Goal: Complete application form

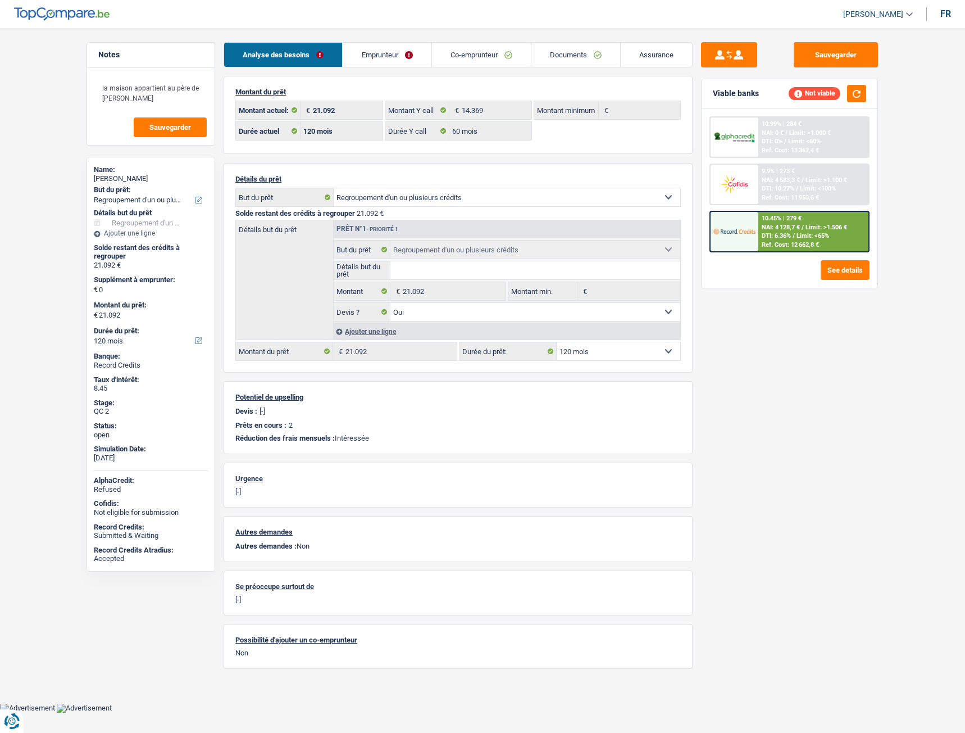
select select "refinancing"
select select "120"
select select "60"
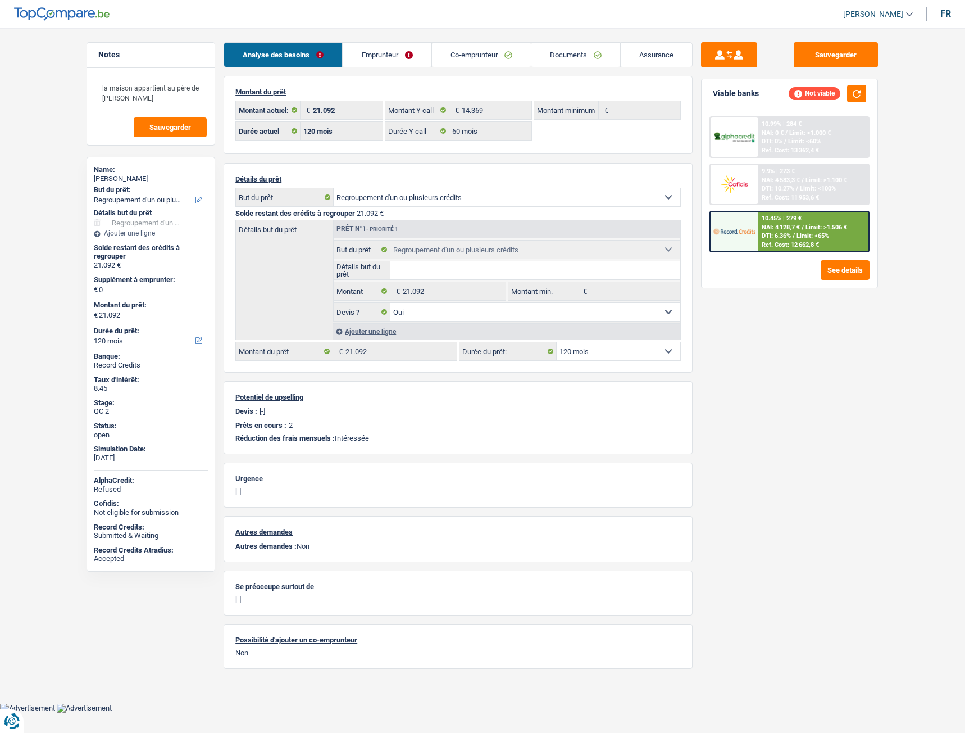
select select "refinancing"
select select "yes"
select select "120"
click at [565, 51] on link "Documents" at bounding box center [576, 55] width 89 height 24
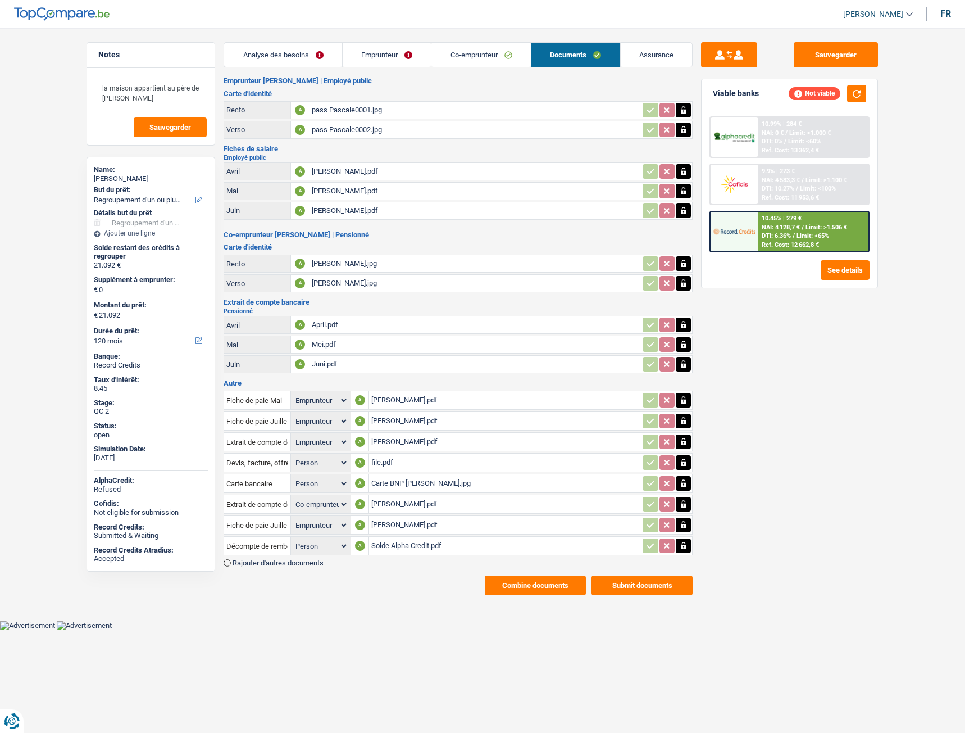
click at [403, 547] on div "Solde Alpha Credit.pdf" at bounding box center [504, 545] width 267 height 17
click at [409, 549] on div "Solde Alpha Credit.pdf" at bounding box center [504, 545] width 267 height 17
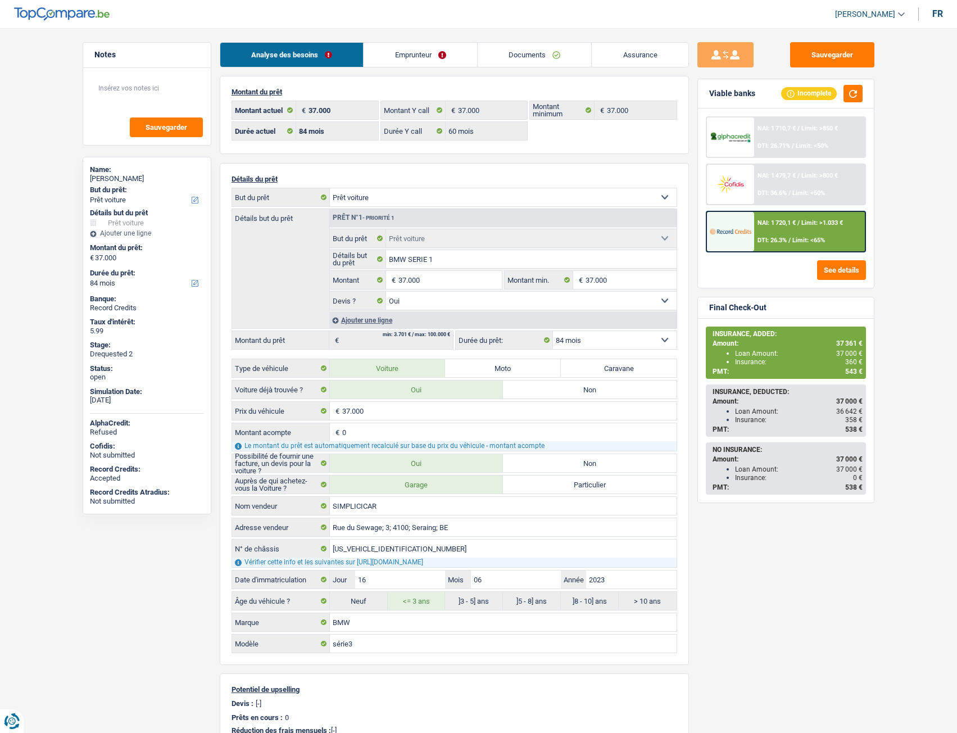
select select "car"
select select "84"
select select "60"
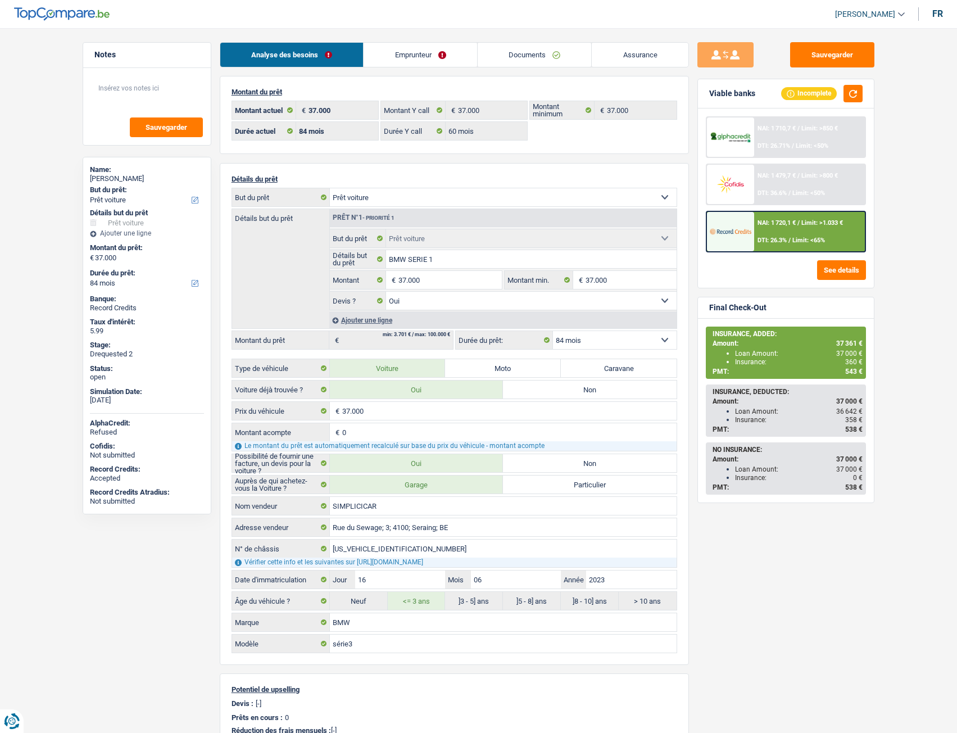
select select "car"
select select "yes"
select select "84"
click at [537, 53] on link "Documents" at bounding box center [535, 55] width 114 height 24
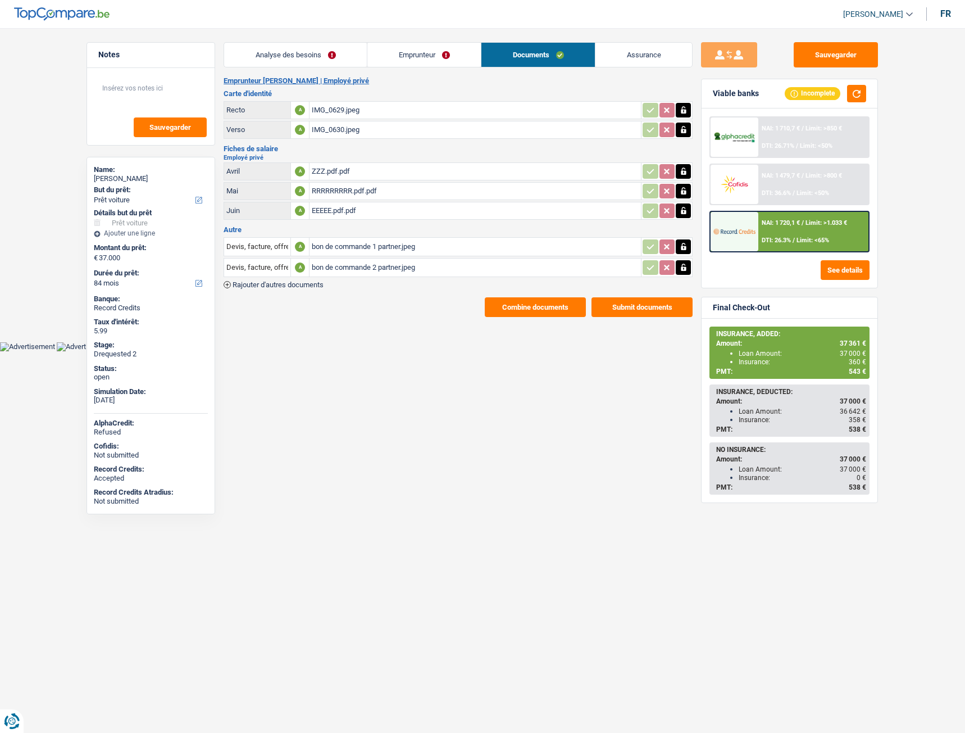
click at [359, 272] on div "bon de commande 2 partner.jpeg" at bounding box center [475, 267] width 327 height 17
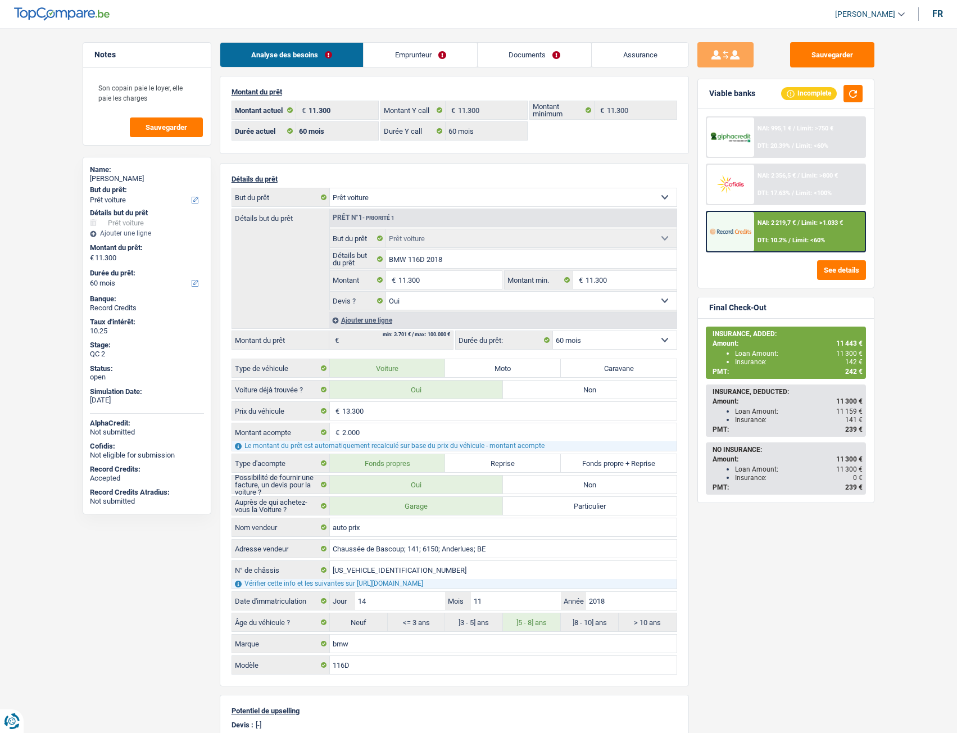
select select "car"
select select "60"
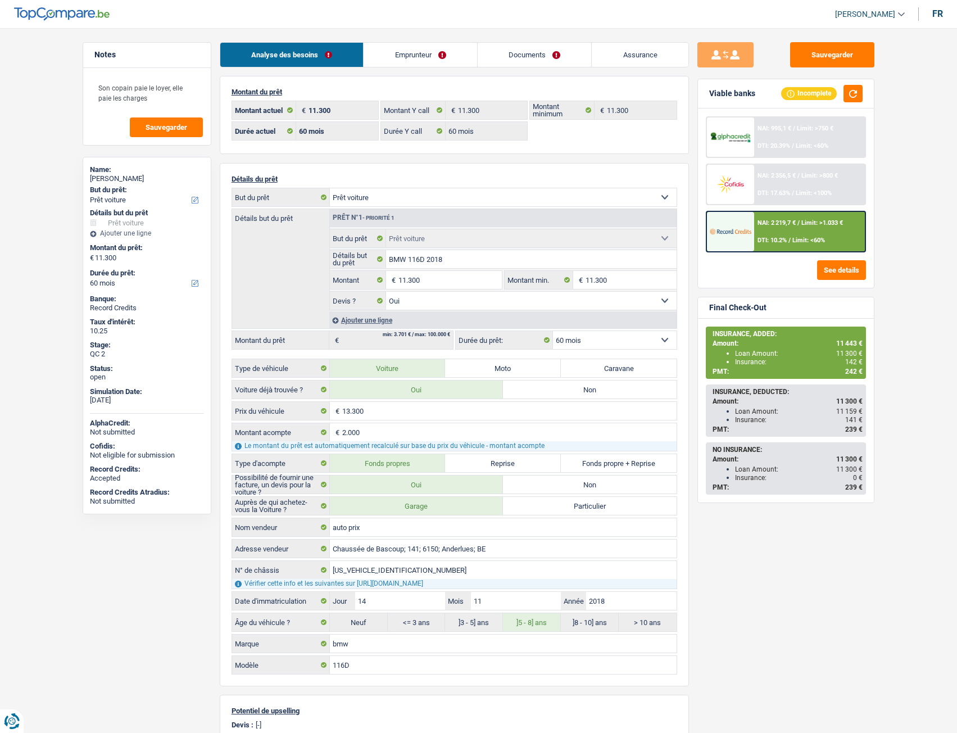
select select "car"
select select "yes"
select select "60"
click at [532, 53] on link "Documents" at bounding box center [535, 55] width 114 height 24
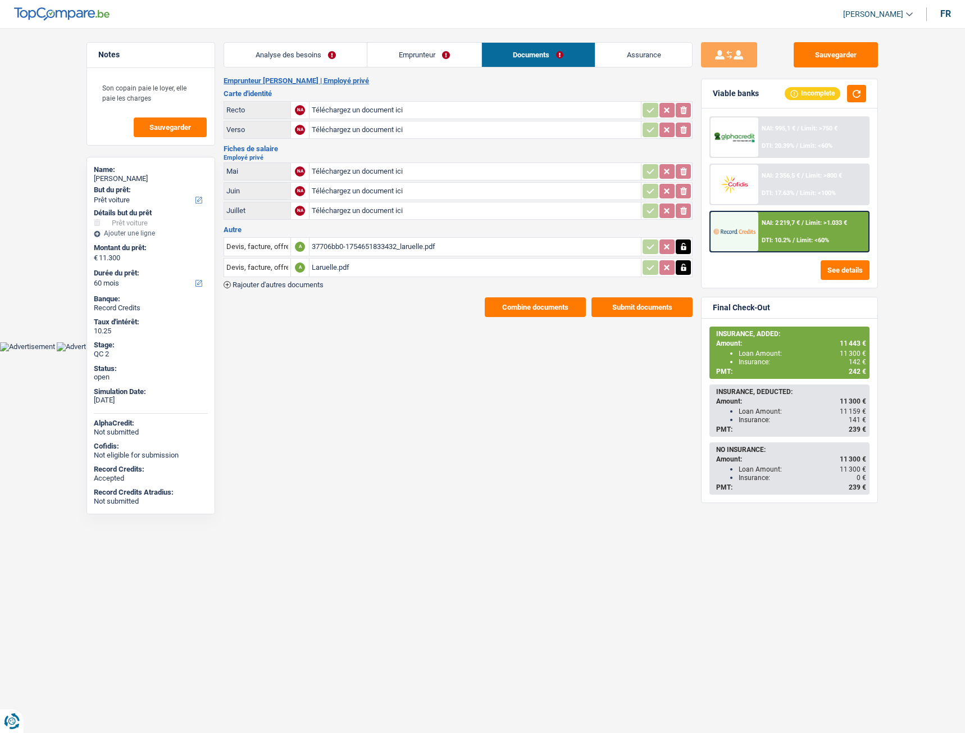
click at [320, 270] on div "Laruelle.pdf" at bounding box center [475, 267] width 327 height 17
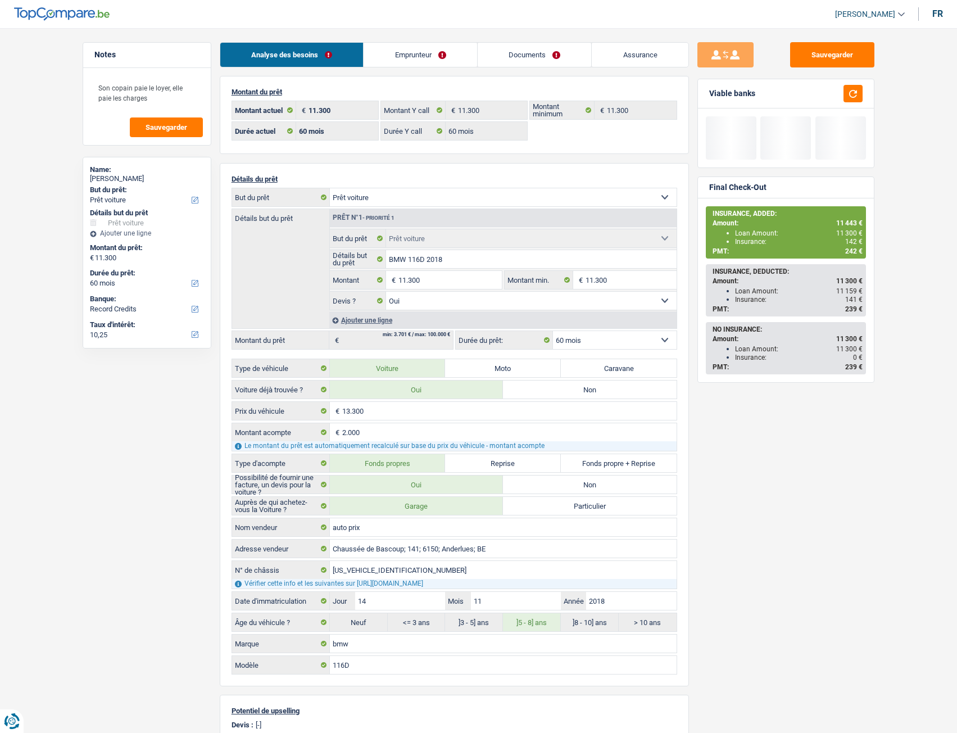
select select "car"
select select "60"
select select "record credits"
select select "60"
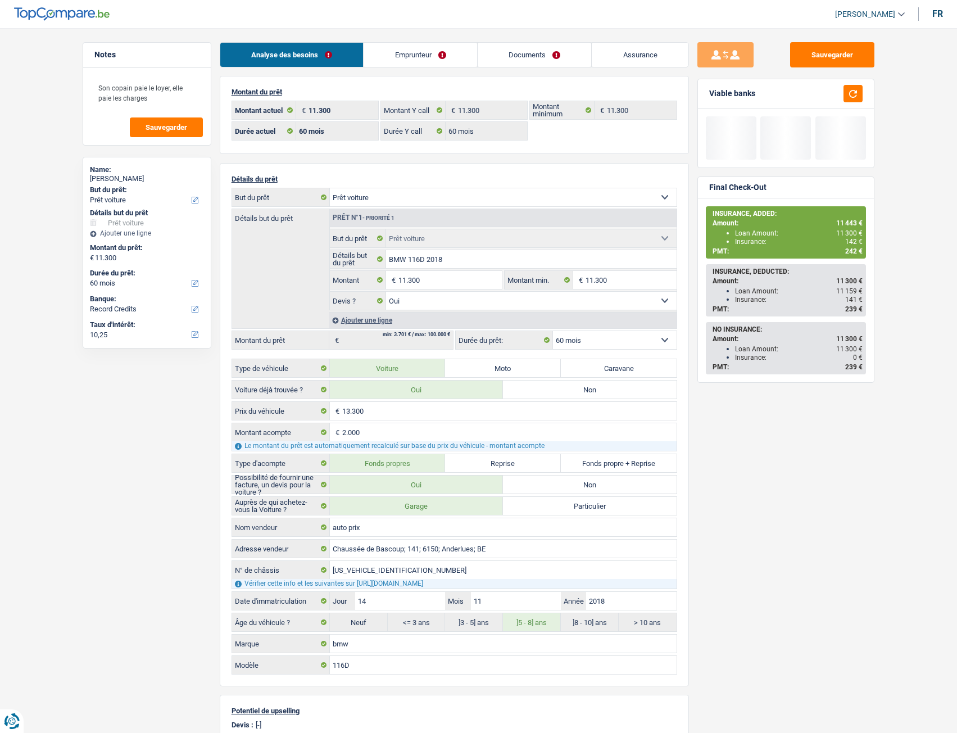
select select "60"
select select "car"
select select "yes"
select select "60"
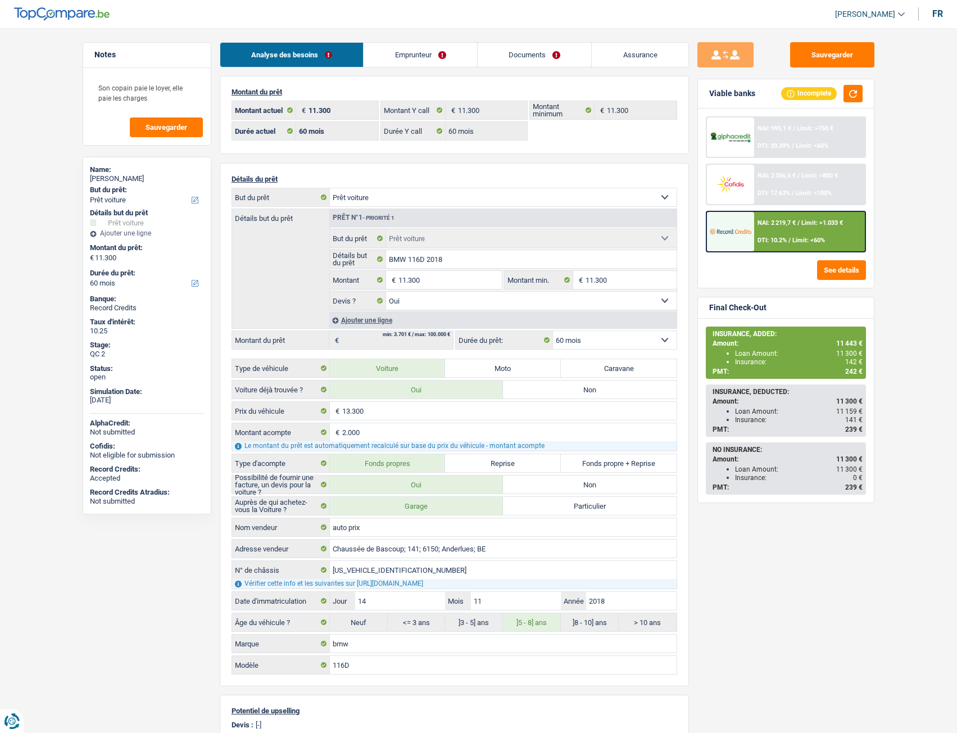
click at [401, 55] on link "Emprunteur" at bounding box center [421, 55] width 114 height 24
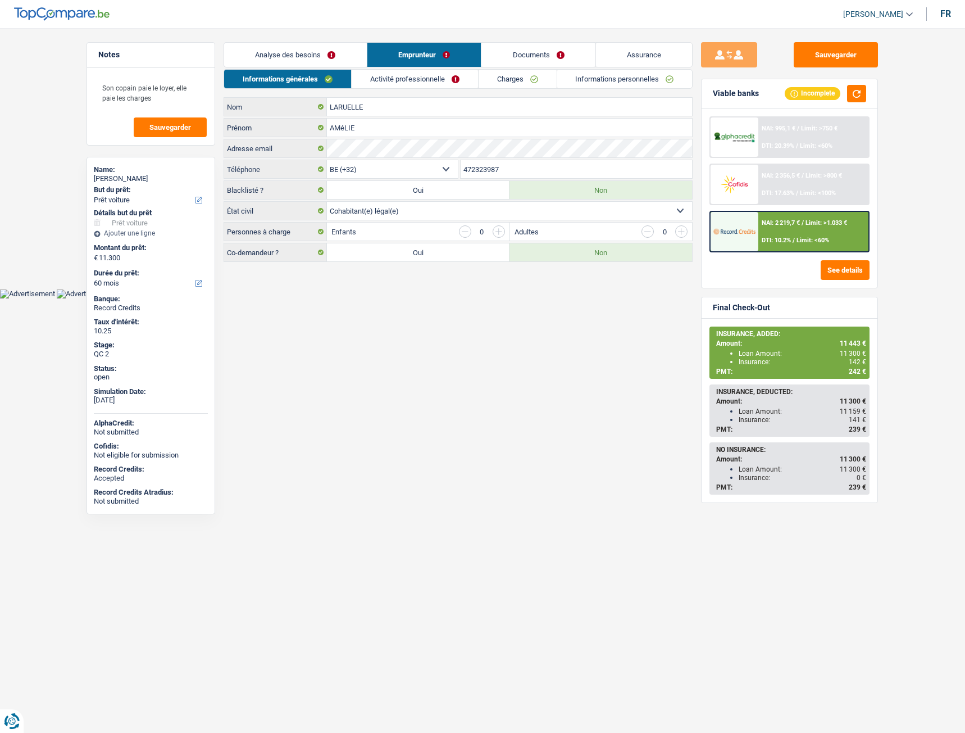
click at [437, 79] on link "Activité professionnelle" at bounding box center [415, 79] width 126 height 19
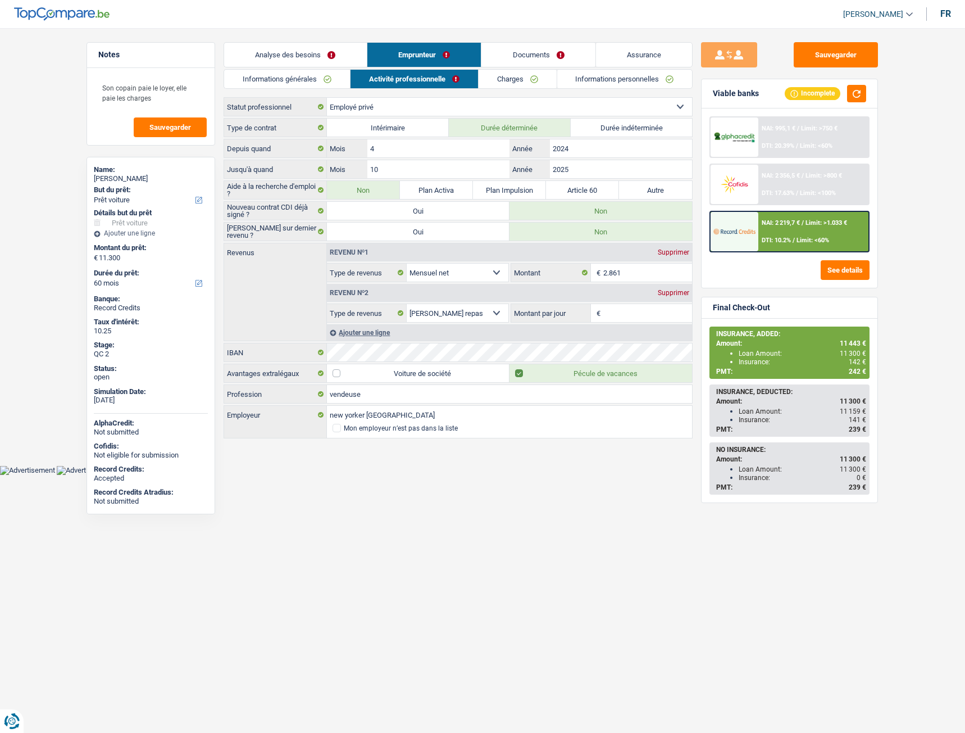
click at [505, 82] on link "Charges" at bounding box center [518, 79] width 78 height 19
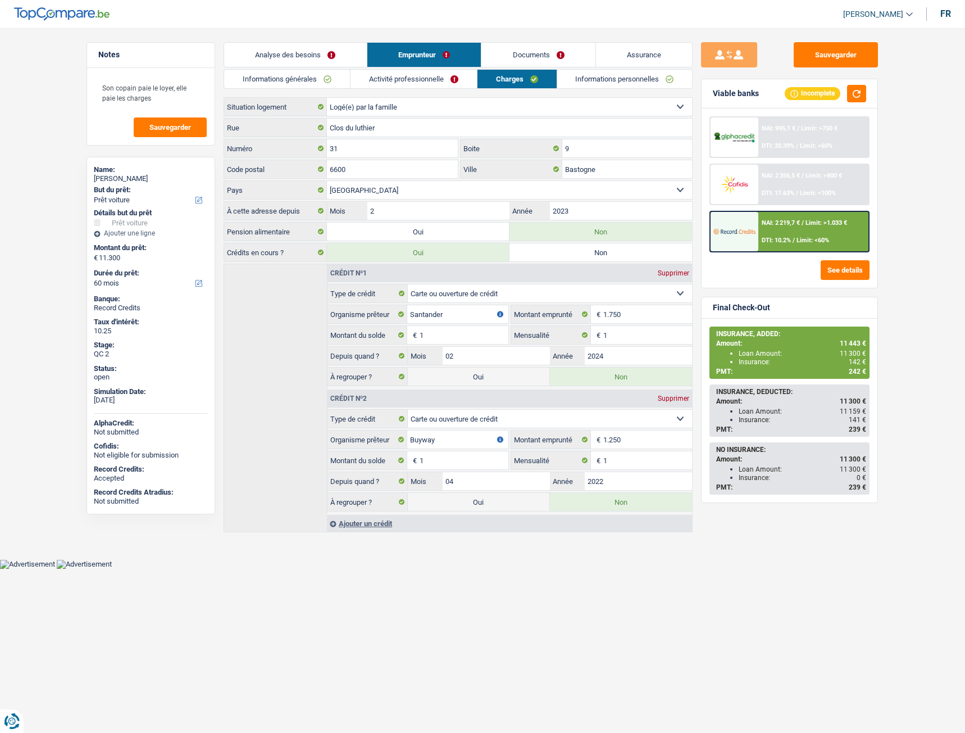
click at [601, 83] on link "Informations personnelles" at bounding box center [624, 79] width 135 height 19
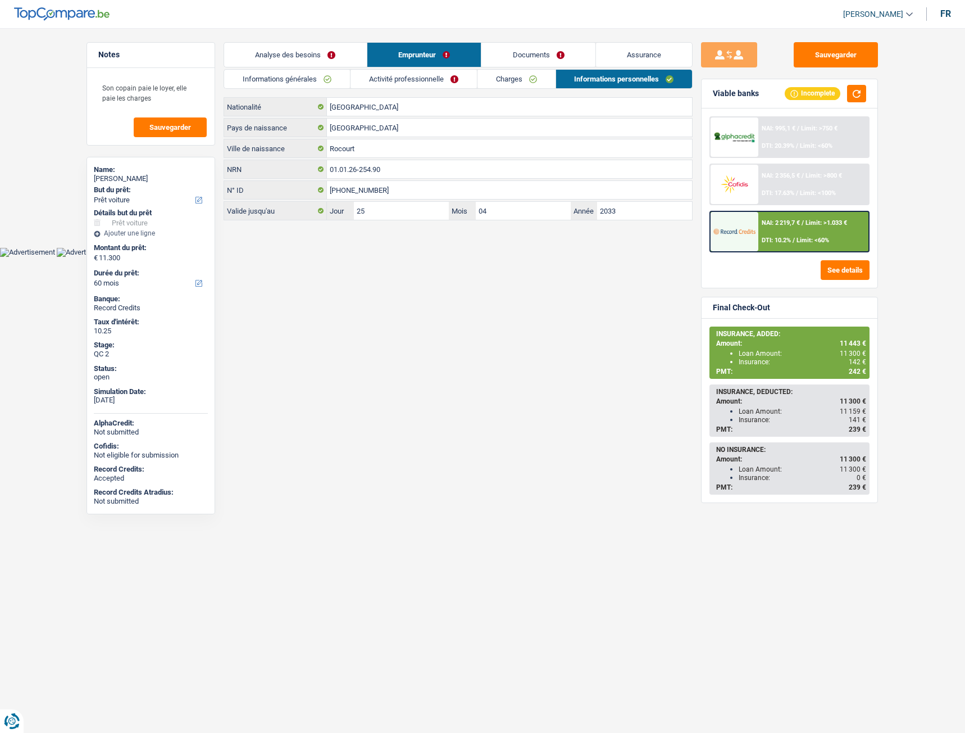
click at [530, 56] on link "Documents" at bounding box center [539, 55] width 114 height 24
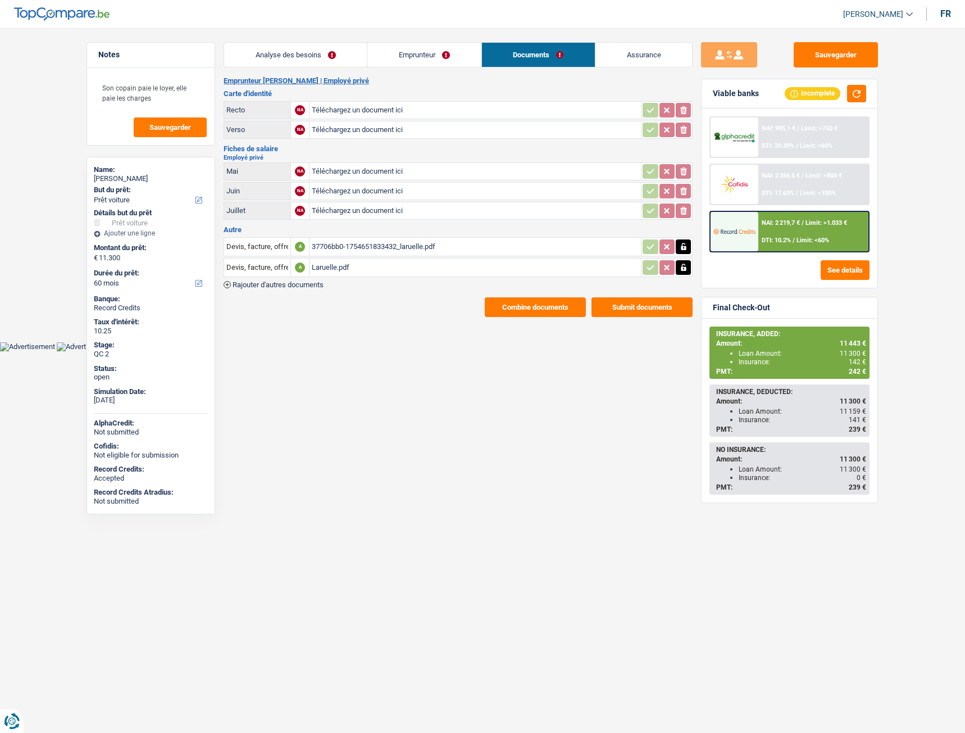
click at [349, 244] on div "37706bb0-1754651833432_laruelle.pdf" at bounding box center [475, 246] width 327 height 17
drag, startPoint x: 414, startPoint y: 58, endPoint x: 403, endPoint y: 62, distance: 11.9
click at [414, 58] on link "Emprunteur" at bounding box center [424, 55] width 114 height 24
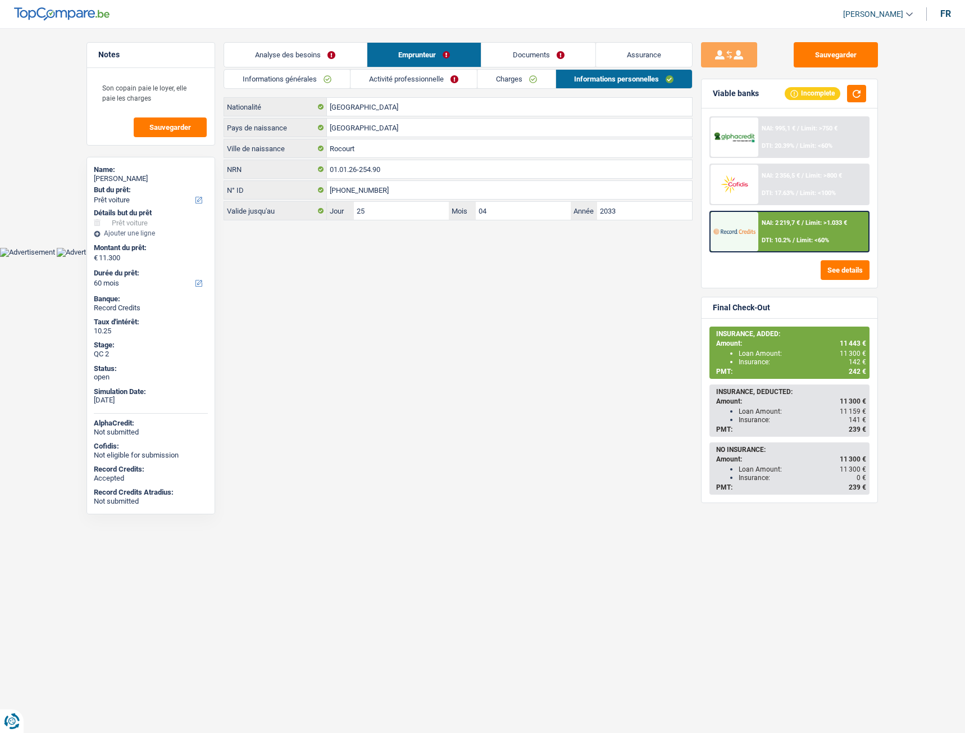
click at [325, 57] on link "Analyse des besoins" at bounding box center [295, 55] width 143 height 24
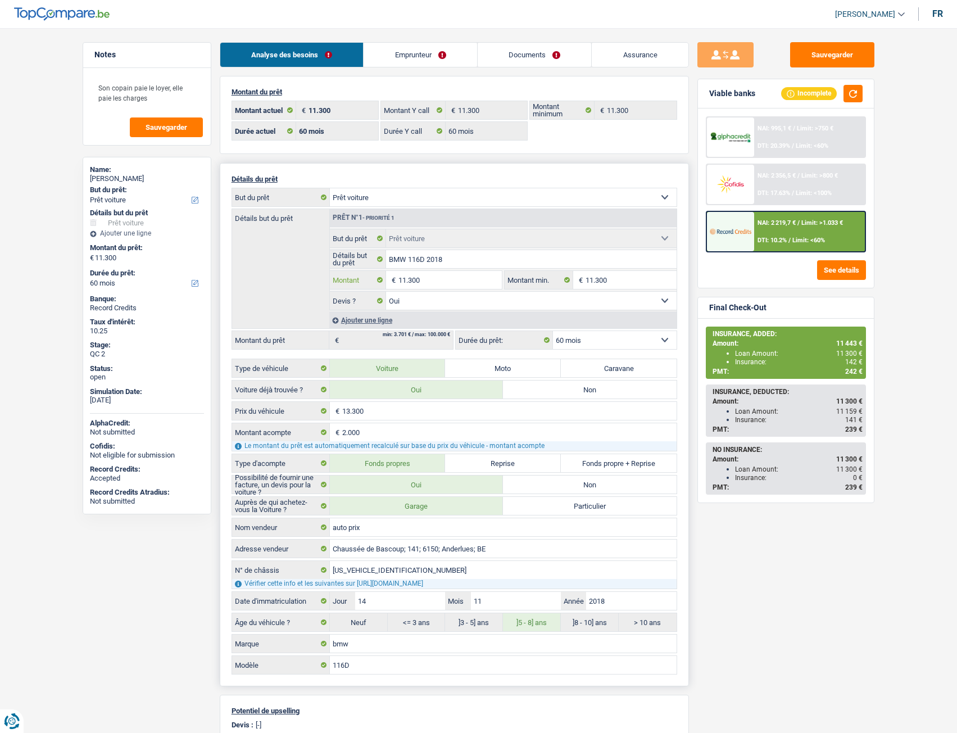
click at [438, 283] on input "11.300" at bounding box center [449, 280] width 103 height 18
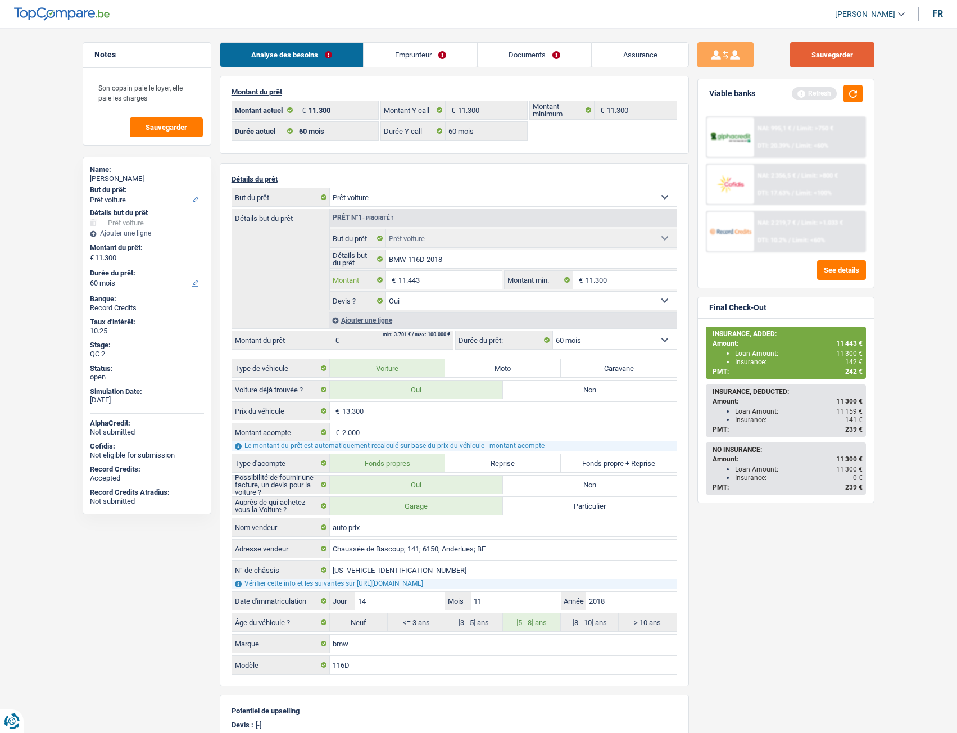
type input "11.443"
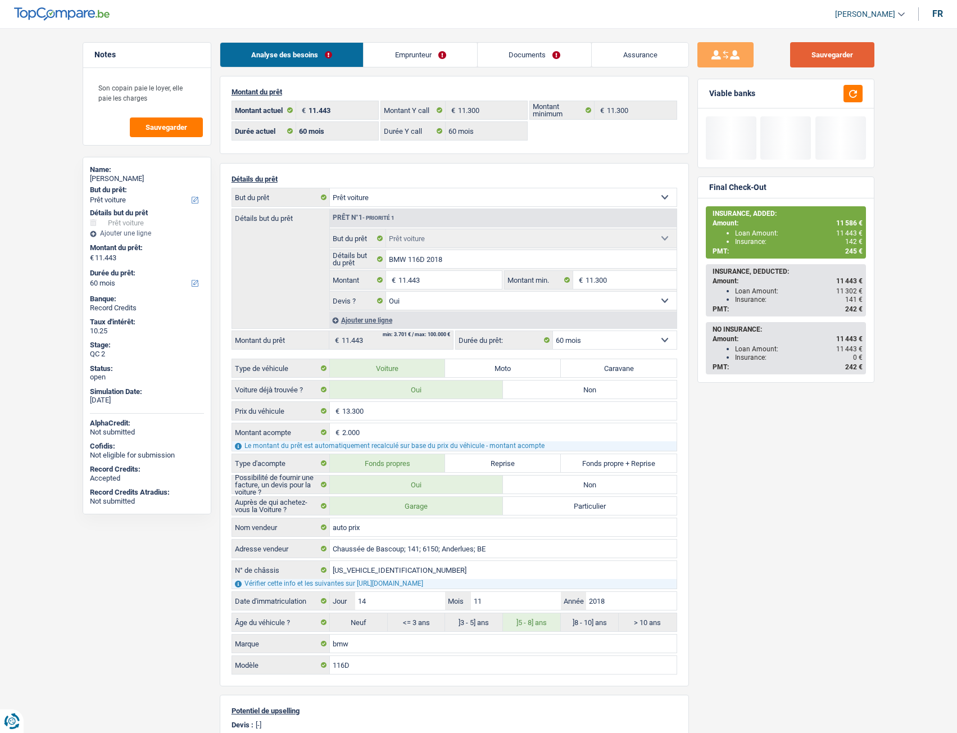
click at [839, 52] on button "Sauvegarder" at bounding box center [832, 54] width 84 height 25
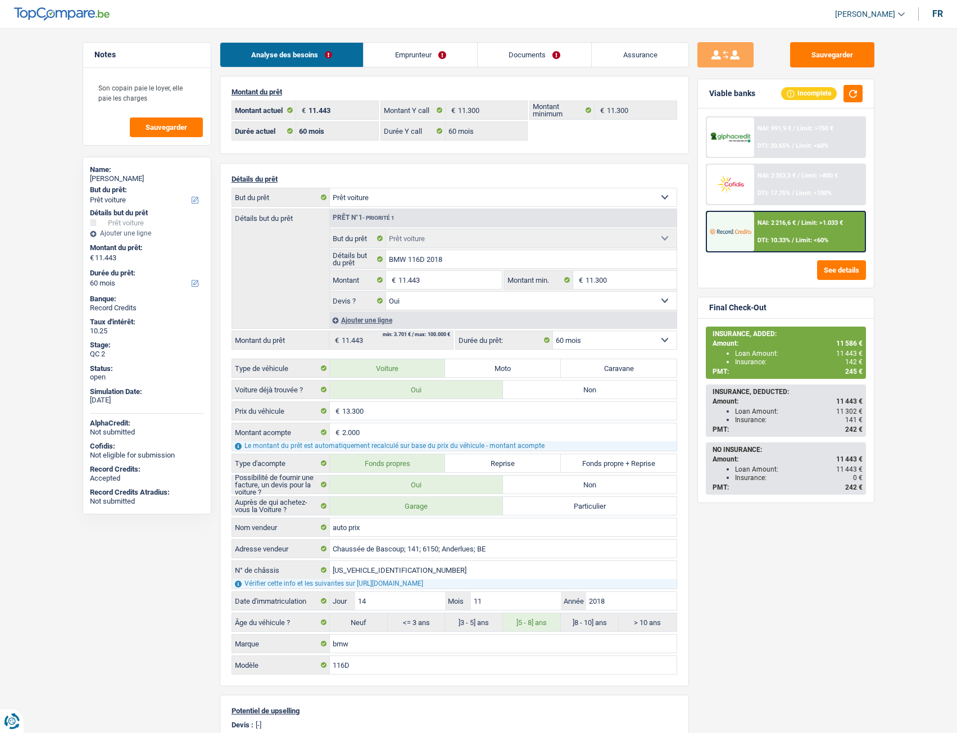
click at [802, 236] on div "NAI: 2 216,6 € / Limit: >1.033 € DTI: 10.33% / Limit: <60%" at bounding box center [809, 231] width 111 height 39
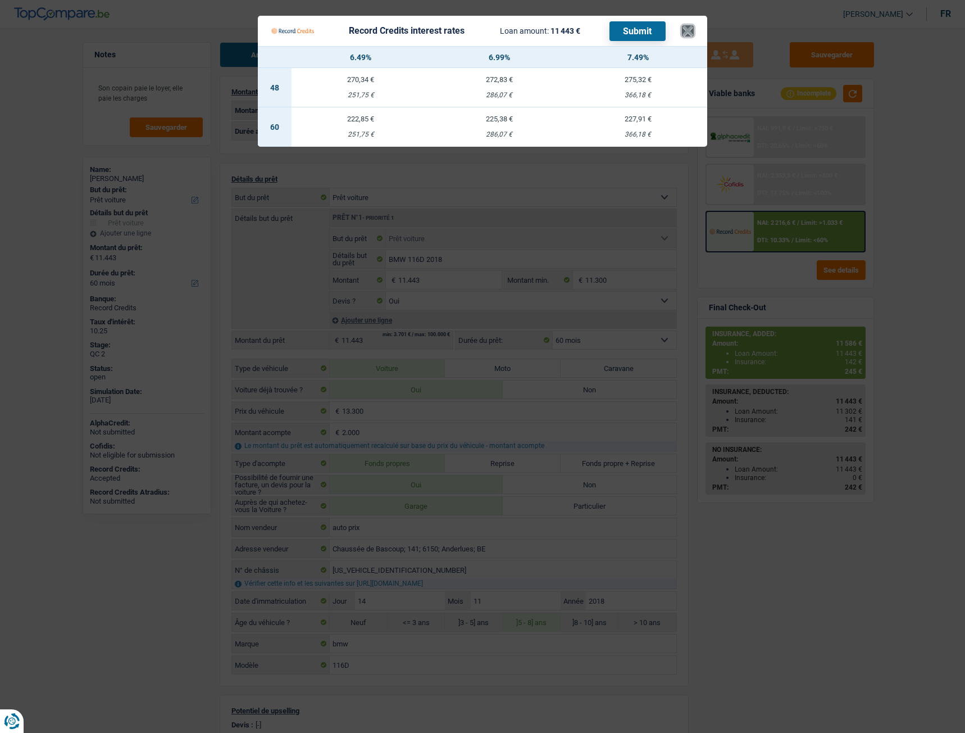
click at [687, 32] on button "×" at bounding box center [688, 30] width 12 height 11
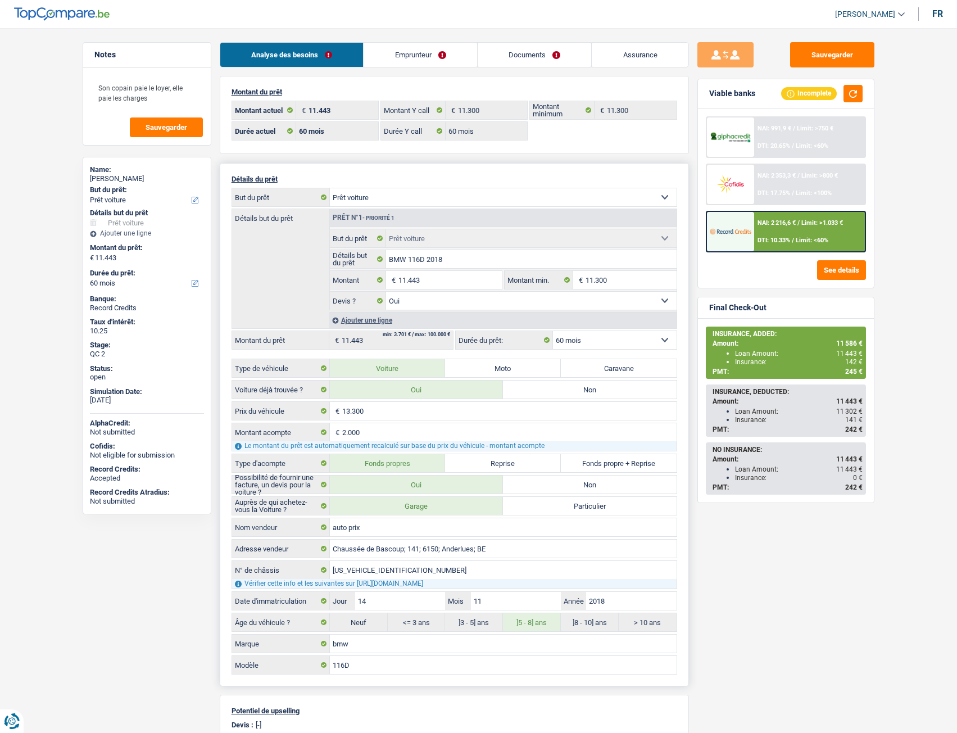
click at [434, 197] on select "Confort maison: meubles, textile, peinture, électroménager, outillage non-profe…" at bounding box center [503, 197] width 347 height 18
select select "household"
click at [330, 188] on select "Confort maison: meubles, textile, peinture, électroménager, outillage non-profe…" at bounding box center [503, 197] width 347 height 18
select select "household"
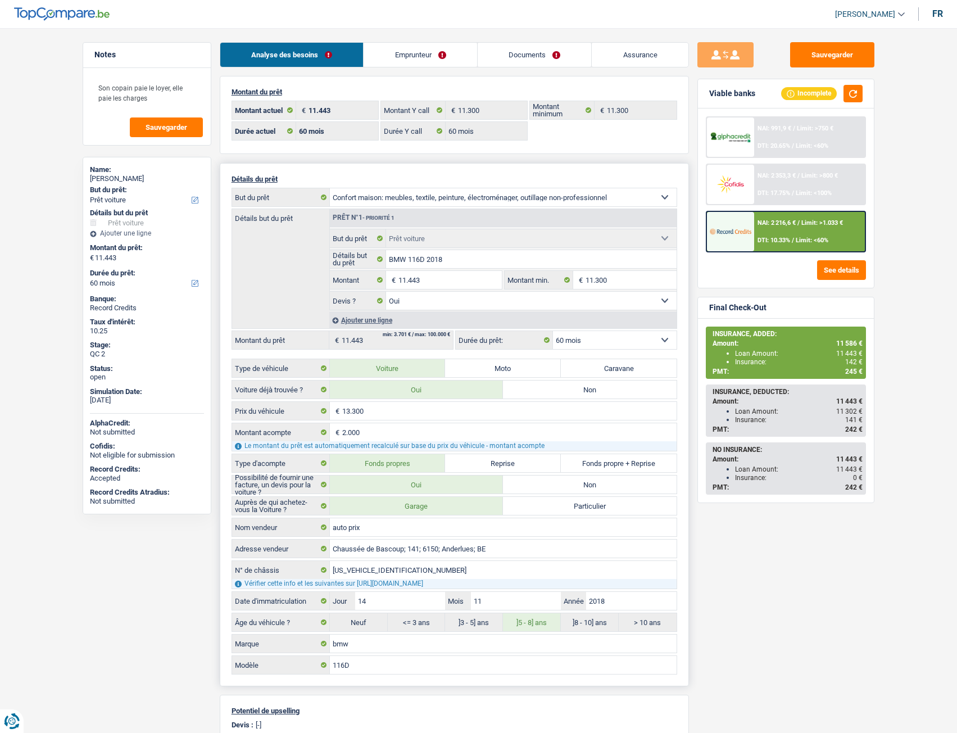
select select "household"
select select
select select "car"
select select "yes"
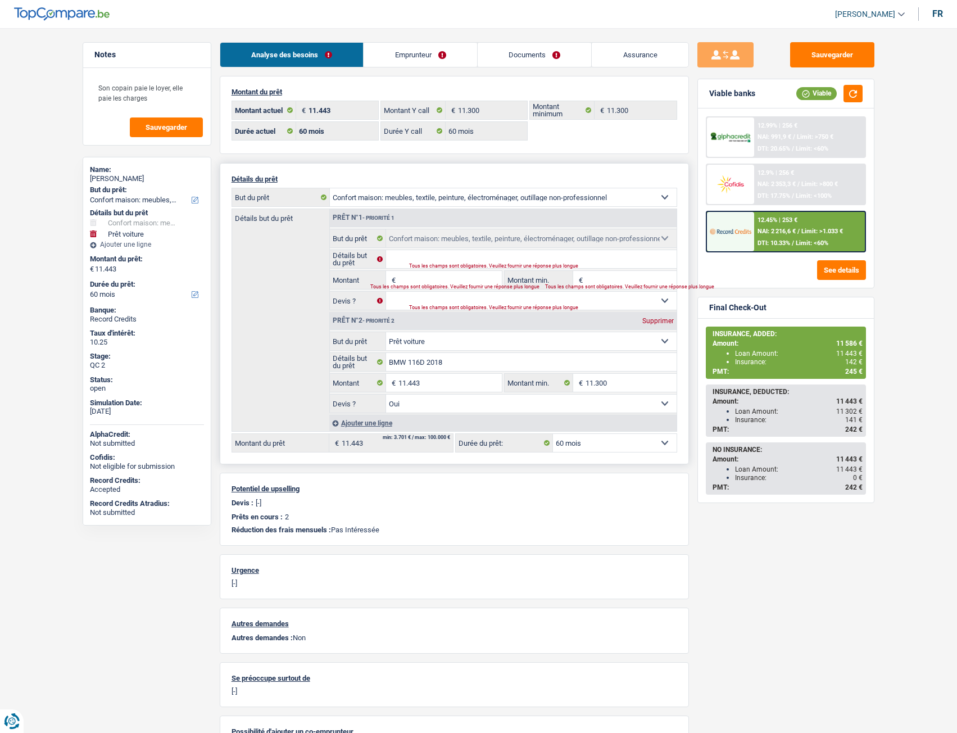
click at [664, 323] on div "Supprimer" at bounding box center [657, 320] width 37 height 7
type input "0"
select select
type input "0"
select select
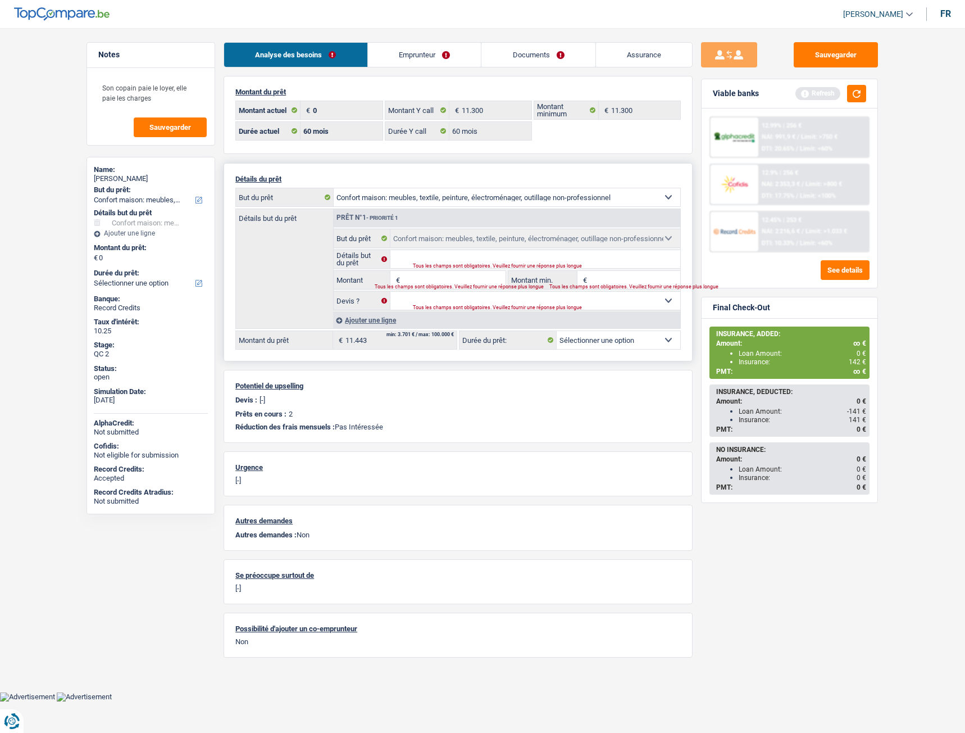
click at [786, 238] on div "12.45% | 253 € NAI: 2 216,6 € / Limit: >1.033 € DTI: 10.33% / Limit: <60%" at bounding box center [814, 231] width 111 height 39
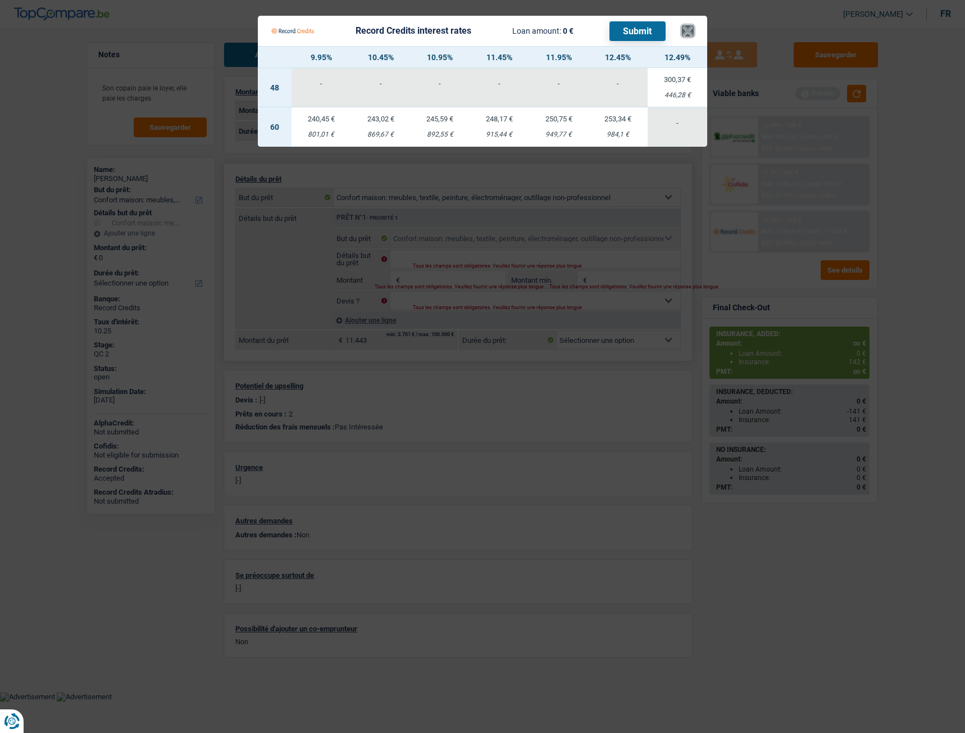
click at [688, 28] on button "×" at bounding box center [688, 30] width 12 height 11
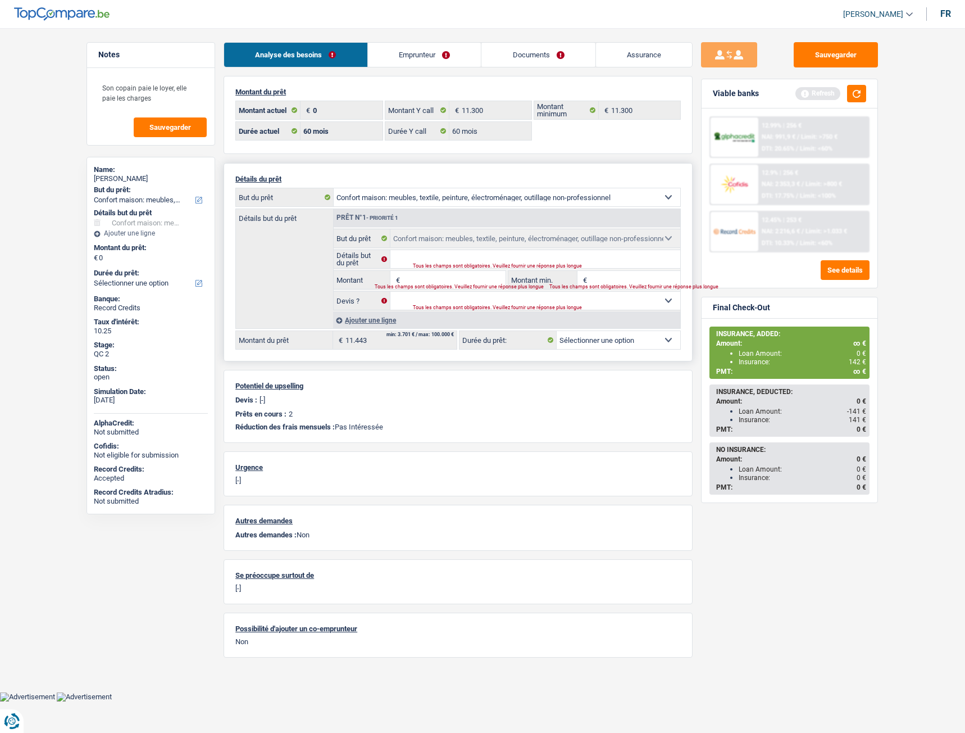
click at [392, 192] on select "Confort maison: meubles, textile, peinture, électroménager, outillage non-profe…" at bounding box center [507, 197] width 347 height 18
select select "carRepair"
click at [334, 188] on select "Confort maison: meubles, textile, peinture, électroménager, outillage non-profe…" at bounding box center [507, 197] width 347 height 18
select select "carRepair"
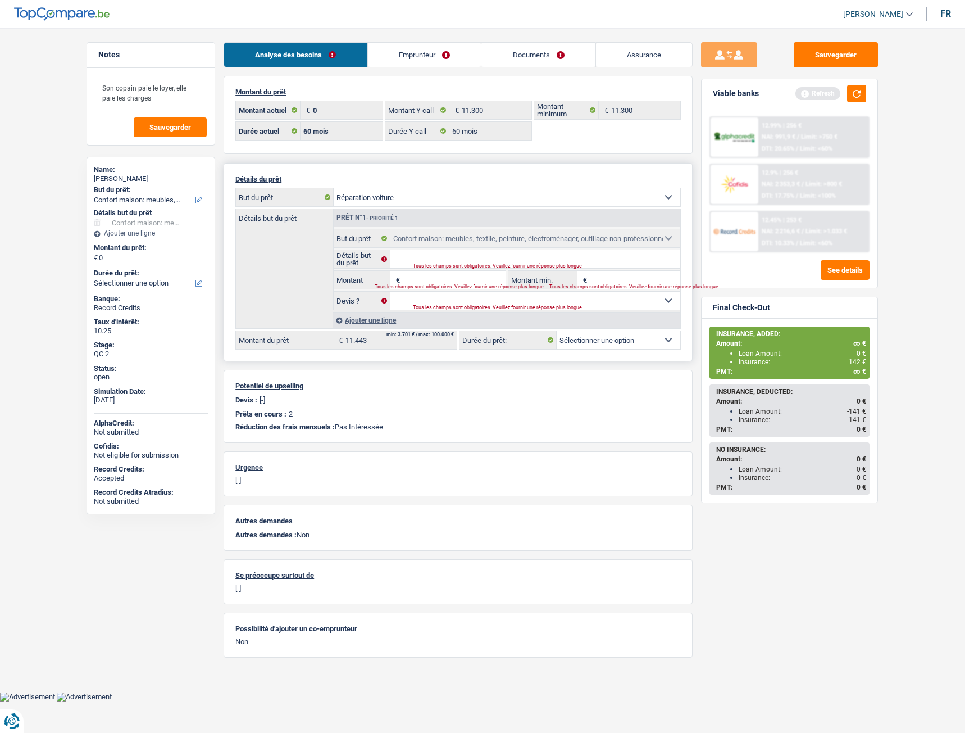
select select
select select "carRepair"
select select
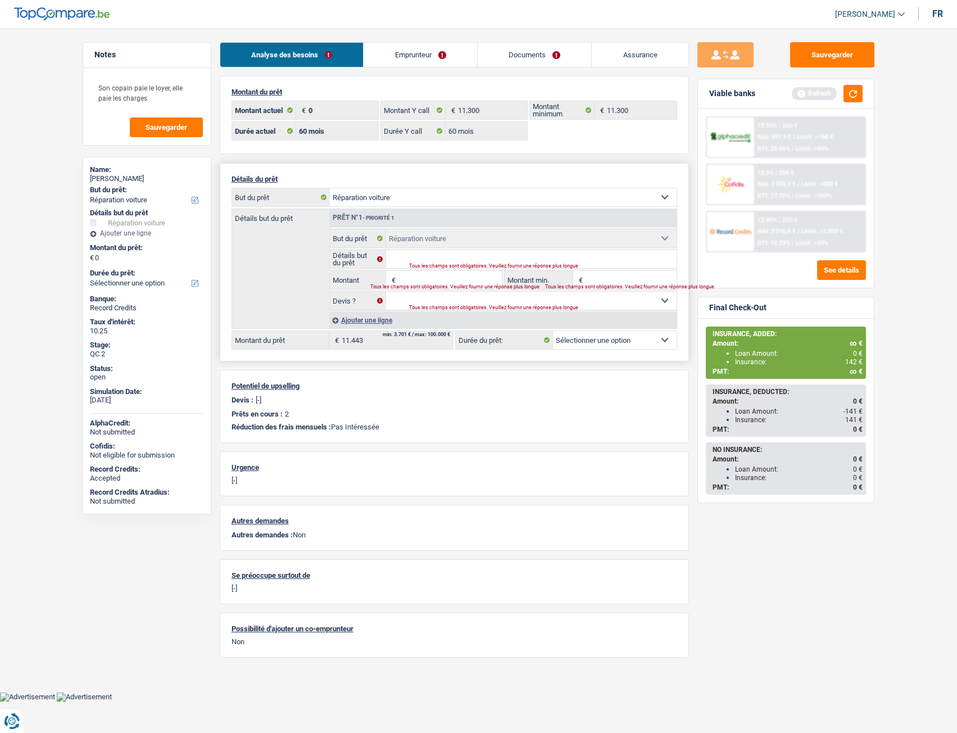
select select "household"
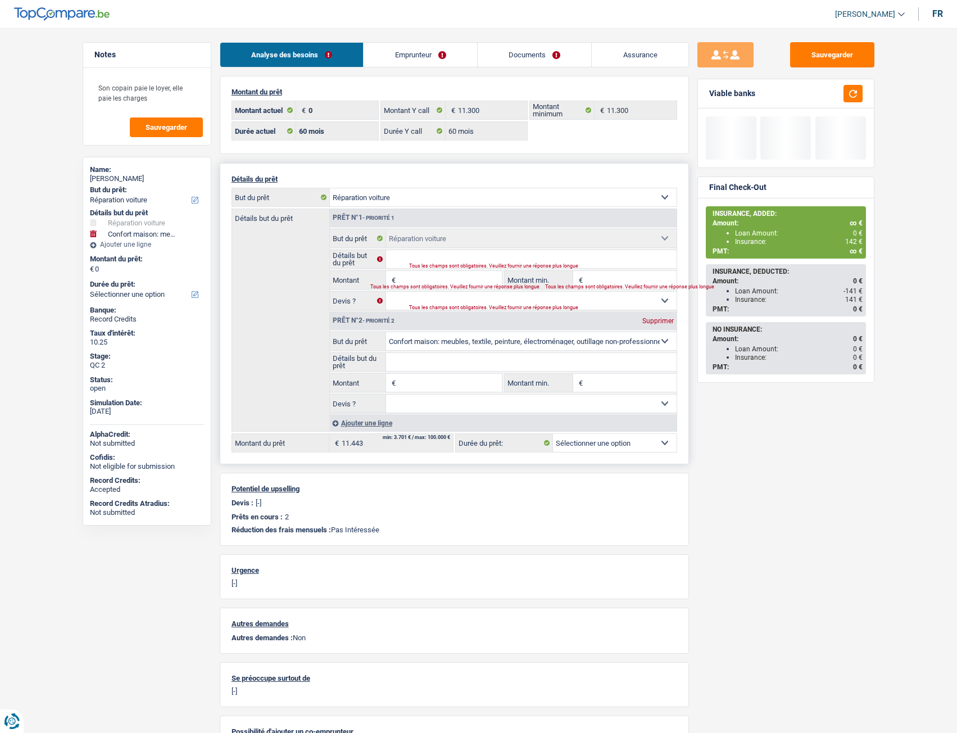
click at [377, 198] on select "Confort maison: meubles, textile, peinture, électroménager, outillage non-profe…" at bounding box center [503, 197] width 347 height 18
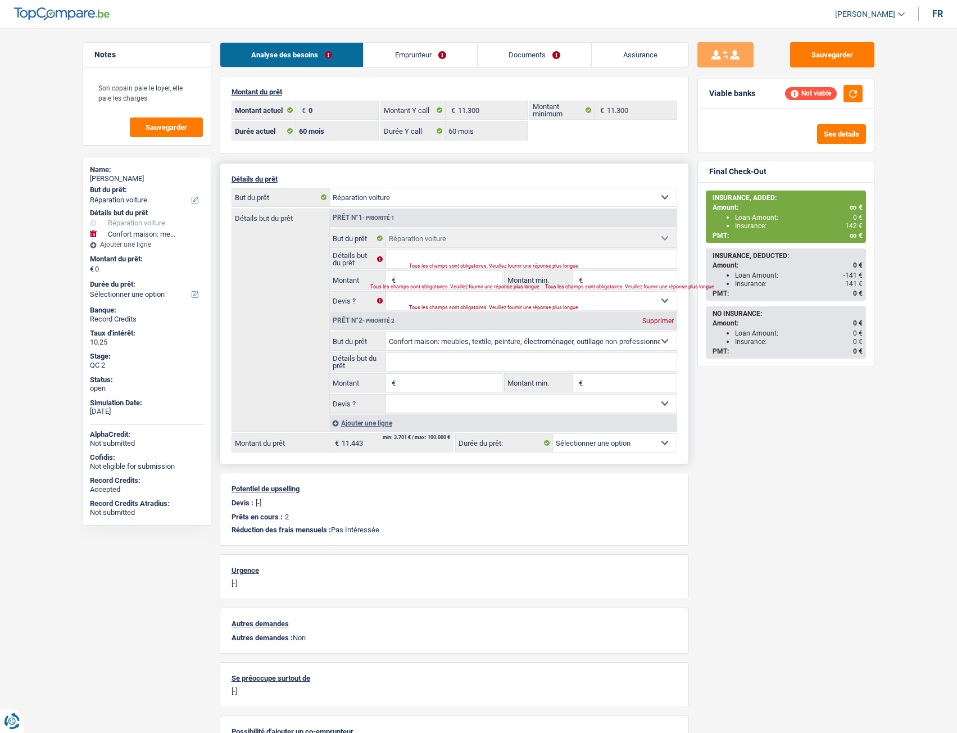
select select "car"
click at [330, 188] on select "Confort maison: meubles, textile, peinture, électroménager, outillage non-profe…" at bounding box center [503, 197] width 347 height 18
select select "car"
select select "24"
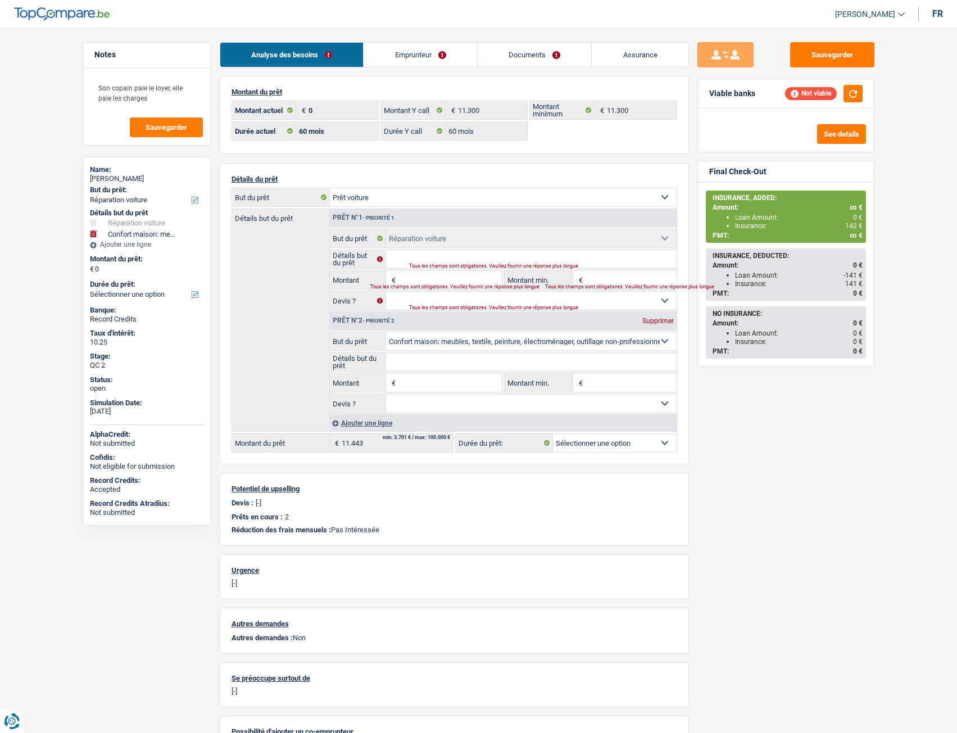
select select "24"
select select "car"
select select "24"
select select "carRepair"
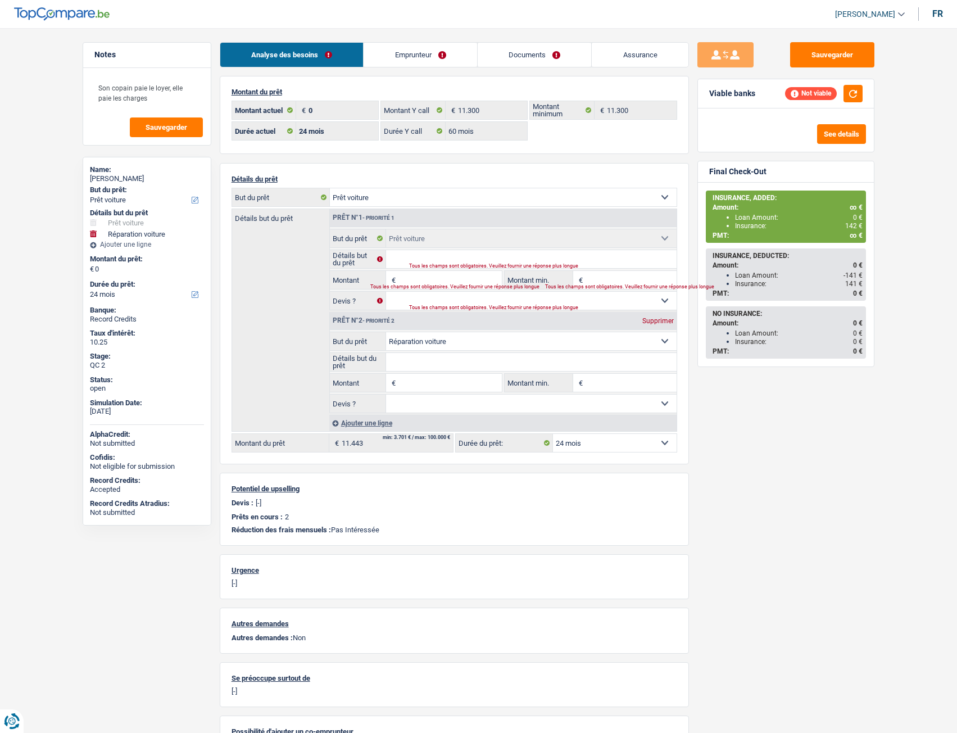
select select "household"
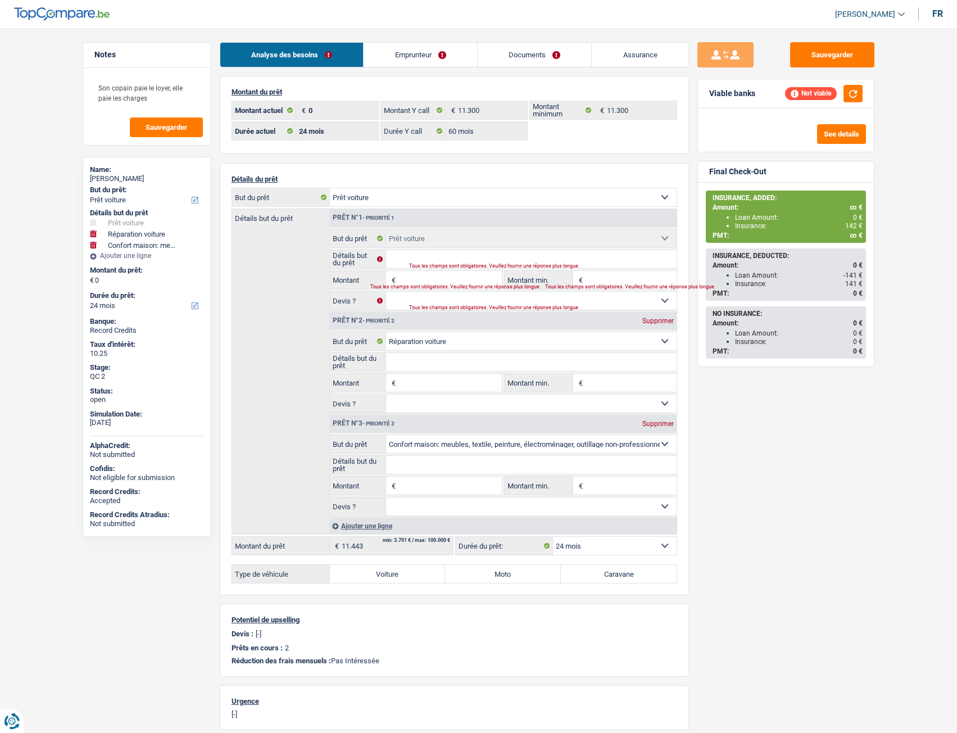
click at [663, 419] on div "Prêt n°3 - Priorité 3 Supprimer" at bounding box center [503, 424] width 347 height 18
click at [659, 317] on div "Supprimer" at bounding box center [657, 320] width 37 height 7
select select "household"
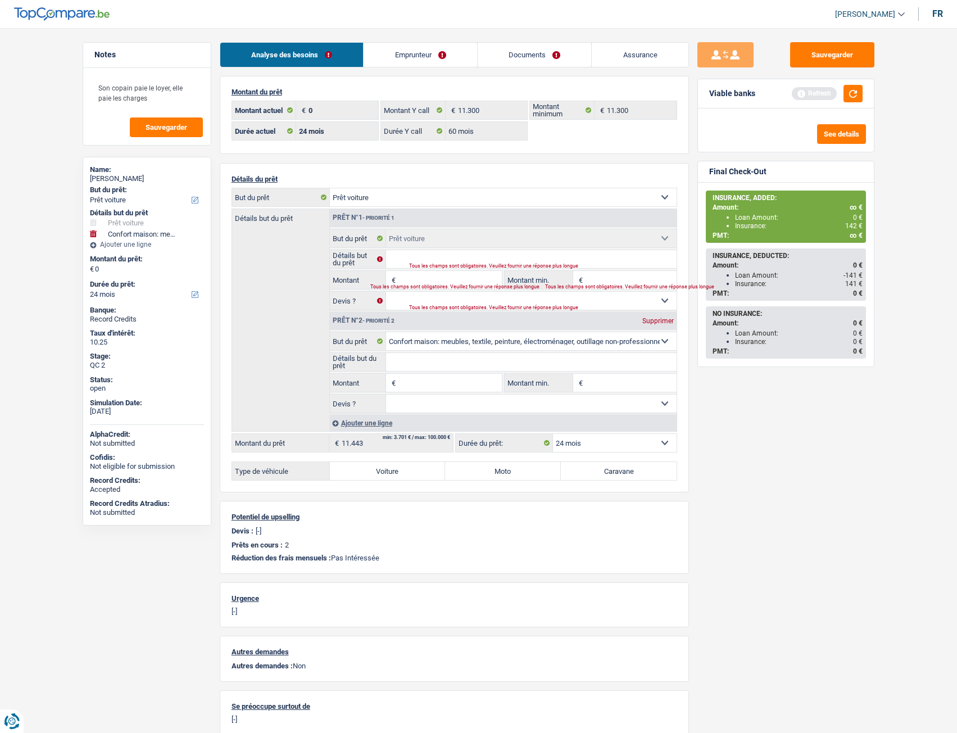
click at [757, 217] on div "Loan Amount: 0 €" at bounding box center [799, 218] width 128 height 8
click at [652, 317] on div "Supprimer" at bounding box center [657, 320] width 37 height 7
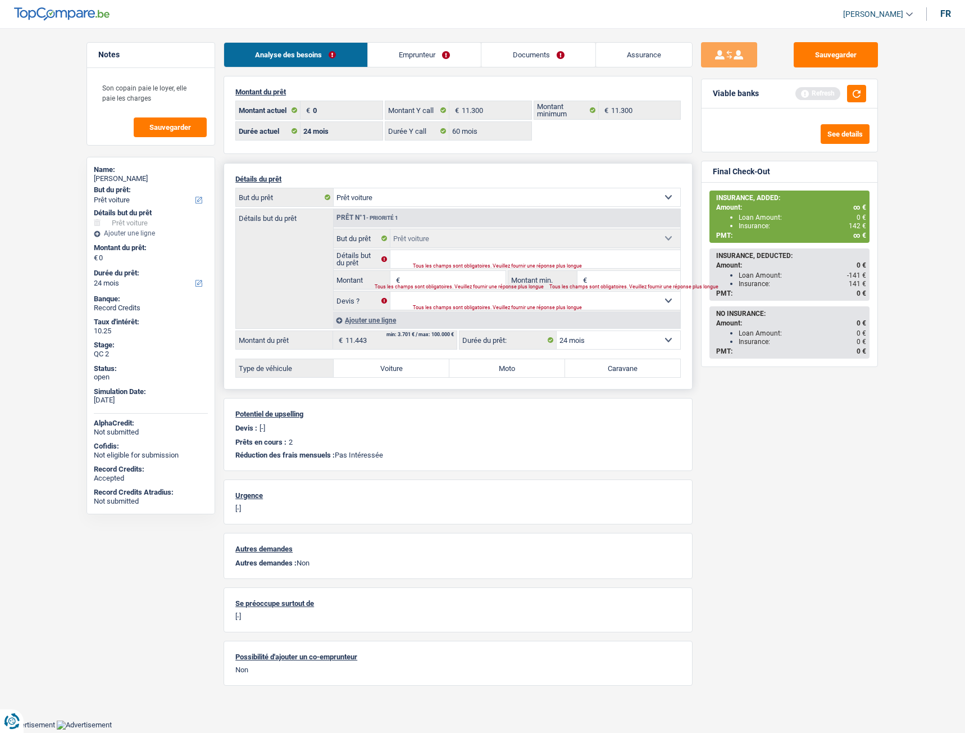
click at [441, 268] on div "Tous les champs sont obligatoires. Veuillez fournir une réponse plus longue" at bounding box center [533, 266] width 240 height 4
click at [424, 257] on input "Détails but du prêt" at bounding box center [536, 259] width 291 height 18
click at [410, 261] on input "Détails but du prêt" at bounding box center [536, 259] width 291 height 18
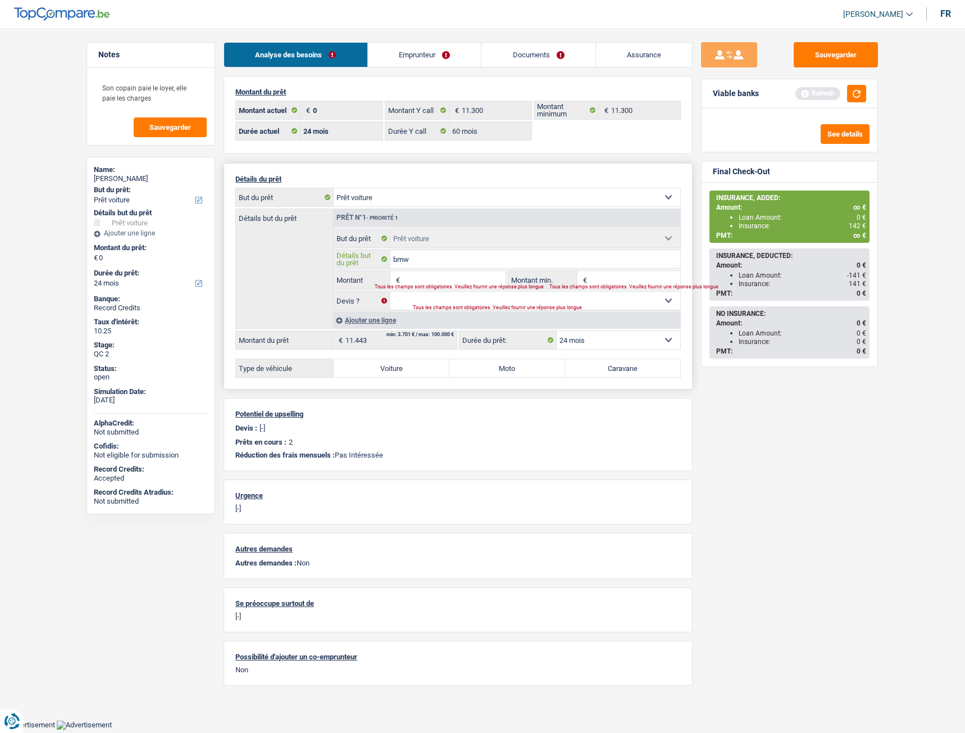
type input "bmw"
click at [415, 275] on input "Montant" at bounding box center [454, 280] width 103 height 18
type input "11.443"
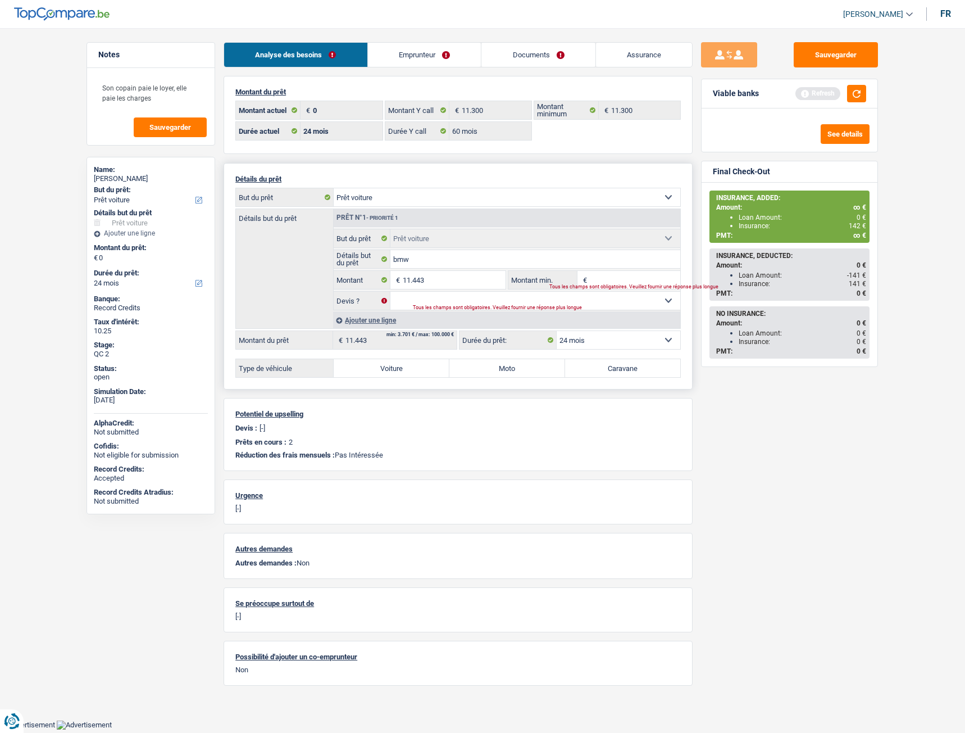
select select "60"
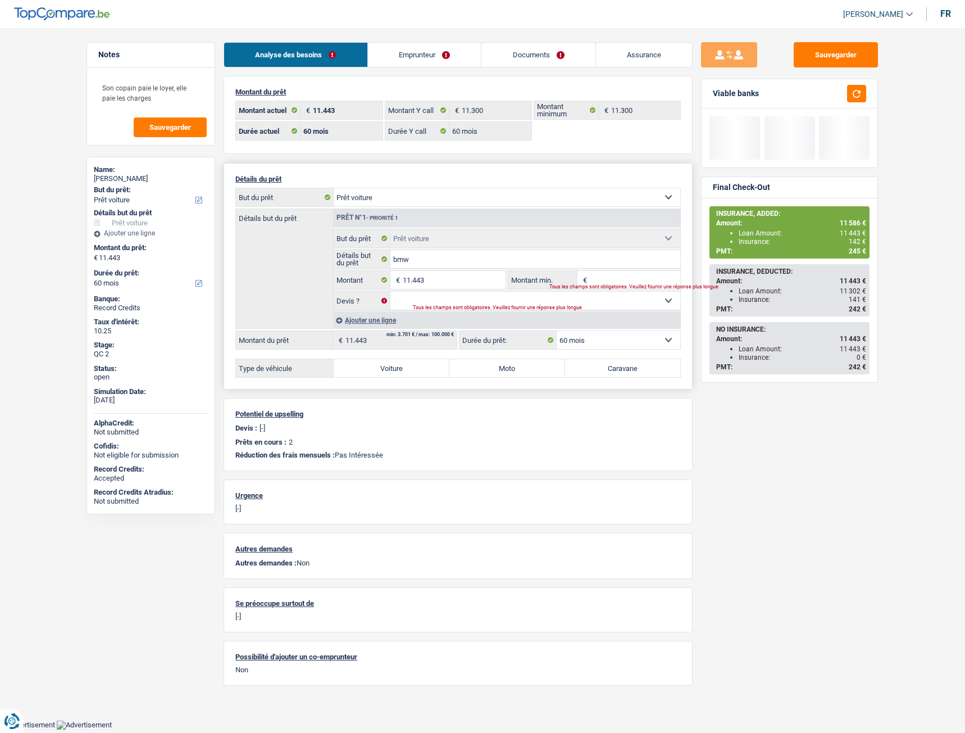
click at [458, 310] on div "Tous les champs sont obligatoires. Veuillez fournir une réponse plus longue" at bounding box center [533, 307] width 240 height 4
drag, startPoint x: 432, startPoint y: 301, endPoint x: 482, endPoint y: 304, distance: 50.1
click at [432, 301] on select "Oui Non Non répondu Sélectionner une option" at bounding box center [536, 301] width 291 height 18
select select "yes"
click at [391, 292] on select "Oui Non Non répondu Sélectionner une option" at bounding box center [536, 301] width 291 height 18
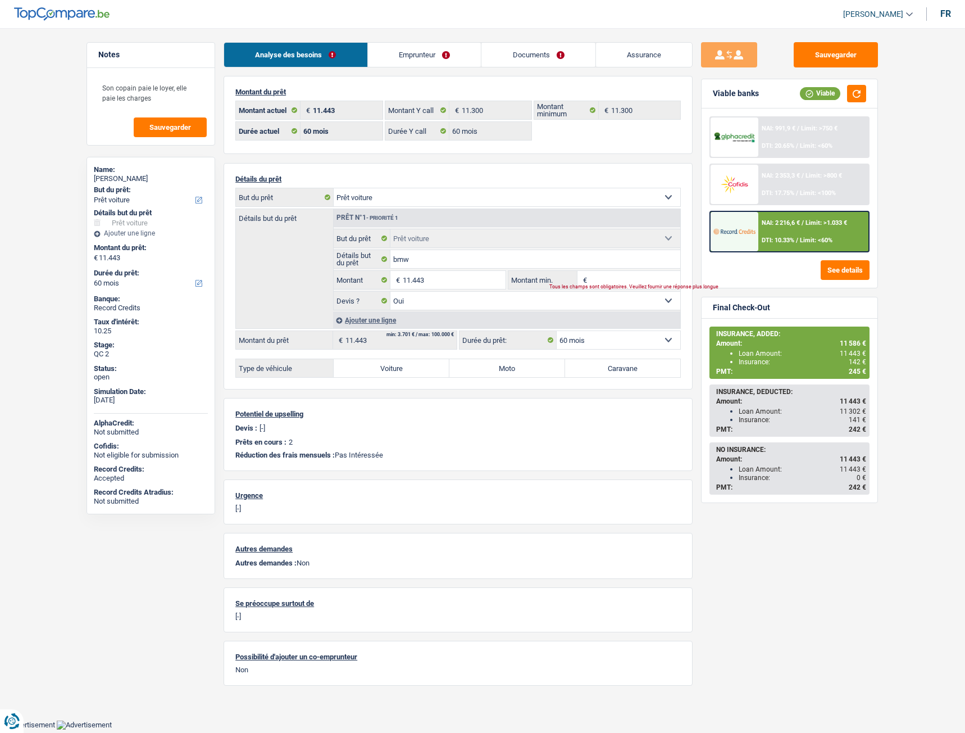
click at [783, 236] on div "NAI: 2 216,6 € / Limit: >1.033 € DTI: 10.33% / Limit: <60%" at bounding box center [814, 231] width 111 height 39
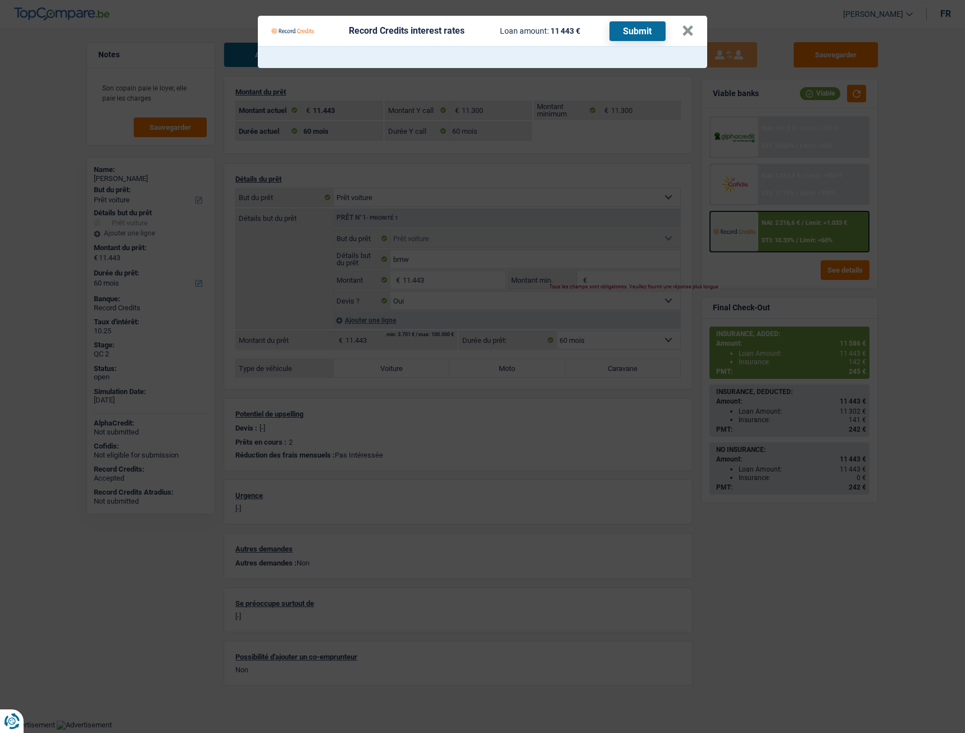
click at [620, 317] on Credits "Record Credits interest rates Loan amount: 11 443 € Submit ×" at bounding box center [482, 366] width 965 height 733
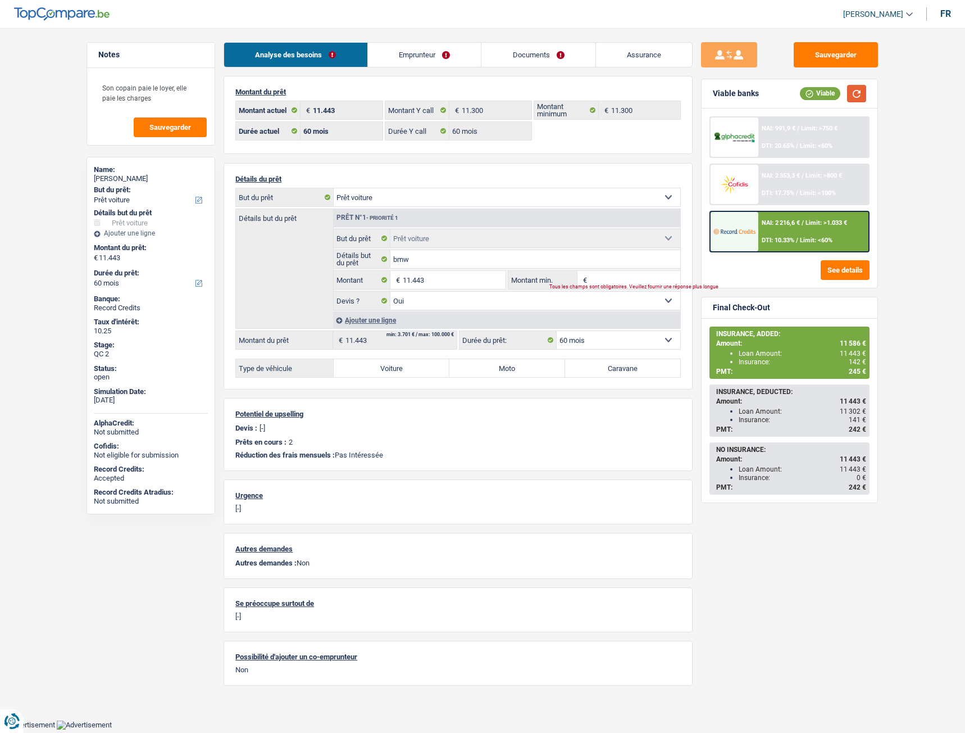
drag, startPoint x: 854, startPoint y: 97, endPoint x: 798, endPoint y: 116, distance: 58.8
click at [854, 96] on button "button" at bounding box center [856, 93] width 19 height 17
click at [628, 275] on input "Montant min." at bounding box center [635, 280] width 91 height 18
click at [805, 234] on div "NAI: 2 216,6 € / Limit: >1.033 € DTI: 10.33% / Limit: <60%" at bounding box center [814, 231] width 111 height 39
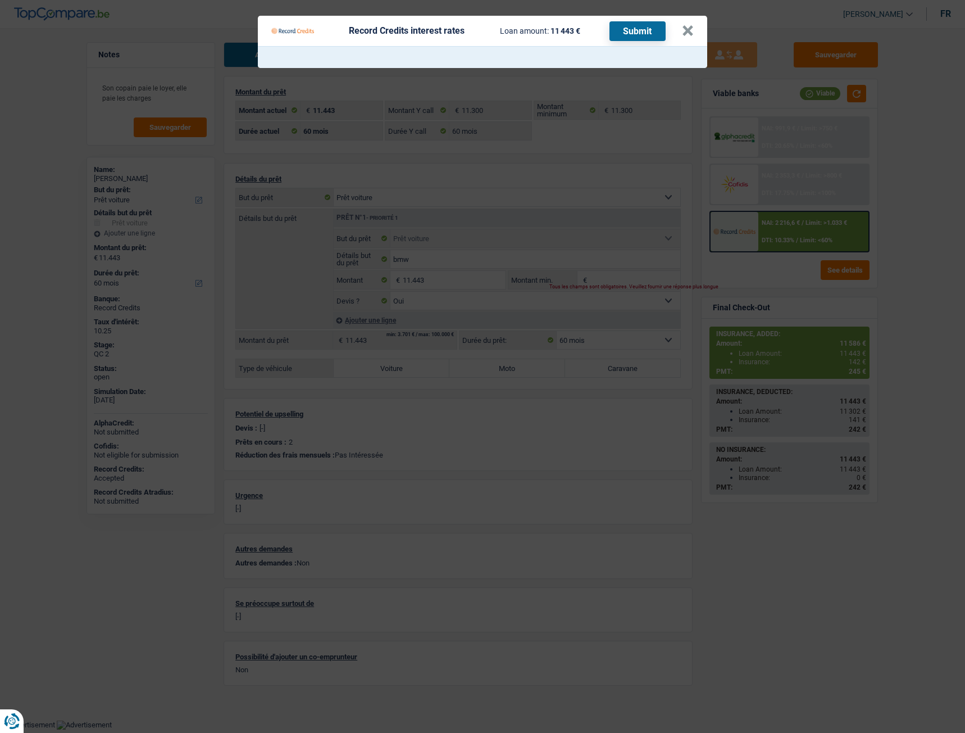
click at [763, 237] on Credits "Record Credits interest rates Loan amount: 11 443 € Submit ×" at bounding box center [482, 366] width 965 height 733
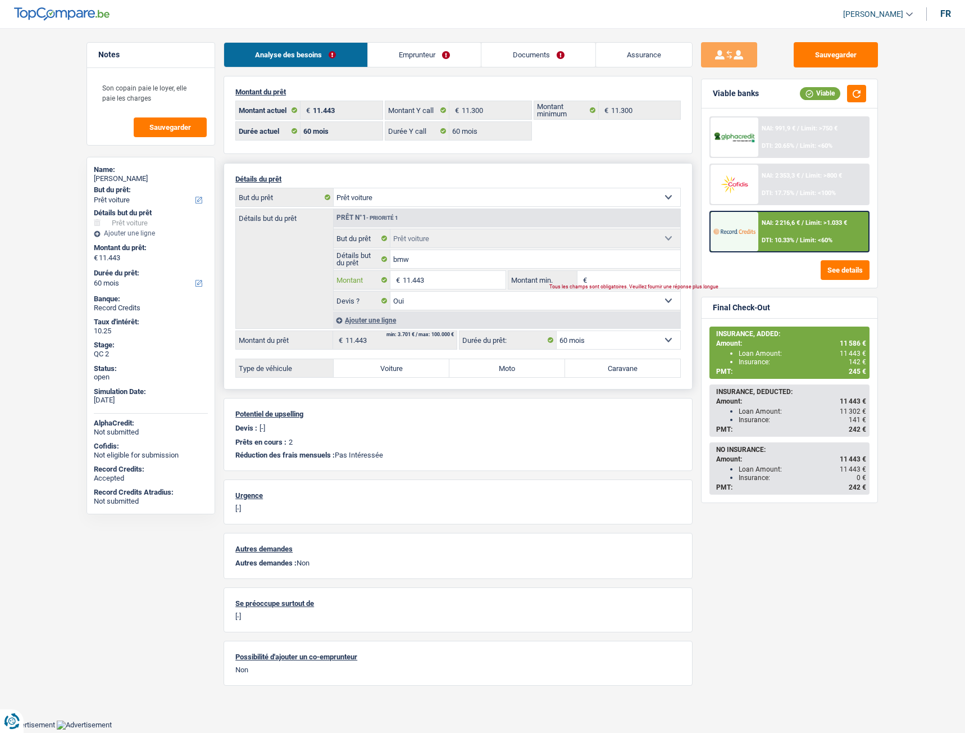
click at [408, 284] on input "11.443" at bounding box center [454, 280] width 103 height 18
click at [625, 279] on input "Montant min." at bounding box center [635, 280] width 91 height 18
paste input
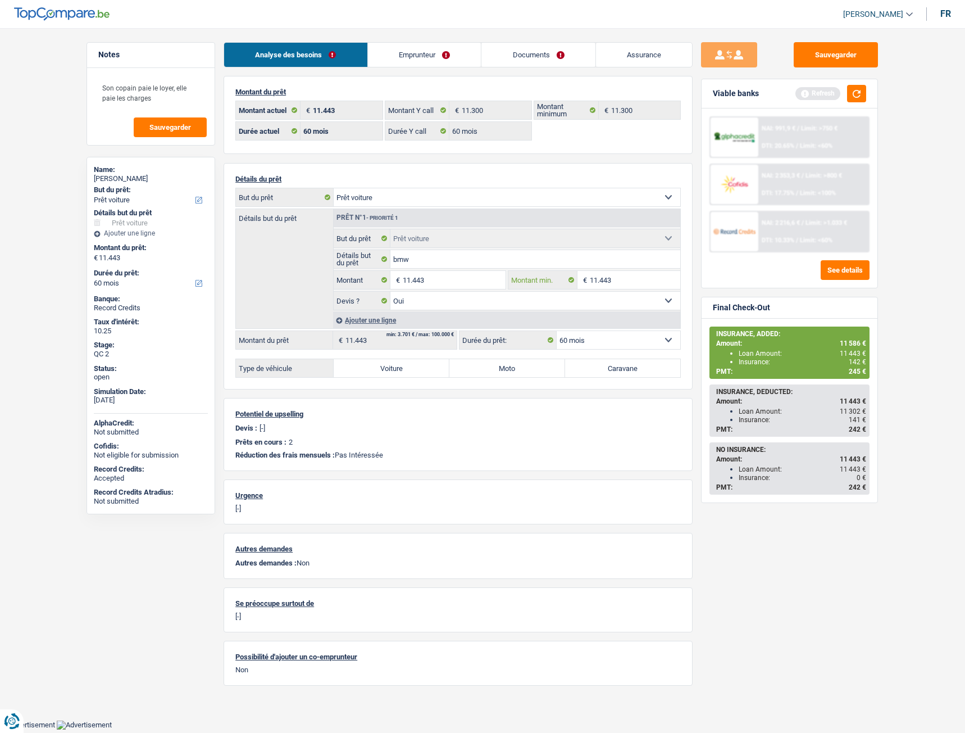
type input "11.443"
click at [747, 281] on div "NAI: 991,9 € / Limit: >750 € DTI: 20.65% / Limit: <60% NAI: 2 353,3 € / Limit: …" at bounding box center [790, 197] width 176 height 179
click at [845, 270] on button "See details" at bounding box center [845, 270] width 49 height 20
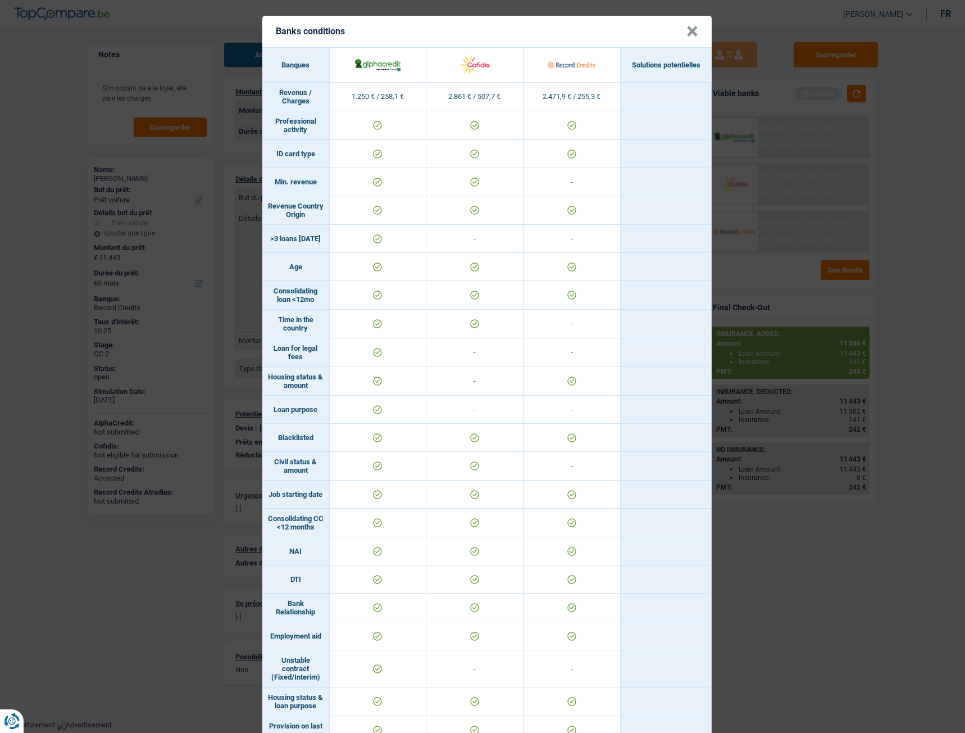
click at [794, 232] on div "Banks conditions × Banques Solutions potentielles Revenus / Charges 1.250 € / 2…" at bounding box center [482, 366] width 965 height 733
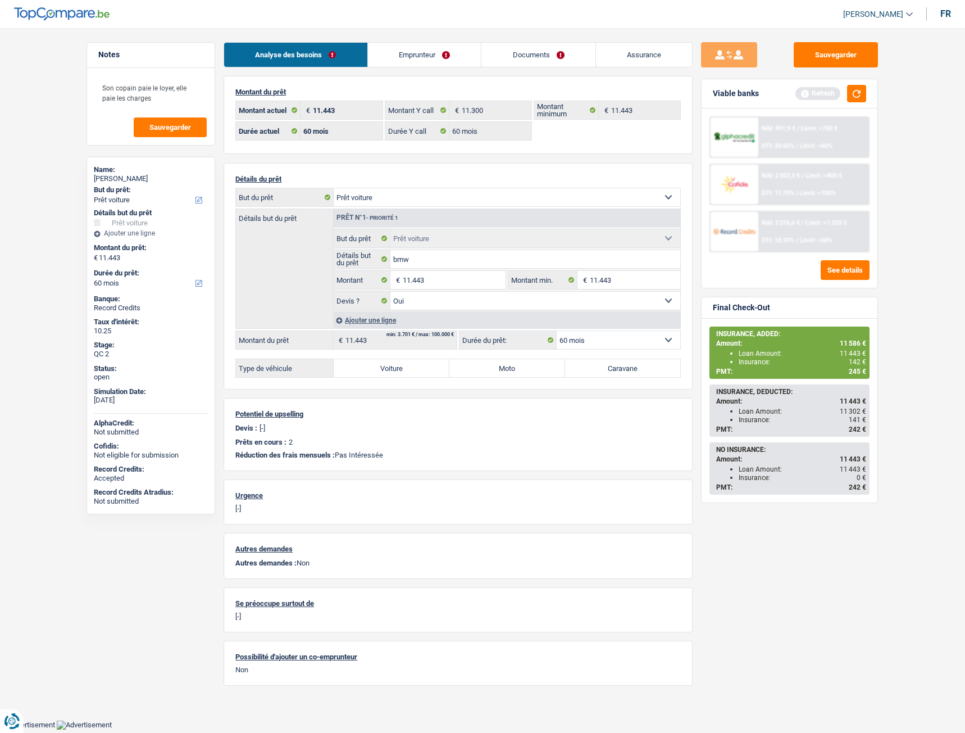
click at [806, 238] on span "Limit: <60%" at bounding box center [816, 240] width 33 height 7
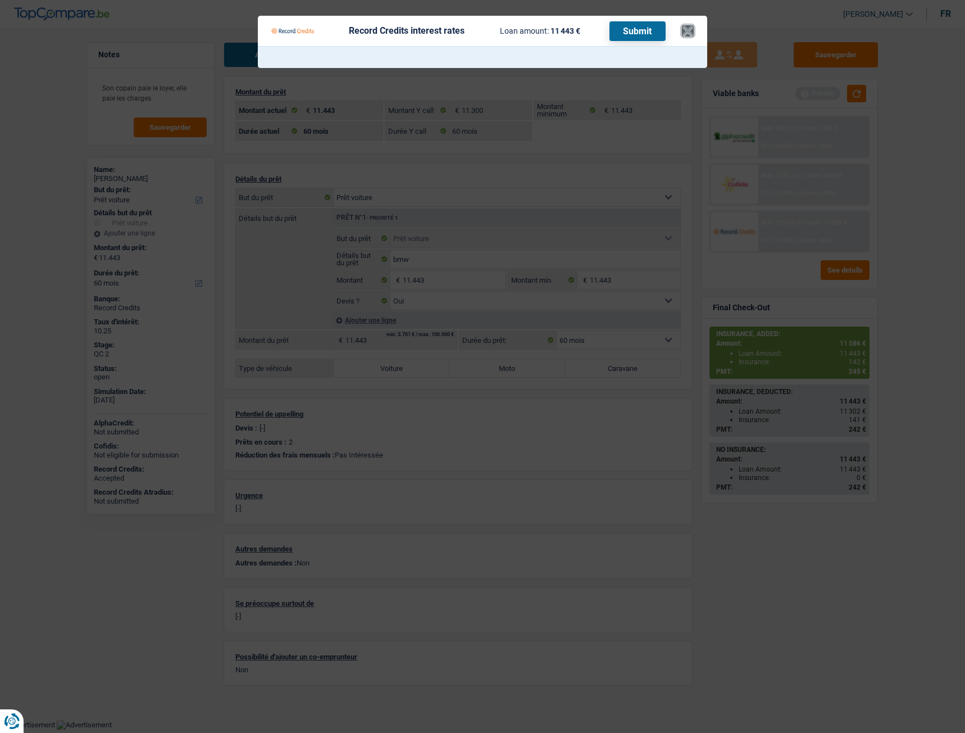
click at [688, 26] on button "×" at bounding box center [688, 30] width 12 height 11
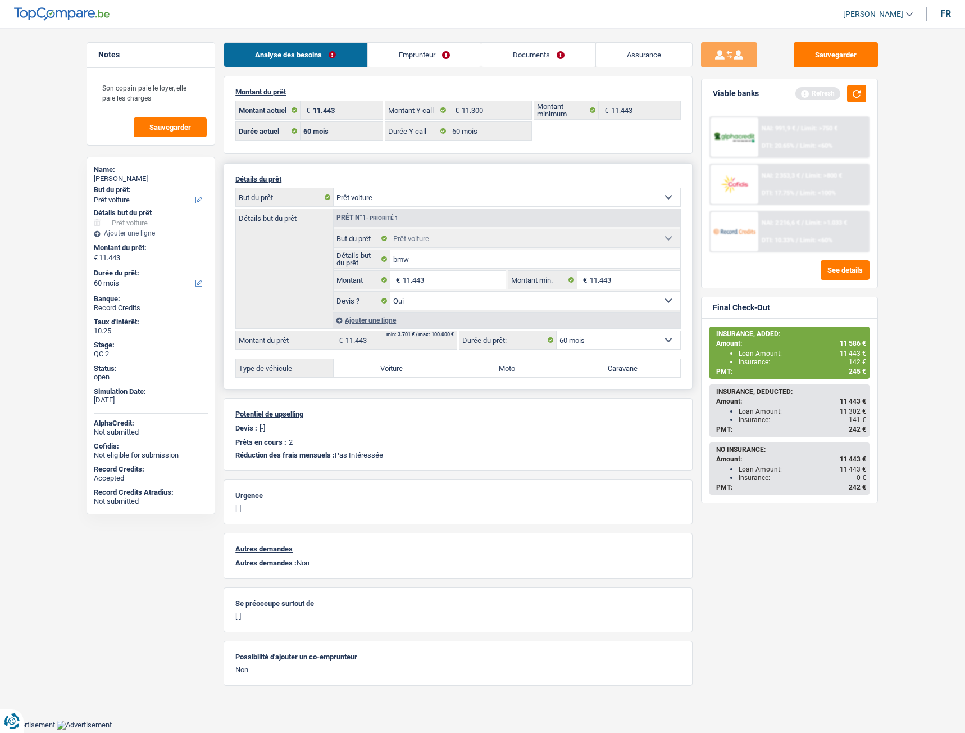
click at [421, 374] on label "Voiture" at bounding box center [392, 368] width 116 height 18
click at [421, 374] on input "Voiture" at bounding box center [392, 368] width 116 height 18
radio input "true"
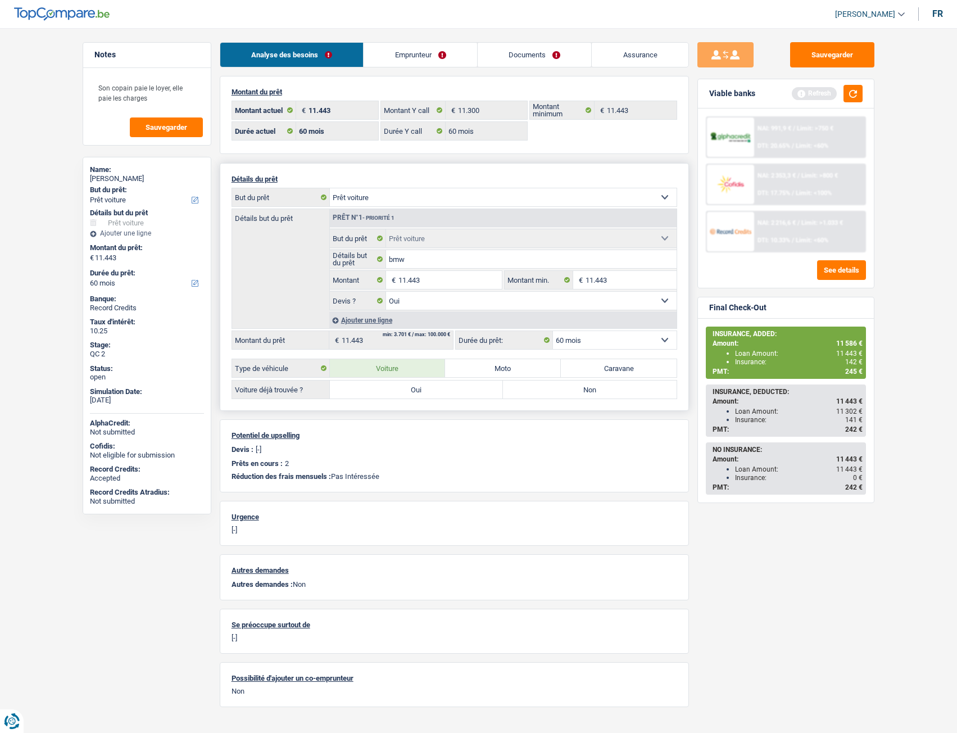
click at [459, 390] on label "Oui" at bounding box center [417, 389] width 174 height 18
click at [459, 390] on input "Oui" at bounding box center [417, 389] width 174 height 18
radio input "true"
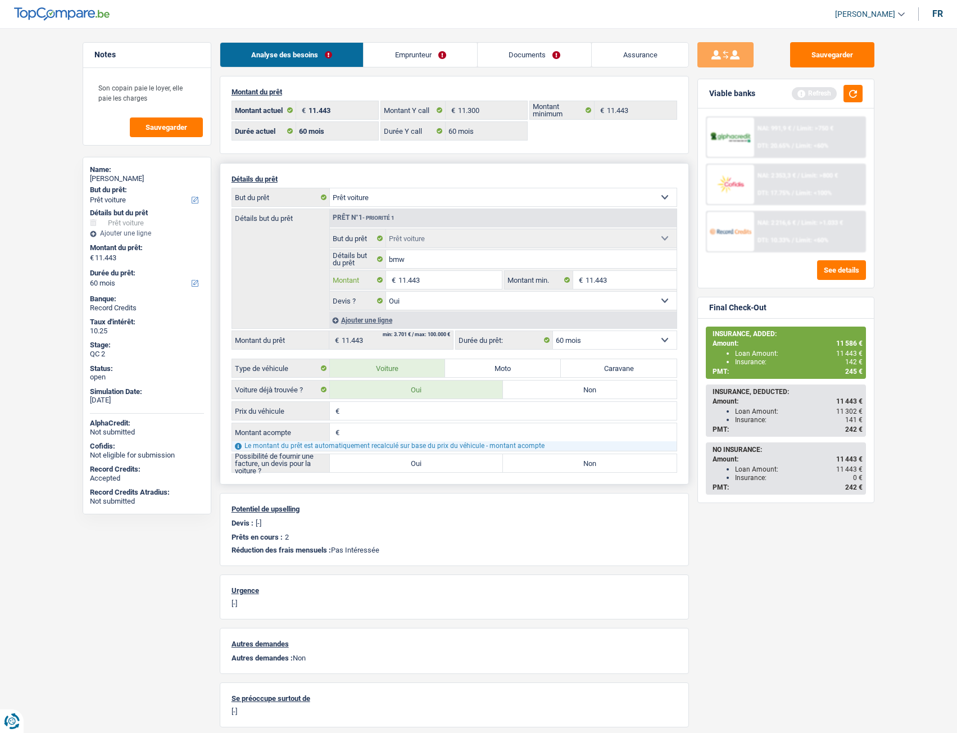
click at [417, 281] on input "11.443" at bounding box center [449, 280] width 103 height 18
click at [390, 406] on input "Prix du véhicule" at bounding box center [509, 411] width 334 height 18
click at [427, 278] on input "11.443" at bounding box center [449, 280] width 103 height 18
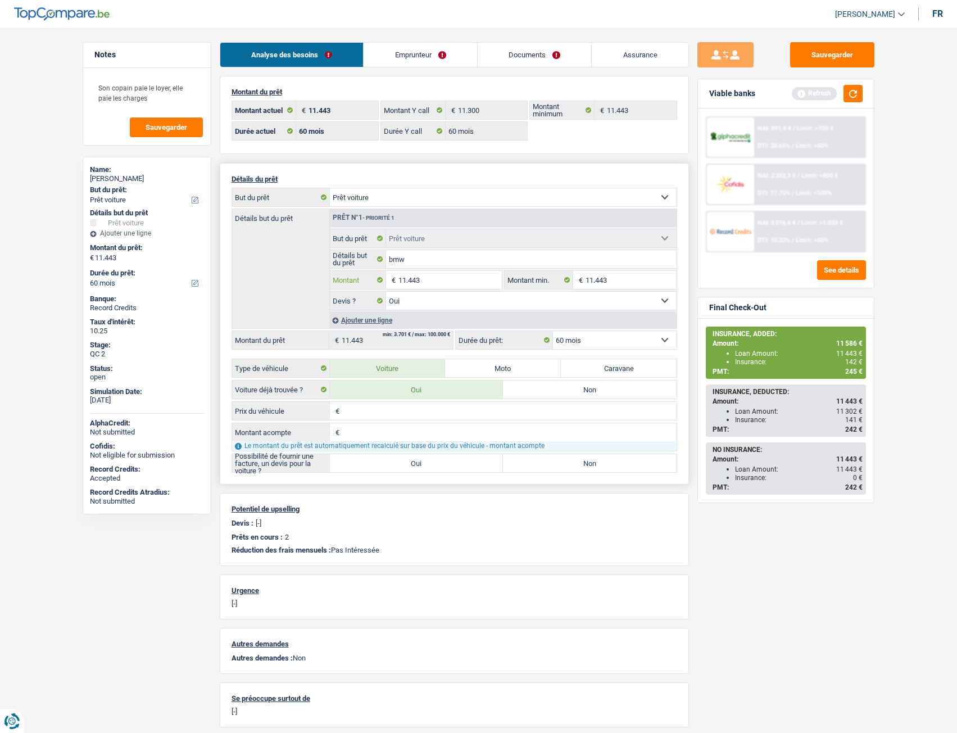
click at [425, 277] on input "11.443" at bounding box center [449, 280] width 103 height 18
click at [408, 280] on input "11.443" at bounding box center [449, 280] width 103 height 18
click at [386, 410] on input "Prix du véhicule" at bounding box center [509, 411] width 334 height 18
paste input "11.443"
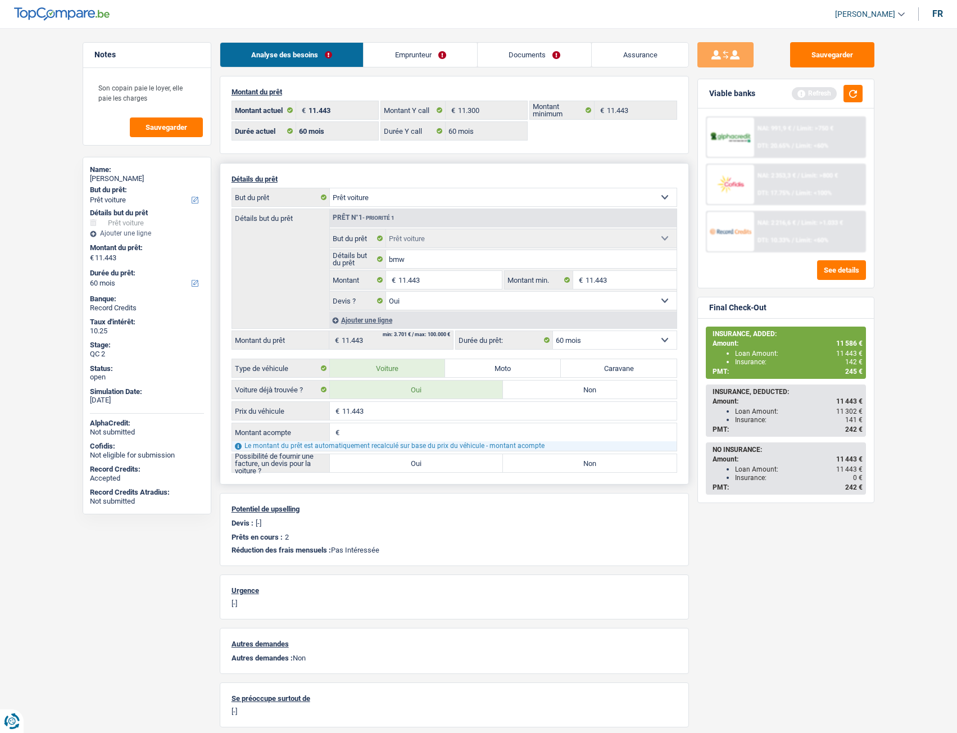
type input "11.443"
click at [370, 433] on input "Montant acompte" at bounding box center [509, 432] width 334 height 18
type input "0"
click at [466, 474] on div "Détails du prêt Confort maison: meubles, textile, peinture, électroménager, out…" at bounding box center [454, 323] width 469 height 321
click at [460, 472] on label "Oui" at bounding box center [417, 463] width 174 height 18
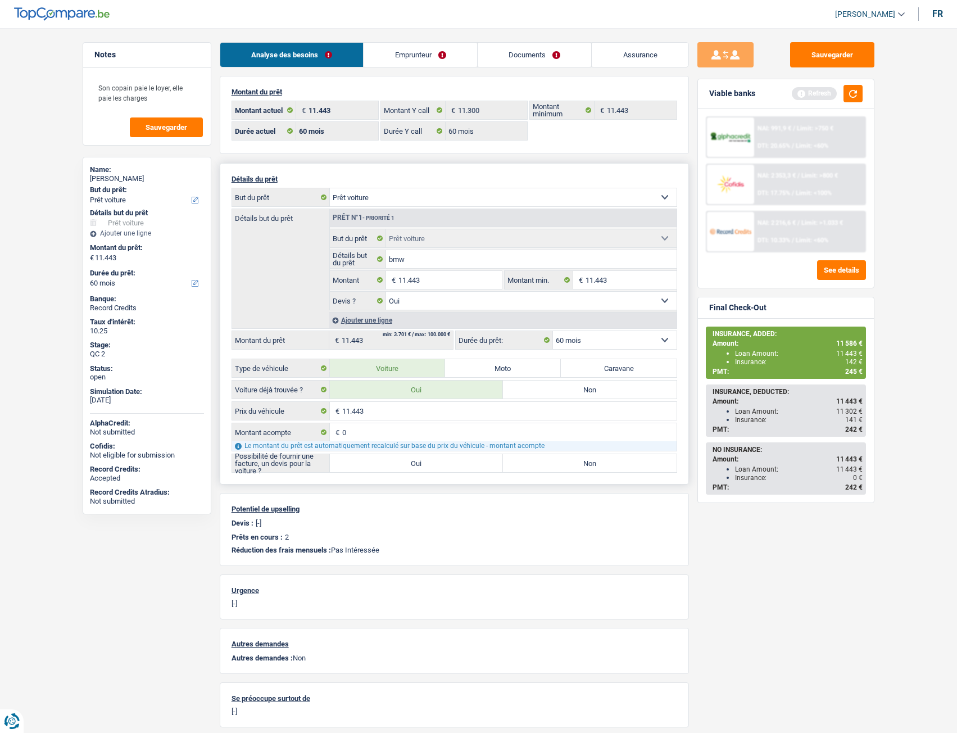
click at [460, 472] on input "Oui" at bounding box center [417, 463] width 174 height 18
radio input "true"
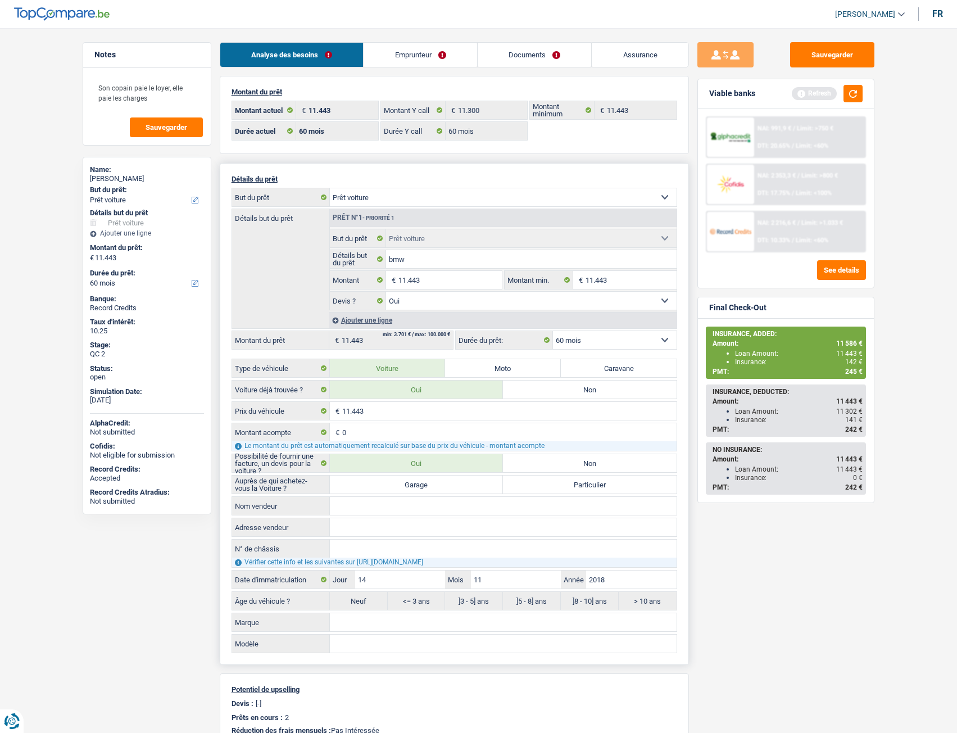
click at [451, 482] on label "Garage" at bounding box center [417, 484] width 174 height 18
click at [451, 482] on input "Garage" at bounding box center [417, 484] width 174 height 18
radio input "true"
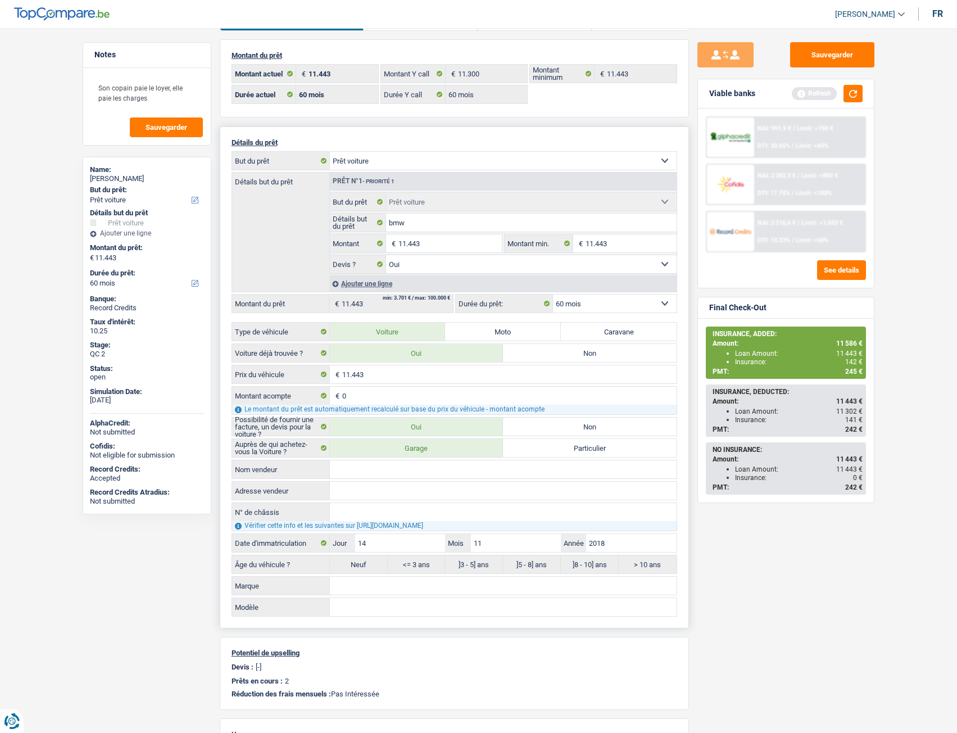
scroll to position [56, 0]
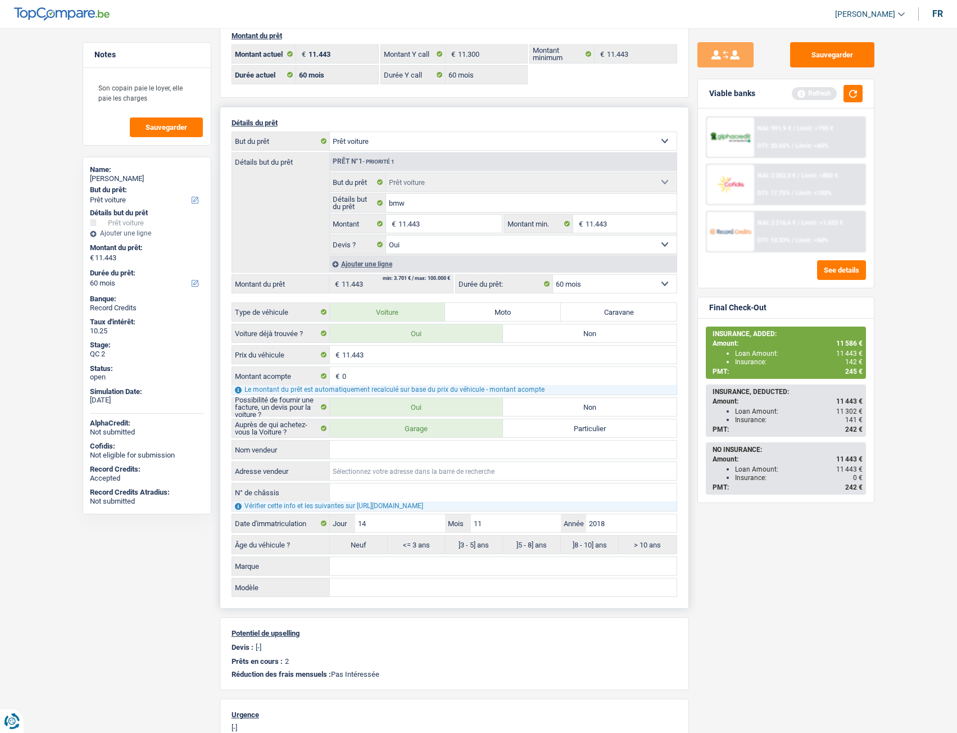
click at [368, 462] on input "Adresse vendeur" at bounding box center [503, 471] width 347 height 18
click at [365, 456] on input "Nom vendeur" at bounding box center [503, 450] width 347 height 18
paste input "AUTO PRIX SRL"
type input "AUTO PRIX SRL"
click at [345, 467] on input "Adresse vendeur" at bounding box center [503, 471] width 347 height 18
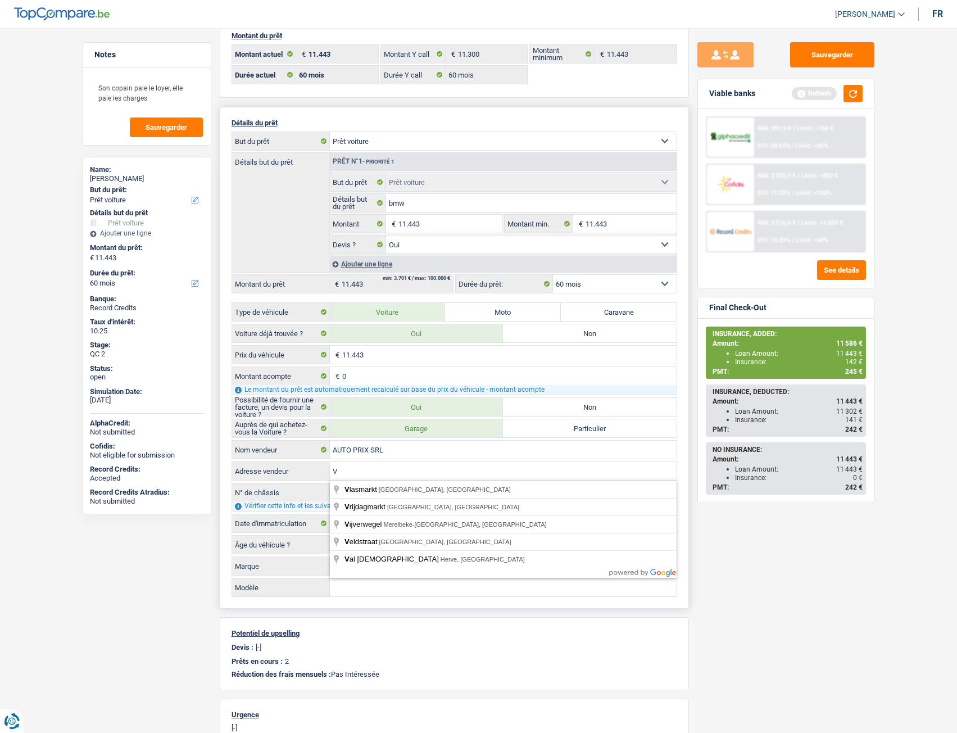
type input "V"
drag, startPoint x: 406, startPoint y: 452, endPoint x: 394, endPoint y: 462, distance: 15.5
click at [406, 451] on input "AUTO PRIX SRL" at bounding box center [503, 450] width 347 height 18
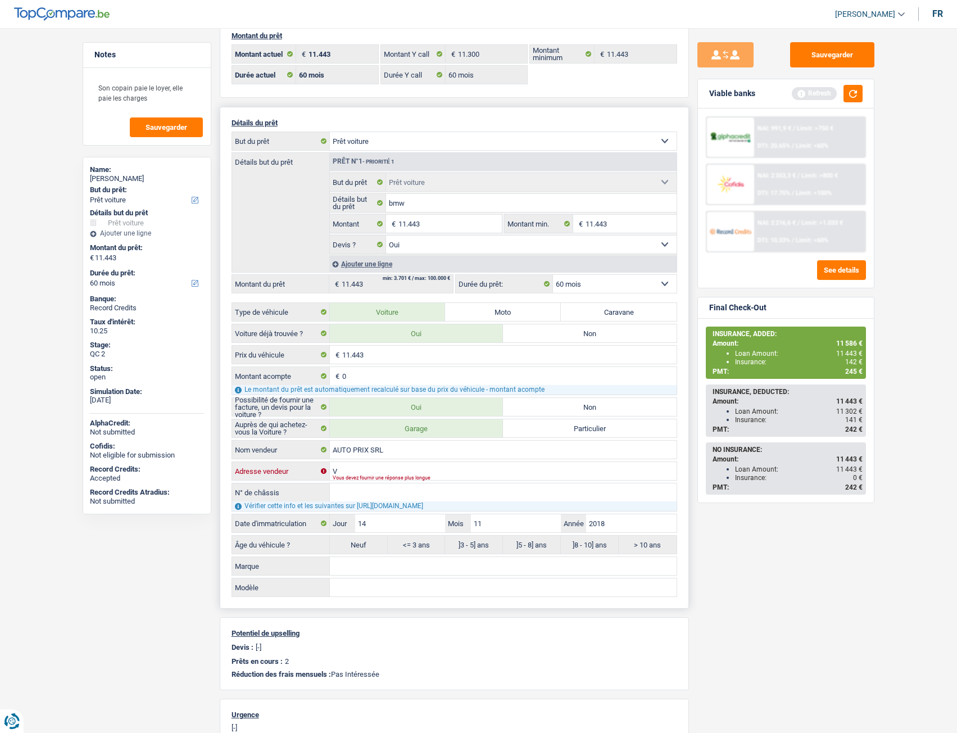
click at [357, 469] on input "V" at bounding box center [503, 471] width 347 height 18
click at [356, 472] on input "Adresse vendeur" at bounding box center [503, 471] width 347 height 18
paste input "Chaussée de Bascoup - 141 6150 ANDERLUES"
type input "Chaussée de Bascoup; 141; 6150; Anderlues; BE"
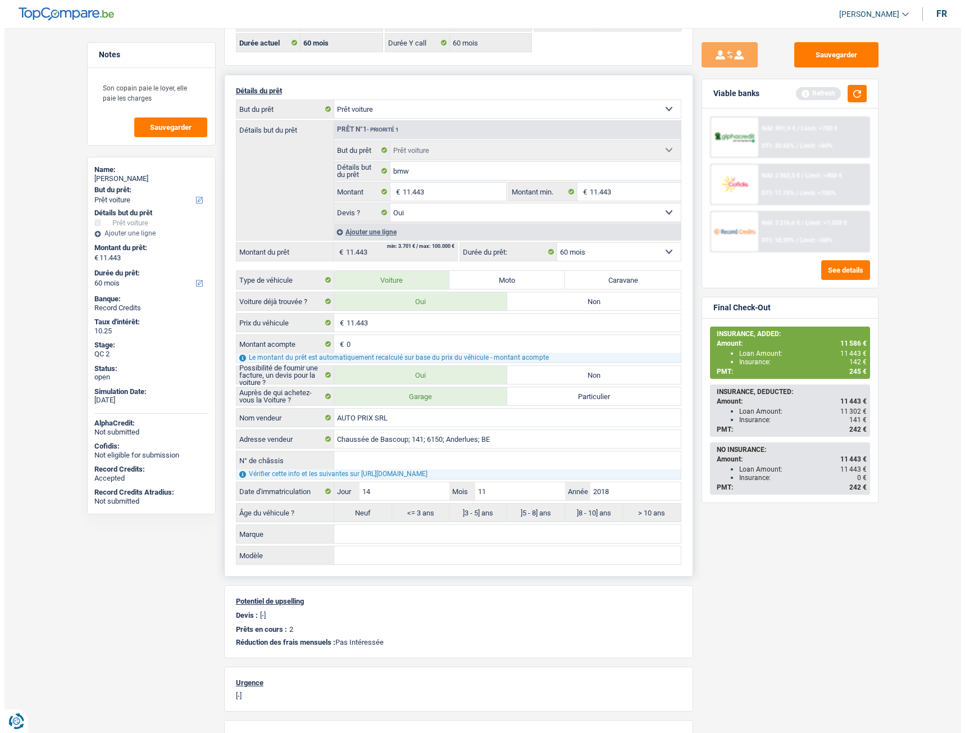
scroll to position [225, 0]
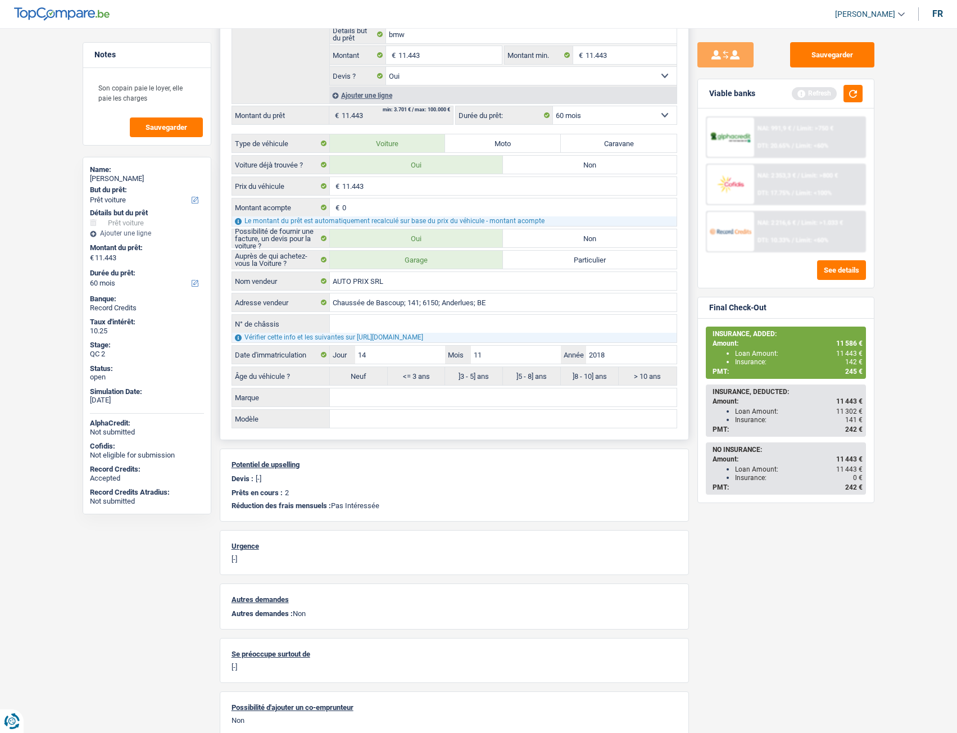
click at [366, 323] on input "N° de châssis" at bounding box center [503, 324] width 347 height 18
type input "WBA1V710307A68443"
click at [420, 402] on input "Marque" at bounding box center [503, 397] width 347 height 18
type input "N"
type input "BMW"
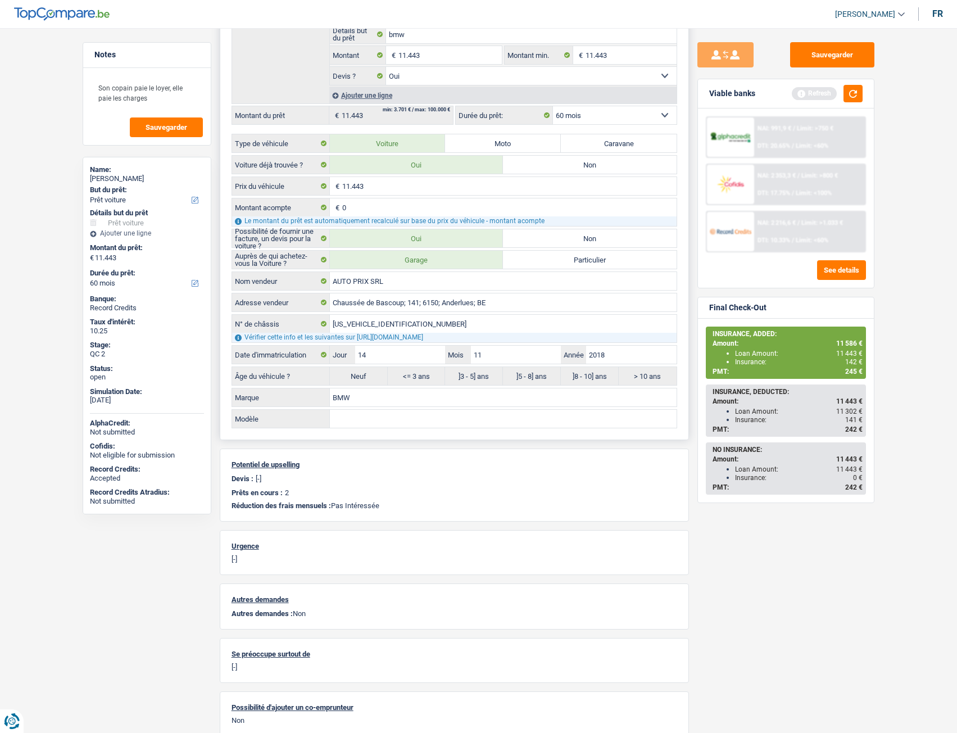
click at [384, 430] on div "Détails du prêt Confort maison: meubles, textile, peinture, électroménager, out…" at bounding box center [454, 189] width 469 height 502
click at [374, 421] on input "Modèle" at bounding box center [503, 419] width 347 height 18
type input "116D"
drag, startPoint x: 388, startPoint y: 489, endPoint x: 381, endPoint y: 492, distance: 7.8
click at [389, 489] on div "Prêts en cours : 2" at bounding box center [455, 492] width 446 height 8
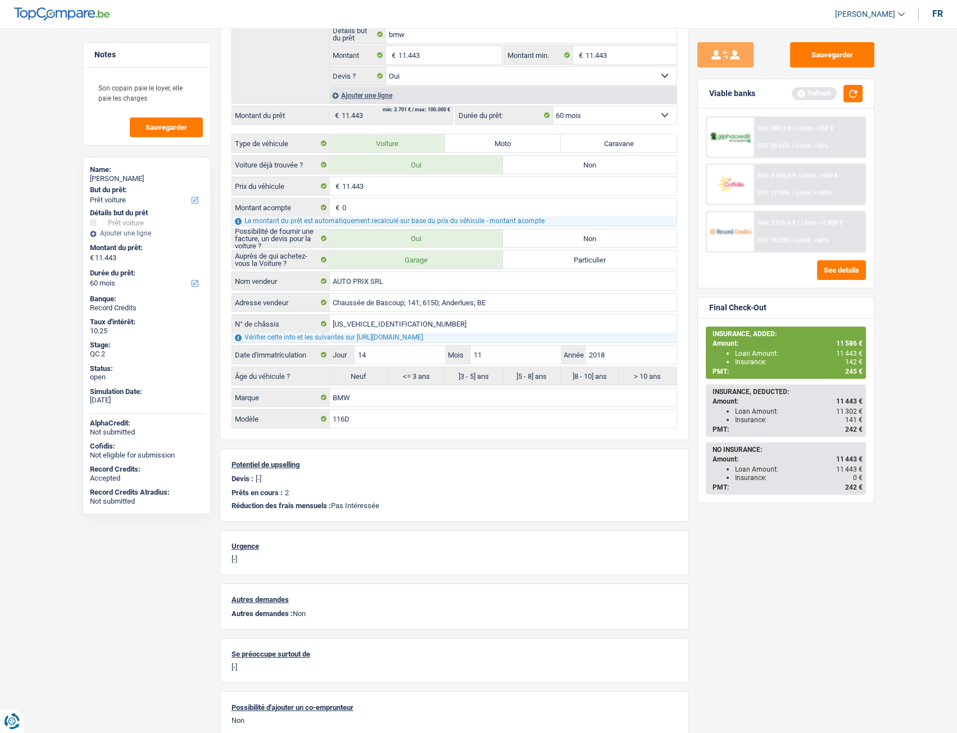
click at [812, 231] on div "NAI: 2 216,6 € / Limit: >1.033 € DTI: 10.33% / Limit: <60%" at bounding box center [809, 231] width 111 height 39
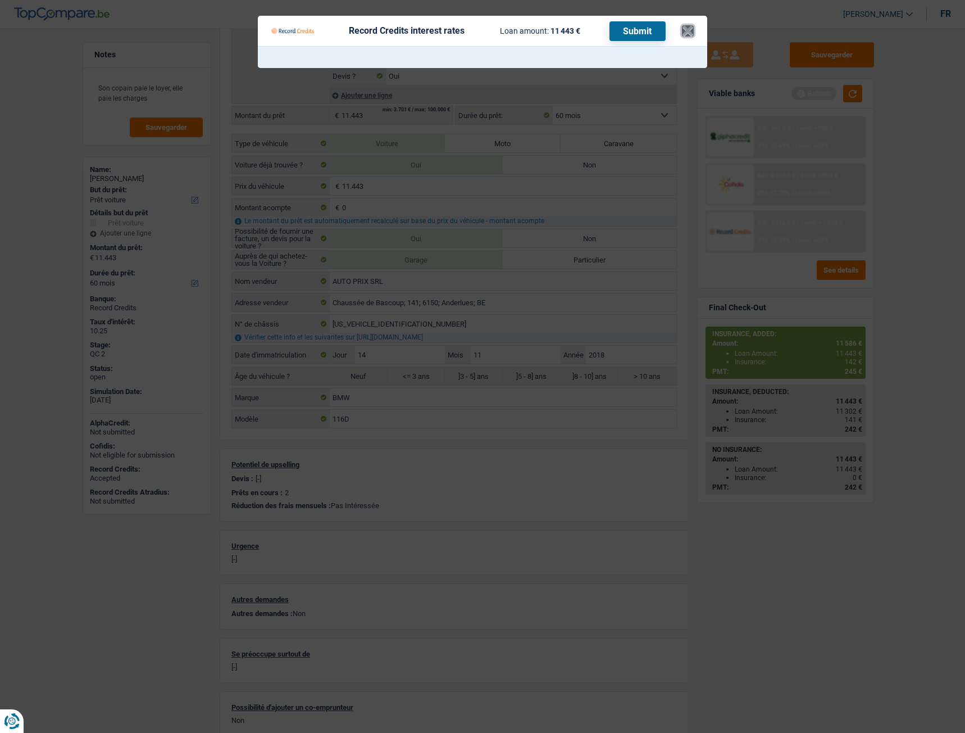
click at [686, 37] on button "×" at bounding box center [688, 30] width 12 height 11
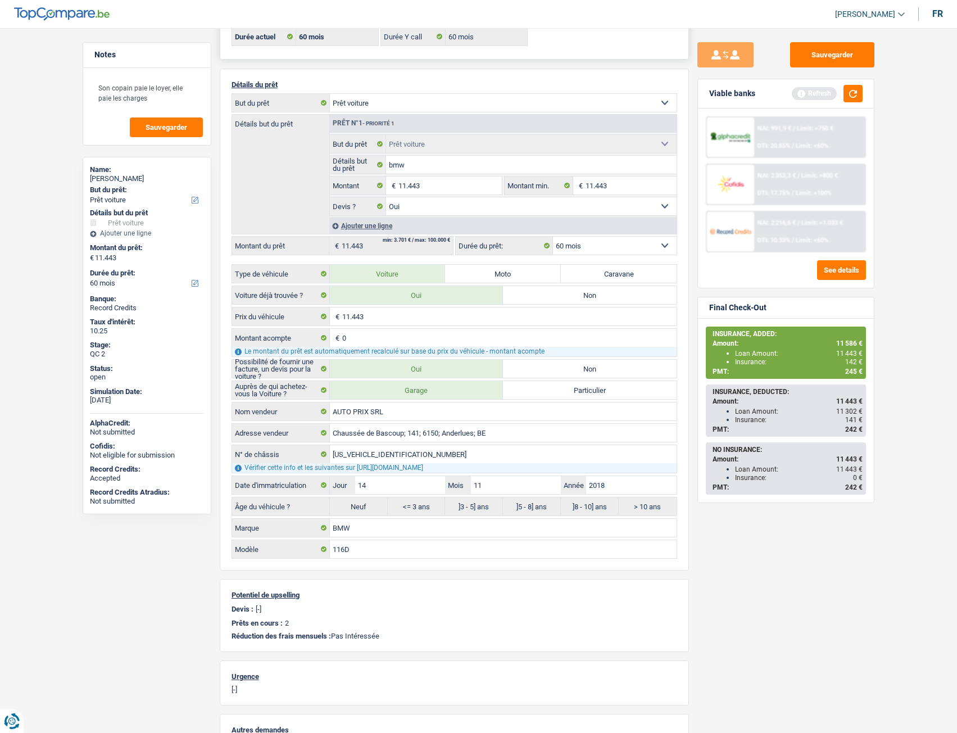
scroll to position [0, 0]
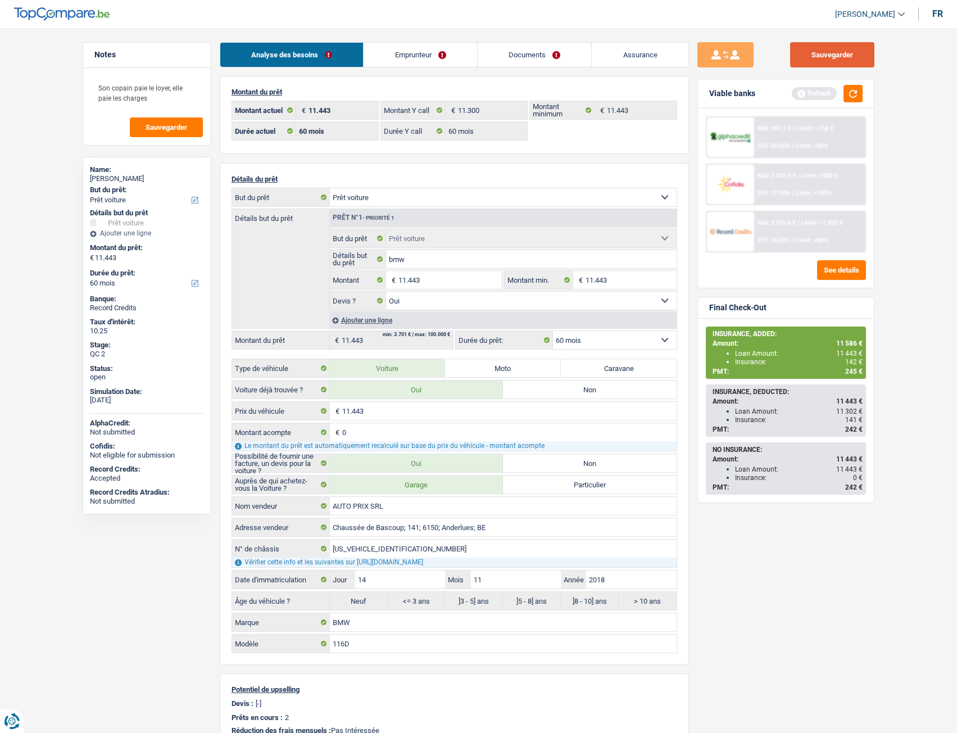
click at [824, 65] on button "Sauvegarder" at bounding box center [832, 54] width 84 height 25
click at [855, 96] on button "button" at bounding box center [852, 93] width 19 height 17
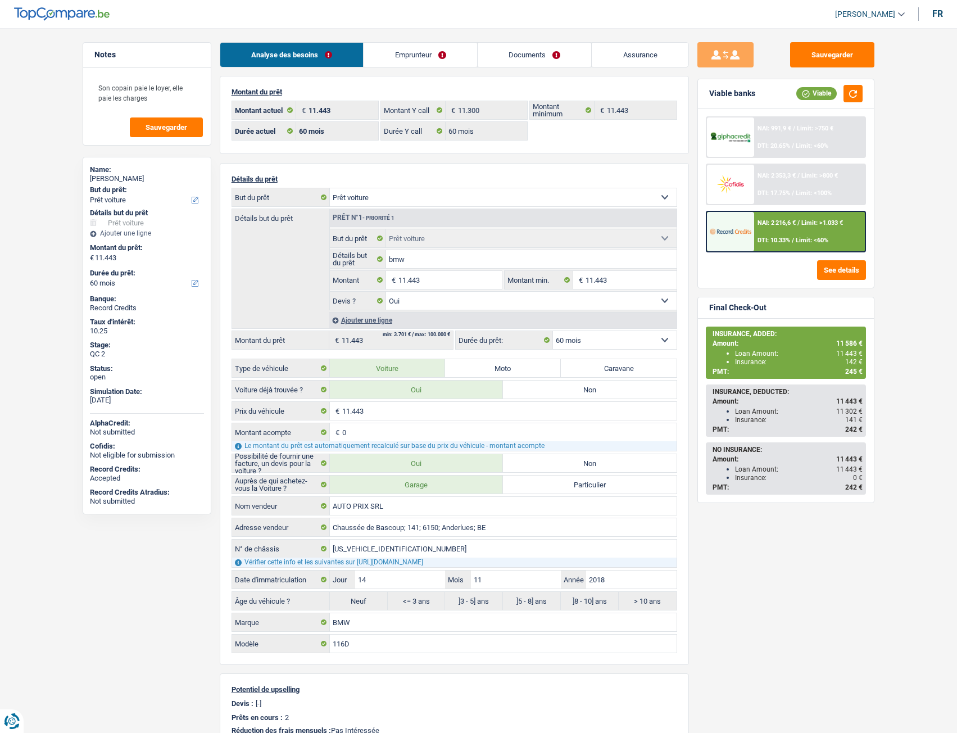
click at [782, 225] on span "NAI: 2 216,6 €" at bounding box center [776, 222] width 38 height 7
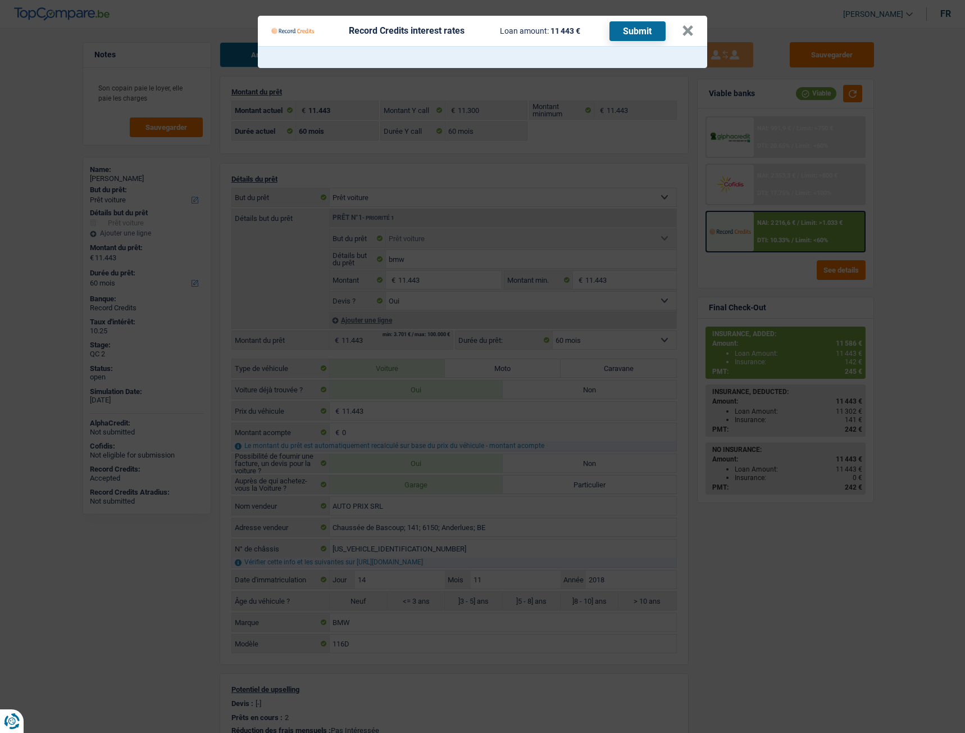
click at [466, 47] on th at bounding box center [483, 57] width 450 height 21
click at [942, 194] on Credits "Record Credits interest rates Loan amount: 11 443 € Submit ×" at bounding box center [482, 366] width 965 height 733
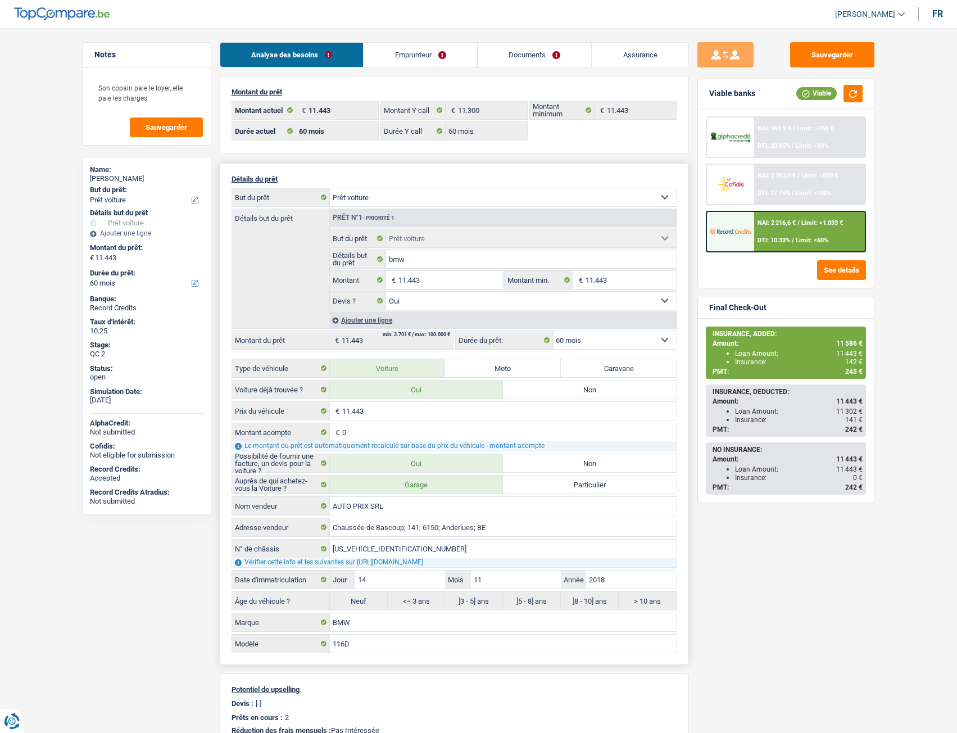
click at [373, 199] on select "Confort maison: meubles, textile, peinture, électroménager, outillage non-profe…" at bounding box center [503, 197] width 347 height 18
click at [375, 199] on select "Confort maison: meubles, textile, peinture, électroménager, outillage non-profe…" at bounding box center [503, 197] width 347 height 18
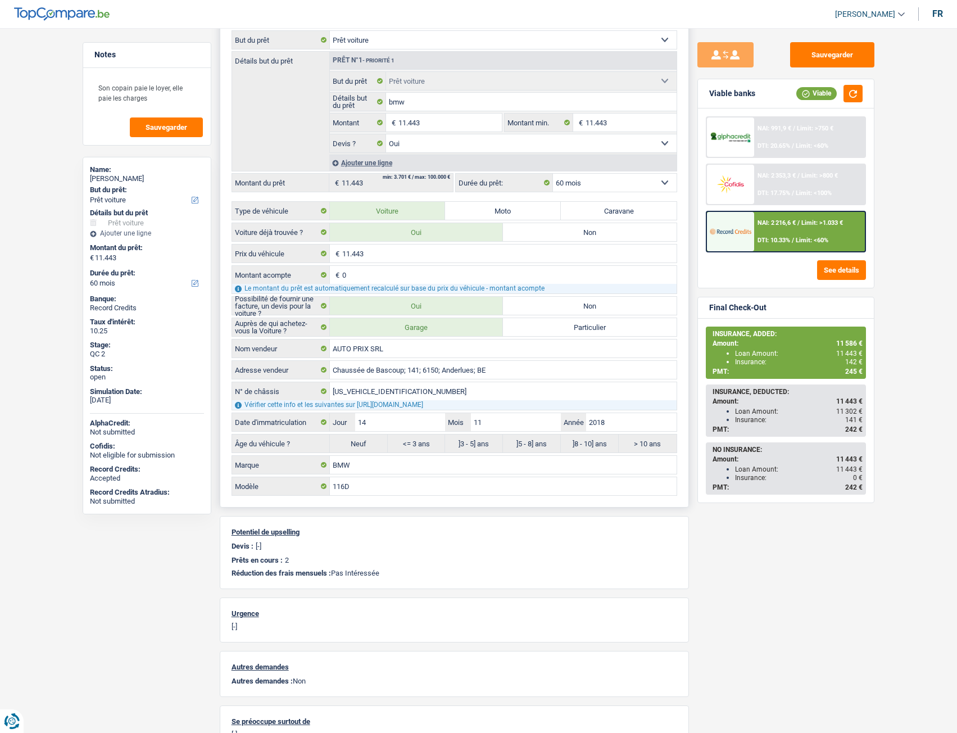
scroll to position [169, 0]
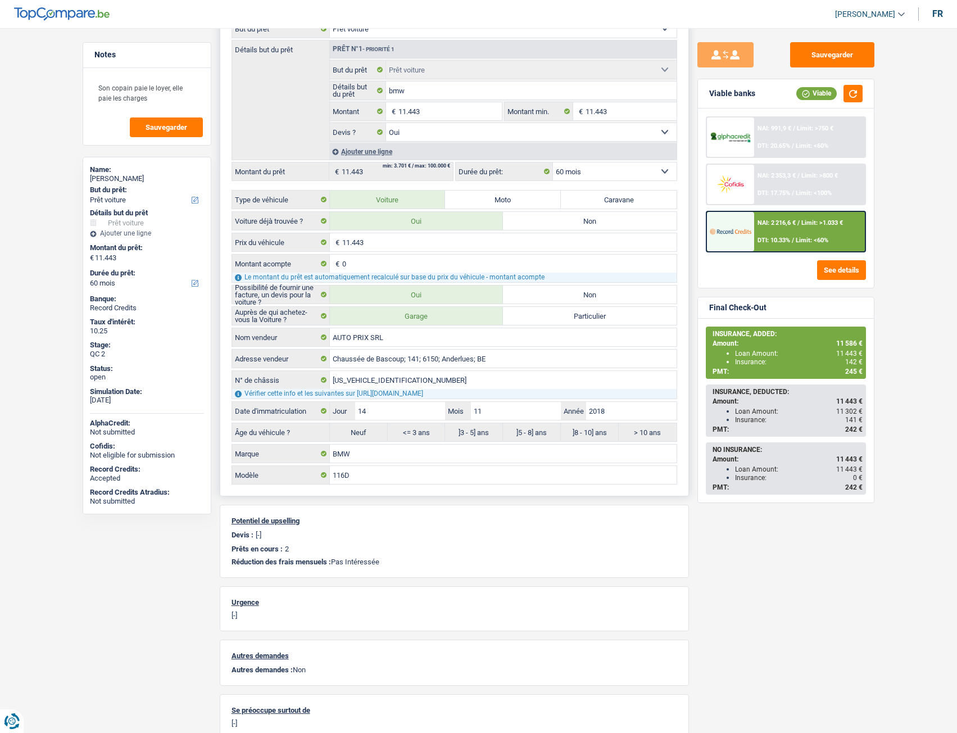
click at [656, 437] on label "> 10 ans" at bounding box center [648, 432] width 58 height 18
drag, startPoint x: 653, startPoint y: 435, endPoint x: 646, endPoint y: 430, distance: 8.9
click at [652, 435] on label "> 10 ans" at bounding box center [648, 432] width 58 height 18
click at [587, 430] on label "]8 - 10] ans" at bounding box center [590, 432] width 58 height 18
click at [379, 429] on label "Neuf" at bounding box center [359, 432] width 58 height 18
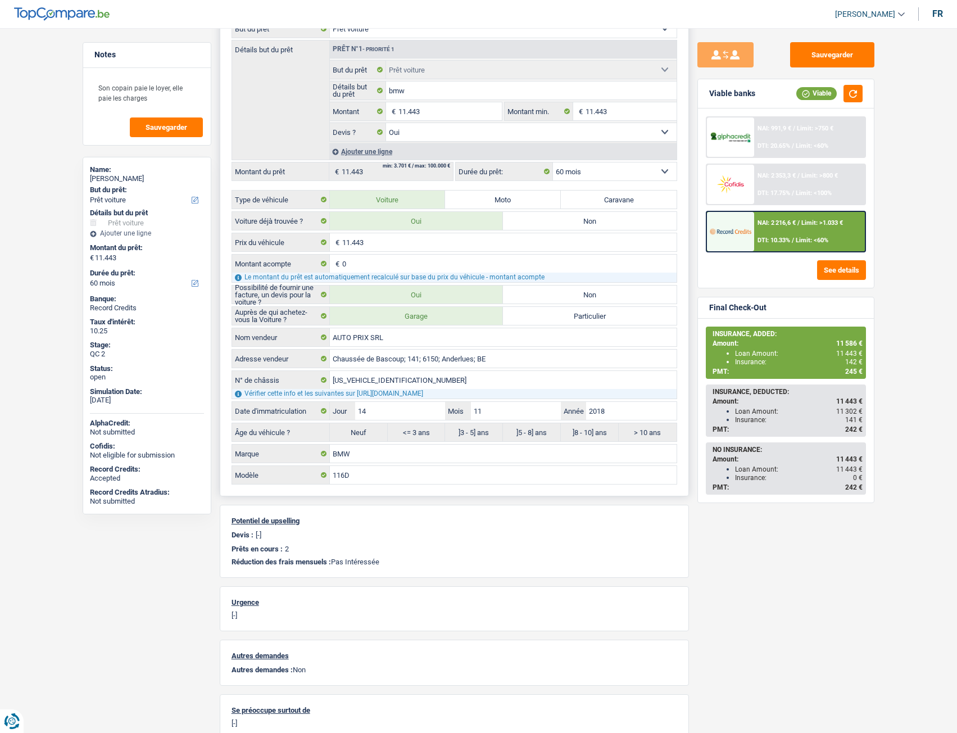
click at [362, 430] on label "Neuf" at bounding box center [359, 432] width 58 height 18
click at [418, 433] on label "<= 3 ans" at bounding box center [417, 432] width 58 height 18
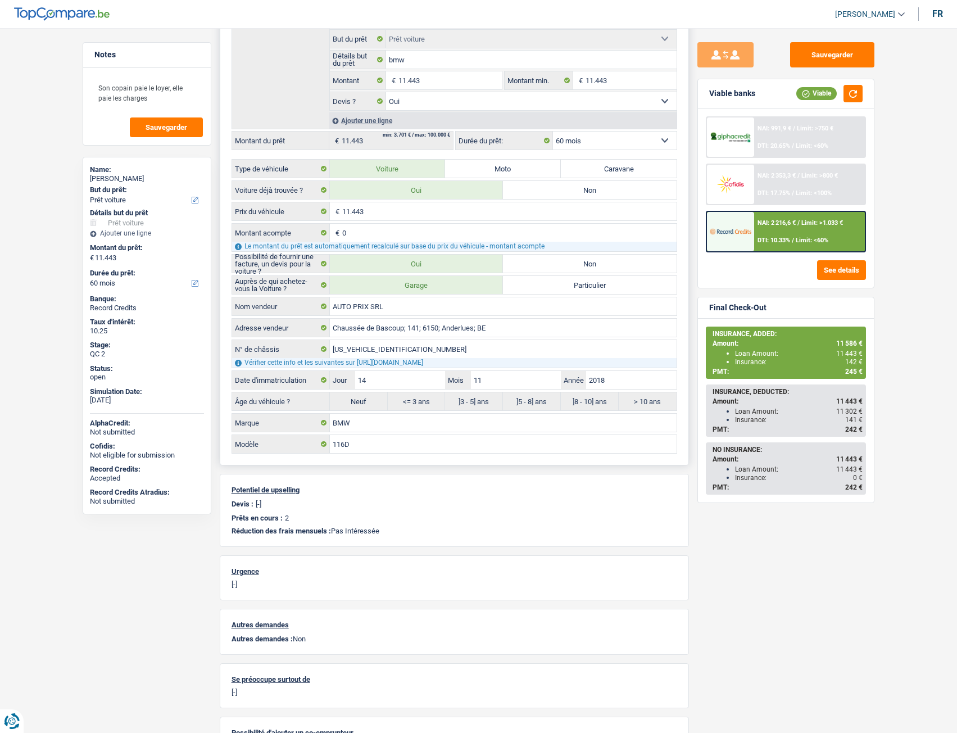
scroll to position [225, 0]
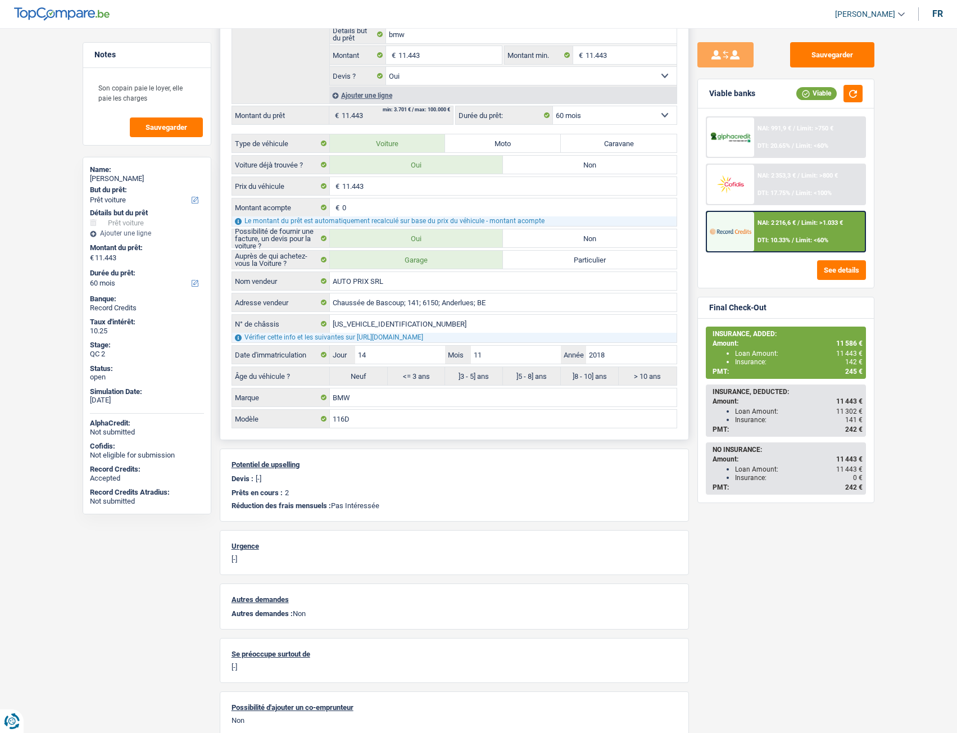
click at [538, 375] on label "]5 - 8] ans" at bounding box center [532, 376] width 58 height 18
click at [537, 374] on label "]5 - 8] ans" at bounding box center [532, 376] width 58 height 18
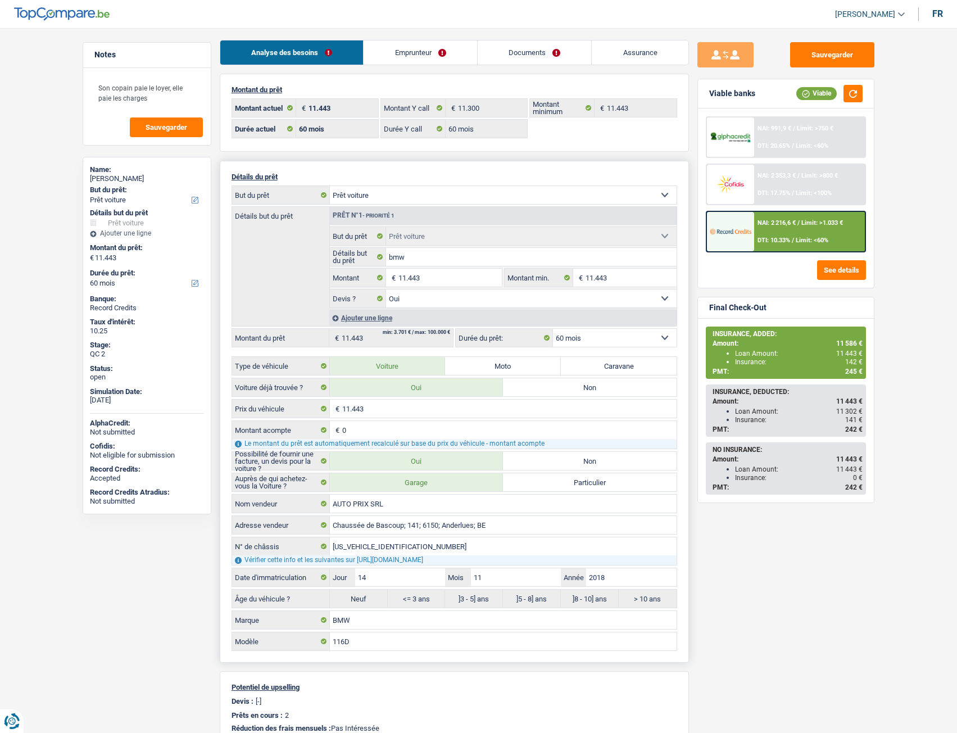
scroll to position [0, 0]
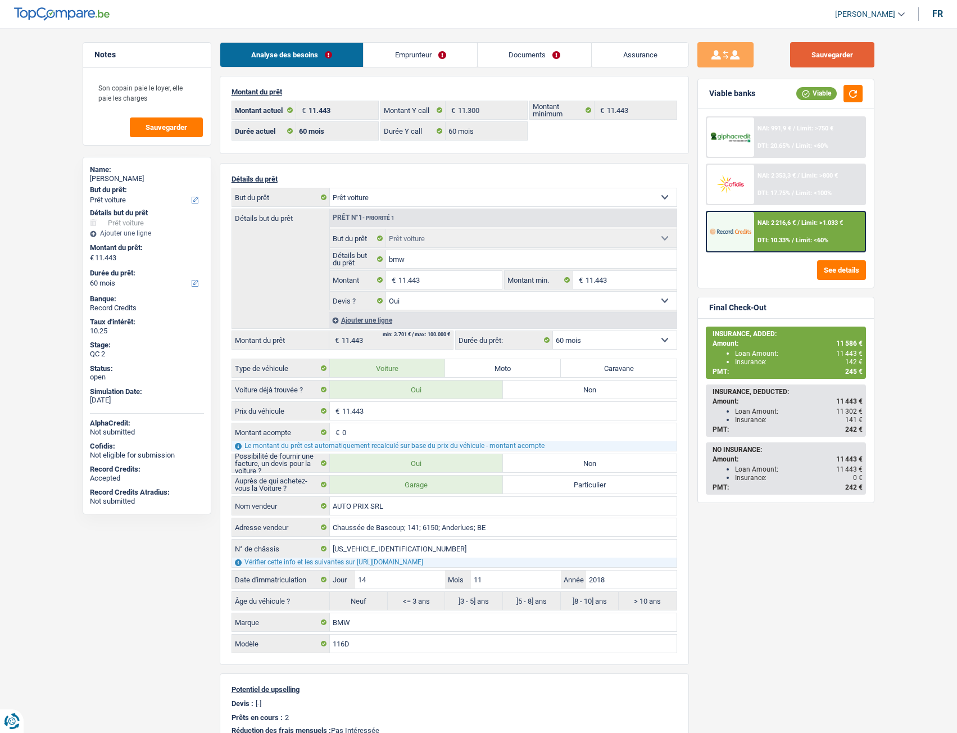
click at [820, 60] on button "Sauvegarder" at bounding box center [832, 54] width 84 height 25
click at [458, 54] on link "Emprunteur" at bounding box center [421, 55] width 114 height 24
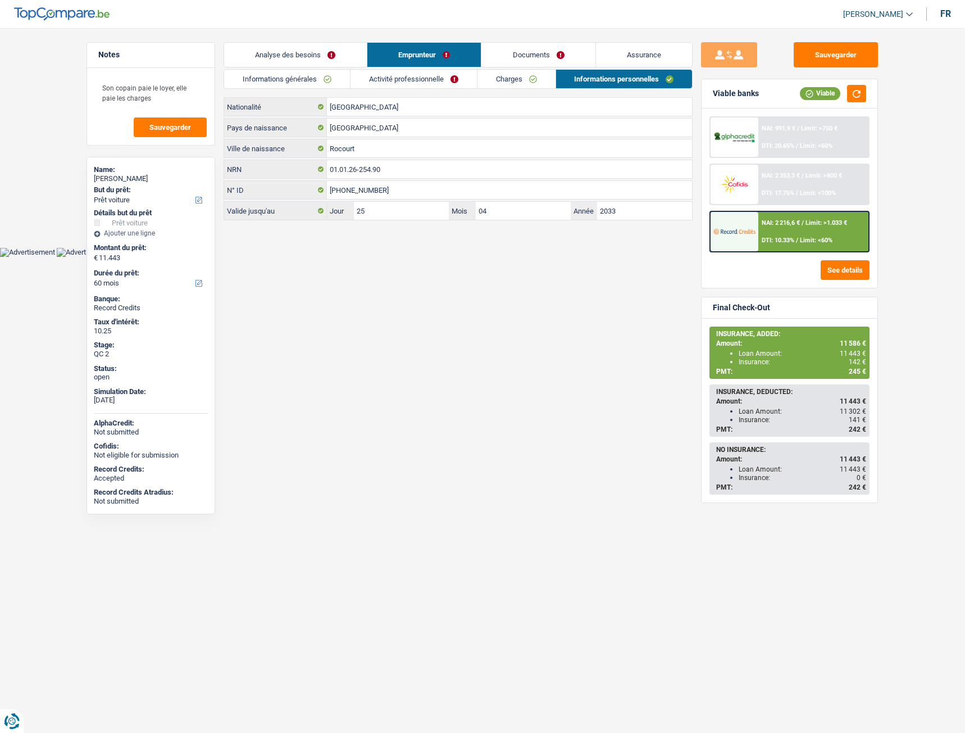
click at [491, 52] on link "Documents" at bounding box center [539, 55] width 114 height 24
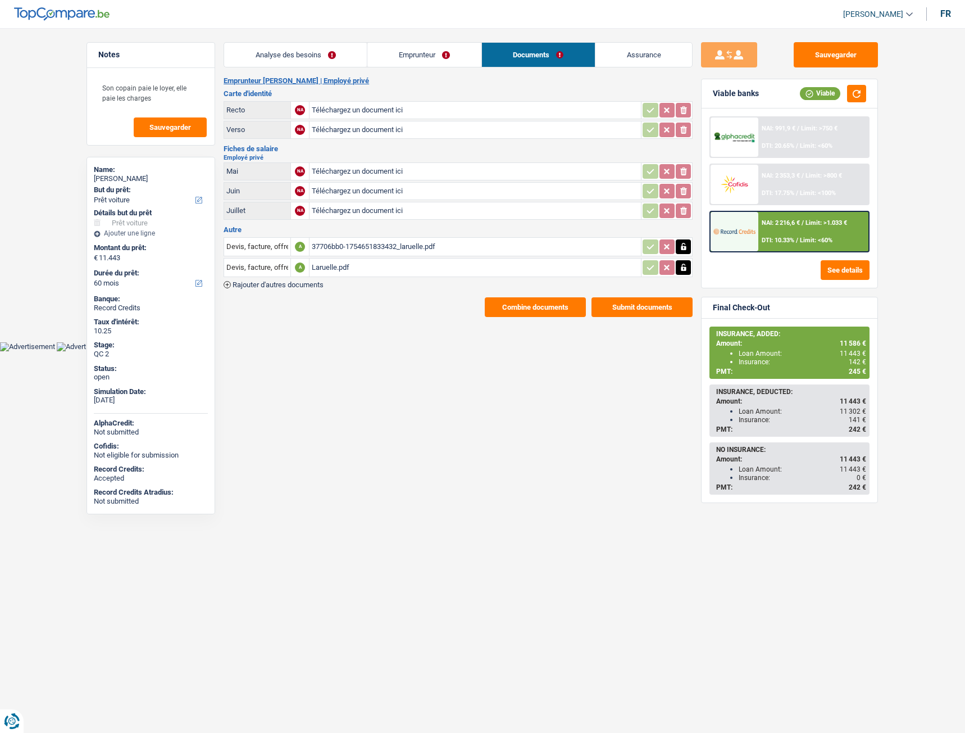
click at [389, 62] on link "Emprunteur" at bounding box center [424, 55] width 114 height 24
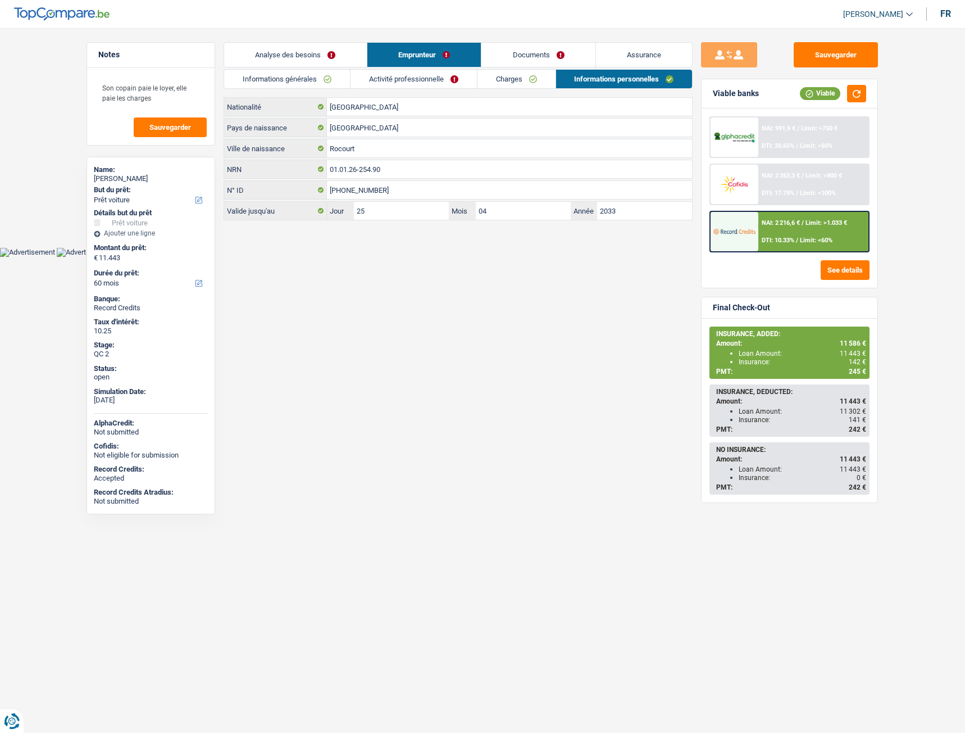
click at [632, 52] on link "Assurance" at bounding box center [644, 55] width 97 height 24
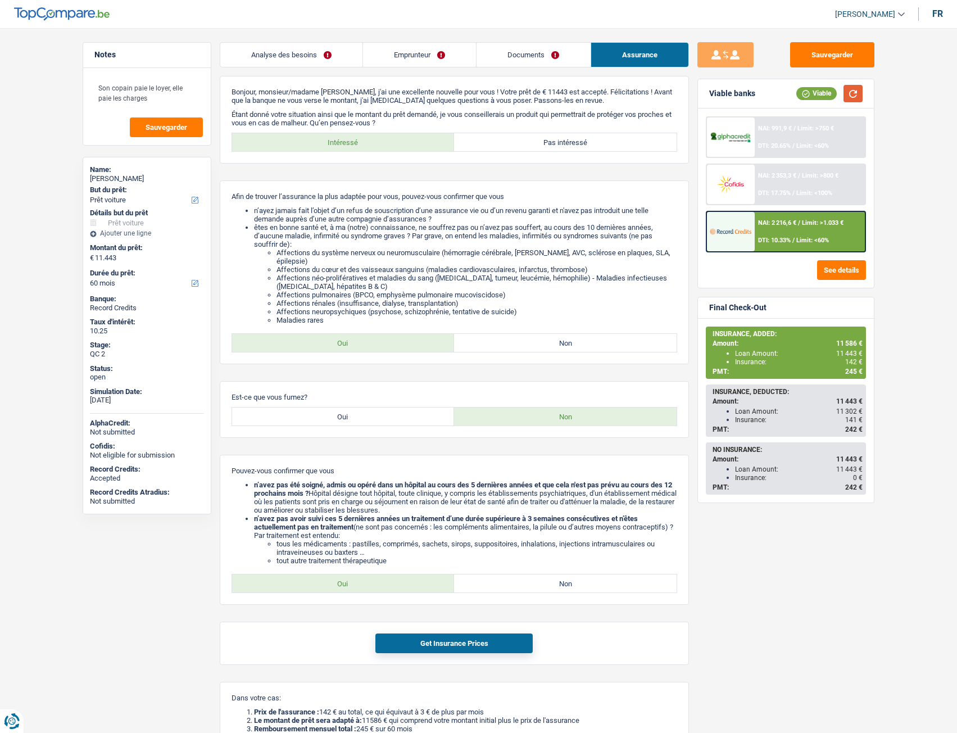
click at [858, 95] on button "button" at bounding box center [852, 93] width 19 height 17
click at [773, 169] on div "NAI: 2 353,3 € / Limit: >800 € DTI: 17.75% / Limit: <100%" at bounding box center [809, 184] width 111 height 39
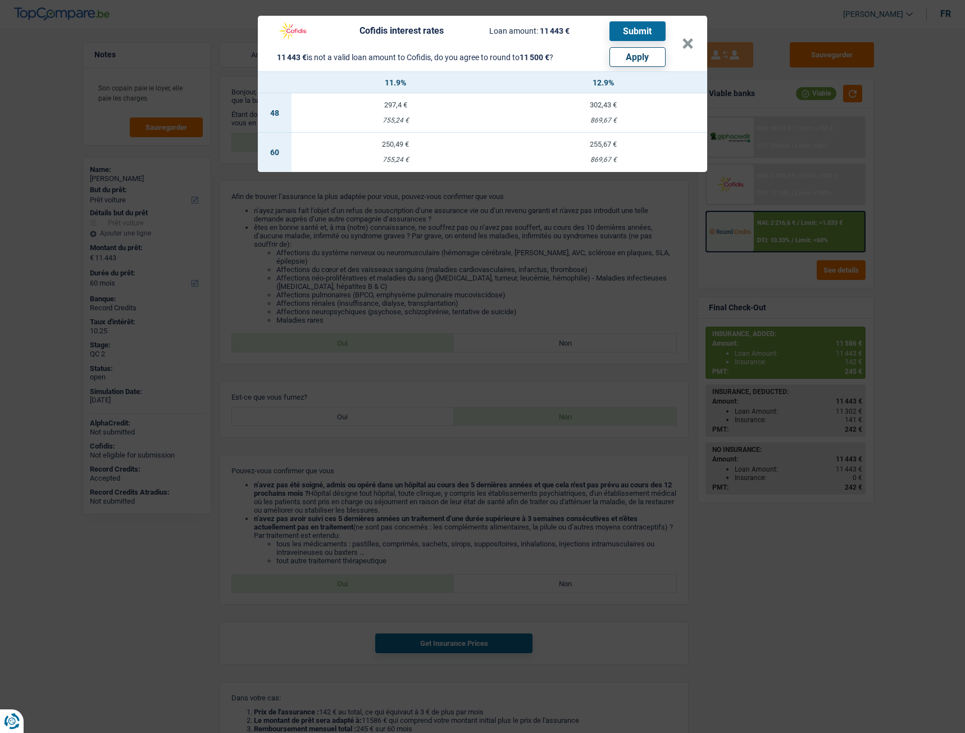
click at [728, 61] on div "Cofidis interest rates Loan amount: 11 443 € Submit 11 443 € is not a valid loa…" at bounding box center [482, 366] width 965 height 733
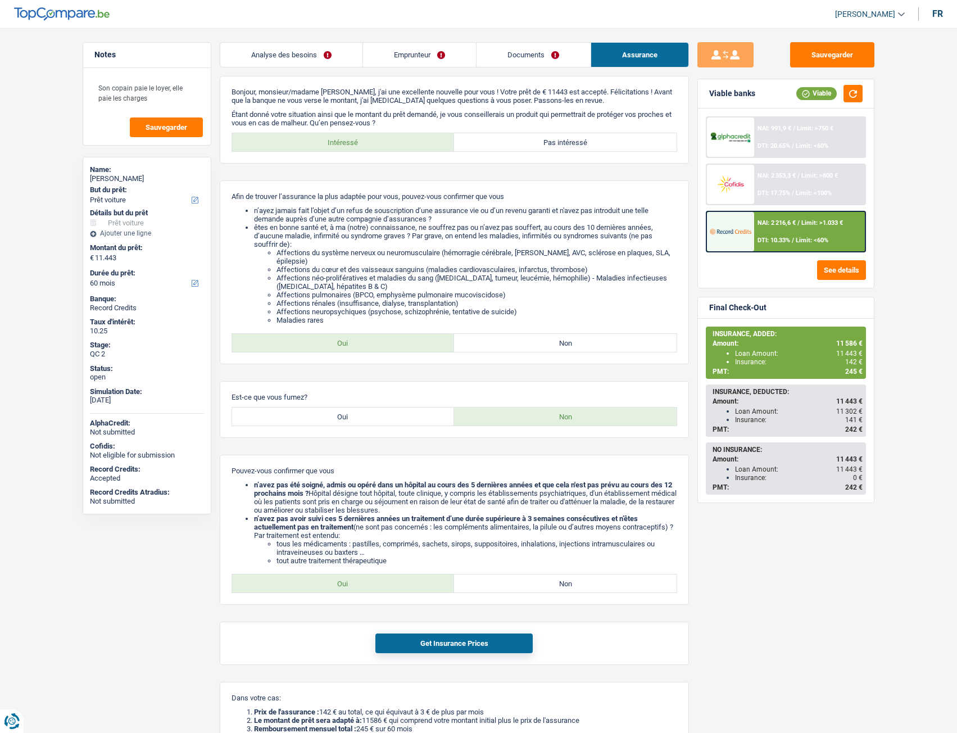
click at [770, 116] on div "NAI: 991,9 € / Limit: >750 € DTI: 20.65% / Limit: <60% NAI: 2 353,3 € / Limit: …" at bounding box center [786, 197] width 176 height 179
click at [781, 132] on div "NAI: 991,9 € / Limit: >750 € DTI: 20.65% / Limit: <60%" at bounding box center [809, 136] width 111 height 39
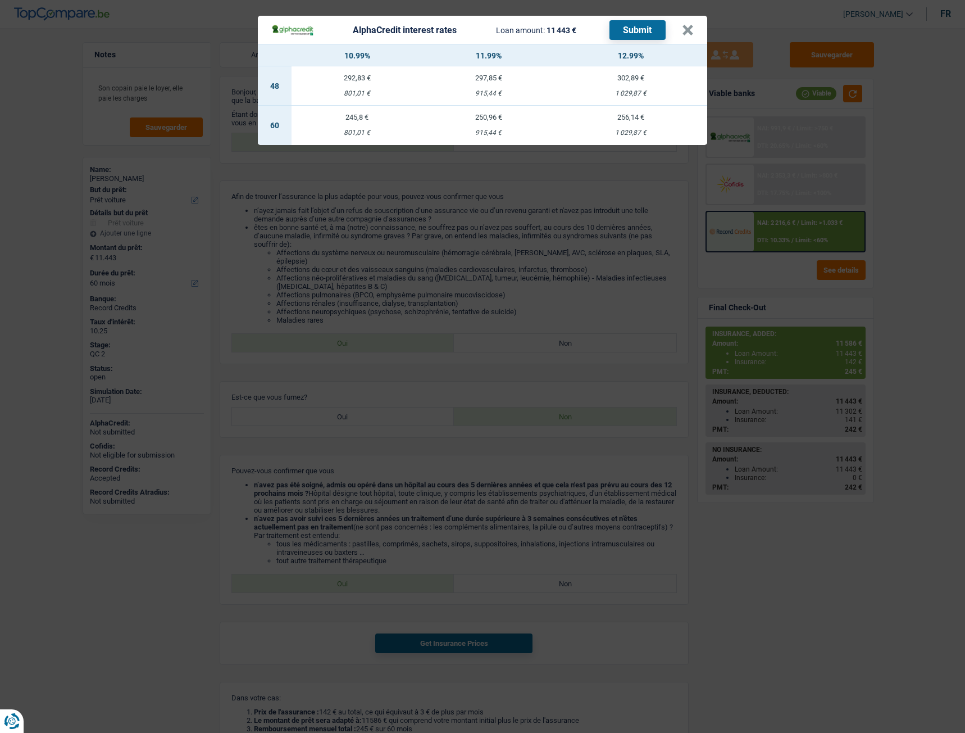
click at [772, 139] on div "AlphaCredit interest rates Loan amount: 11 443 € Submit × 10.99% 11.99% 12.99% …" at bounding box center [482, 366] width 965 height 733
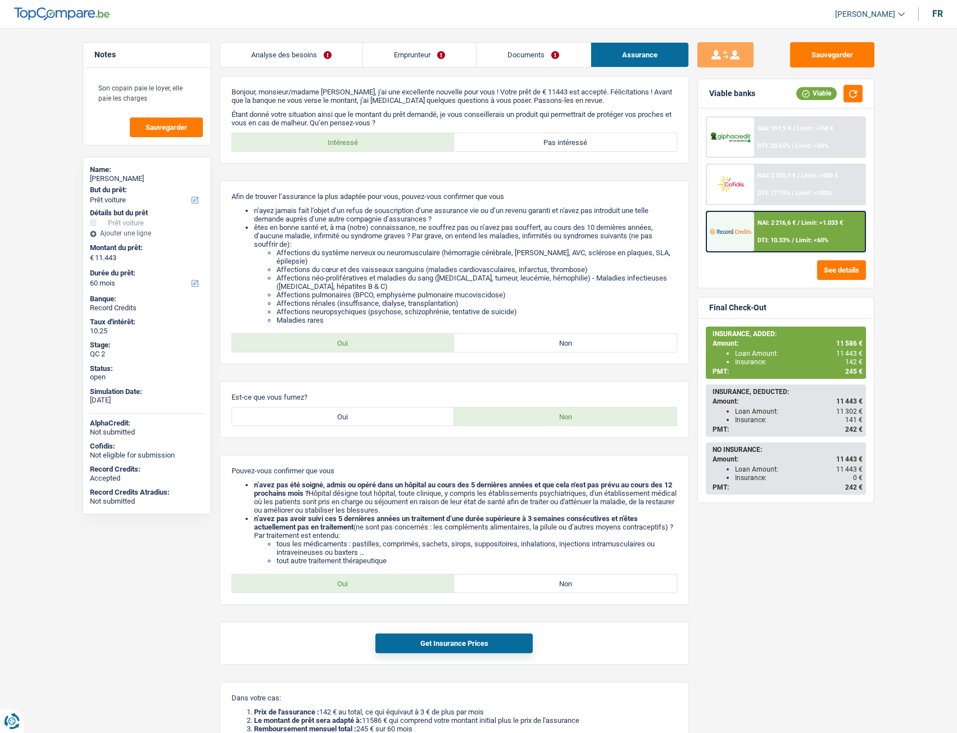
click at [773, 183] on div "NAI: 2 353,3 € / Limit: >800 € DTI: 17.75% / Limit: <100%" at bounding box center [809, 184] width 111 height 39
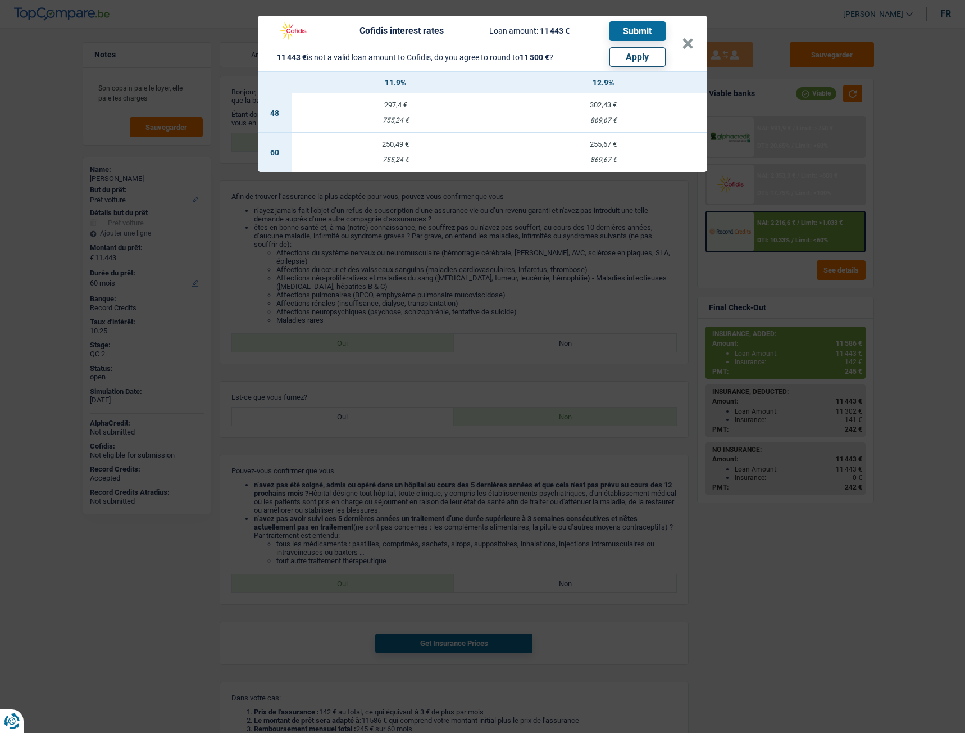
click at [829, 162] on div "Cofidis interest rates Loan amount: 11 443 € Submit 11 443 € is not a valid loa…" at bounding box center [482, 366] width 965 height 733
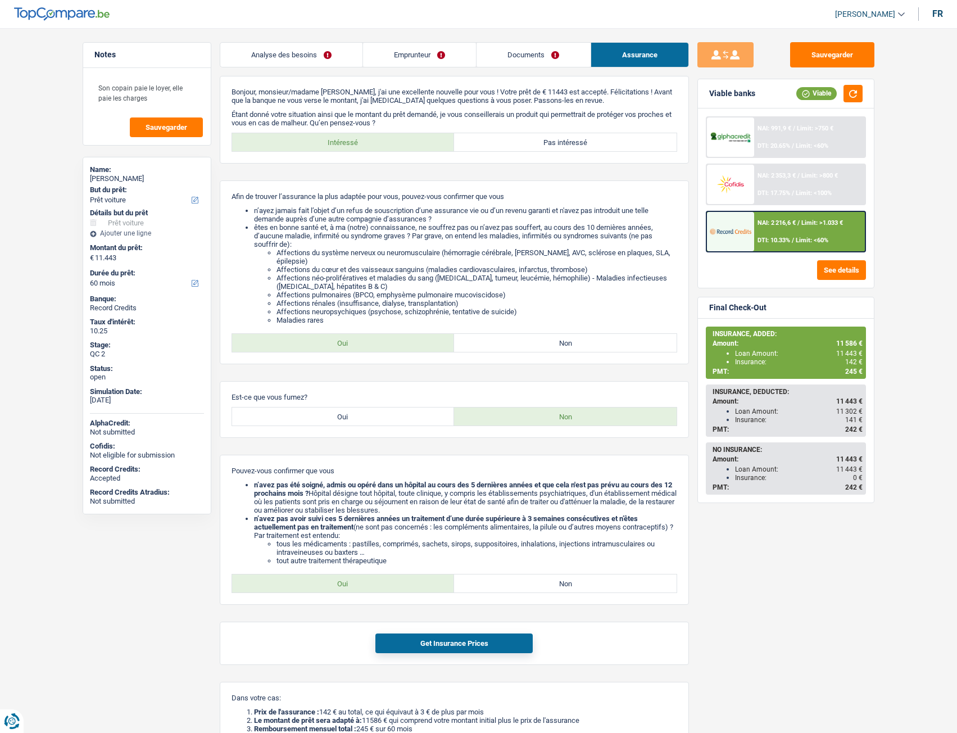
click at [788, 217] on div "NAI: 2 216,6 € / Limit: >1.033 € DTI: 10.33% / Limit: <60%" at bounding box center [809, 231] width 111 height 39
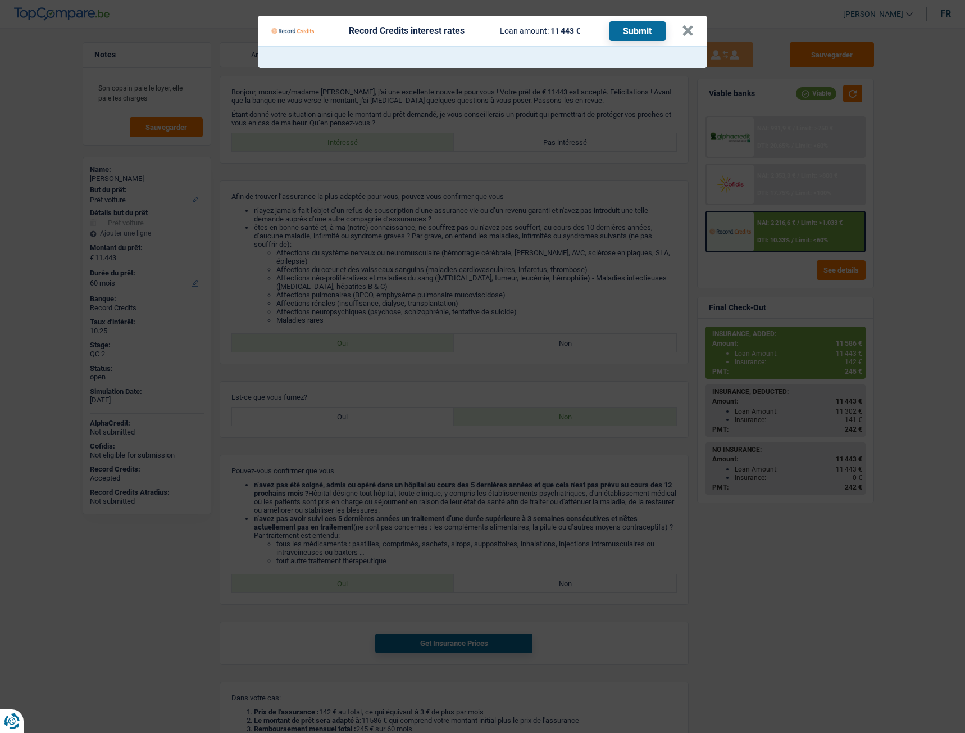
click at [539, 20] on Credits___BV_modal_header_ "Record Credits interest rates Loan amount: 11 443 € Submit ×" at bounding box center [483, 31] width 450 height 30
click at [690, 34] on button "×" at bounding box center [688, 30] width 12 height 11
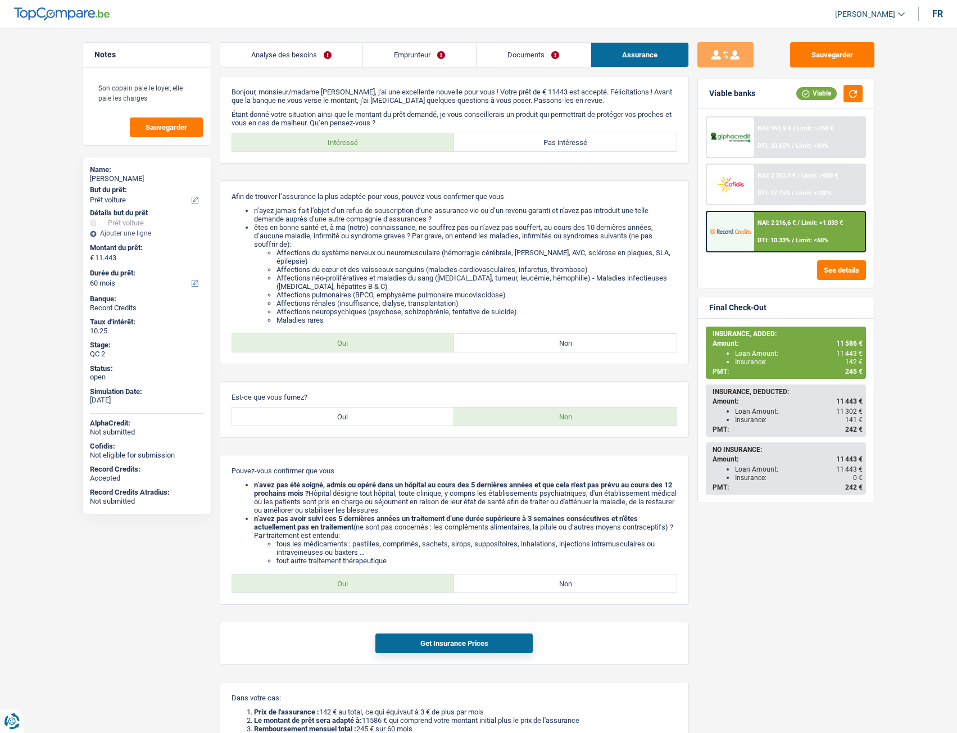
click at [410, 65] on link "Emprunteur" at bounding box center [419, 55] width 113 height 24
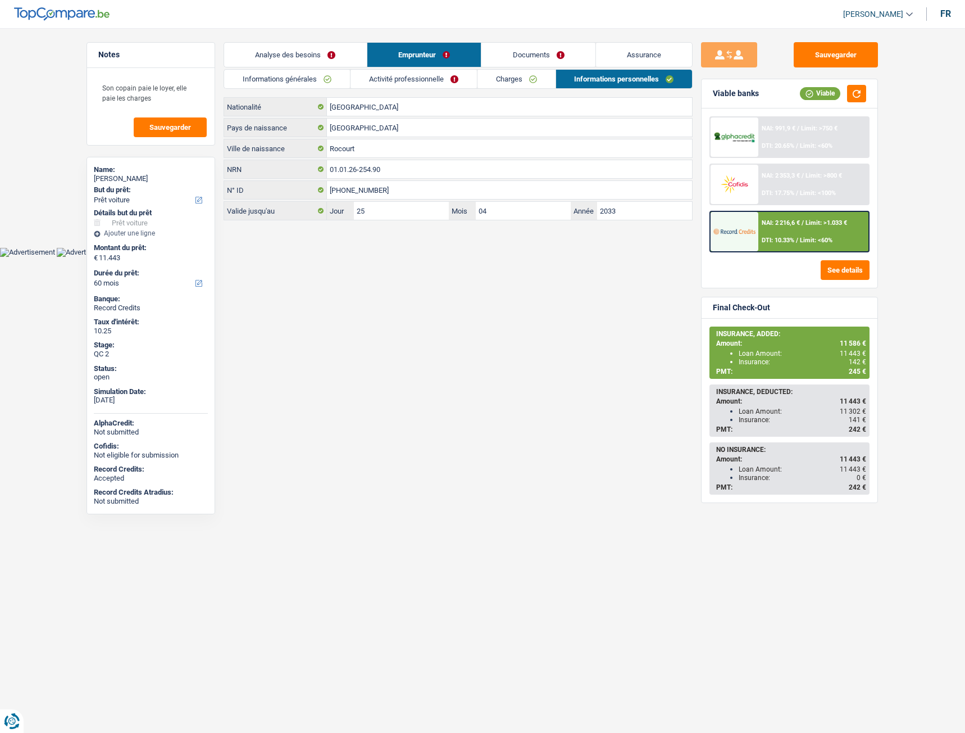
click at [303, 65] on link "Analyse des besoins" at bounding box center [295, 55] width 143 height 24
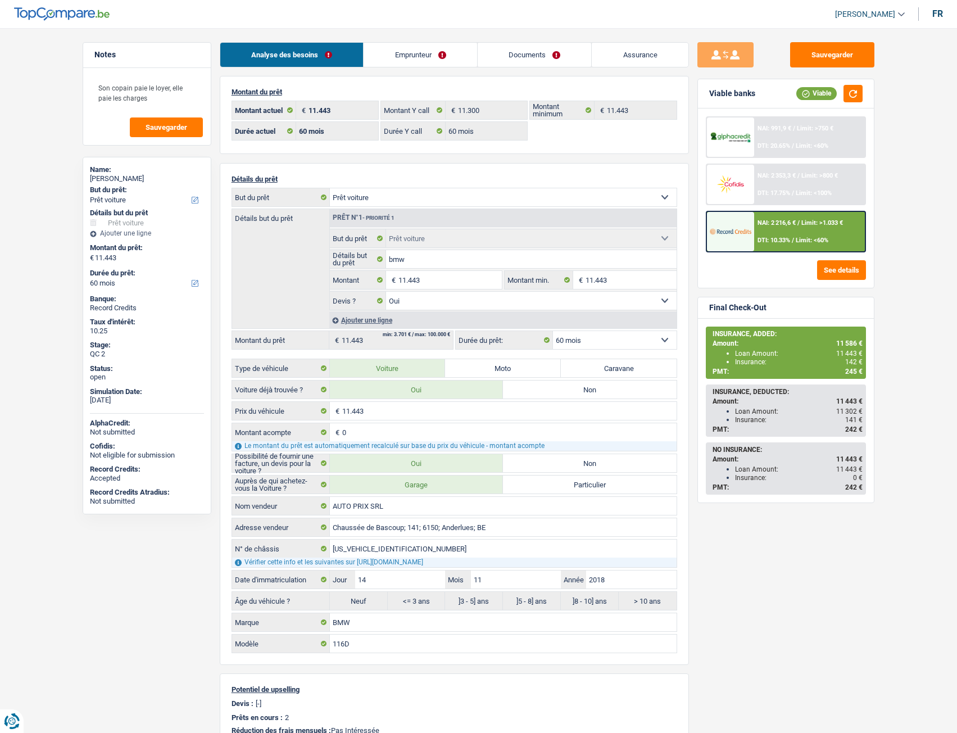
click at [526, 44] on link "Documents" at bounding box center [535, 55] width 114 height 24
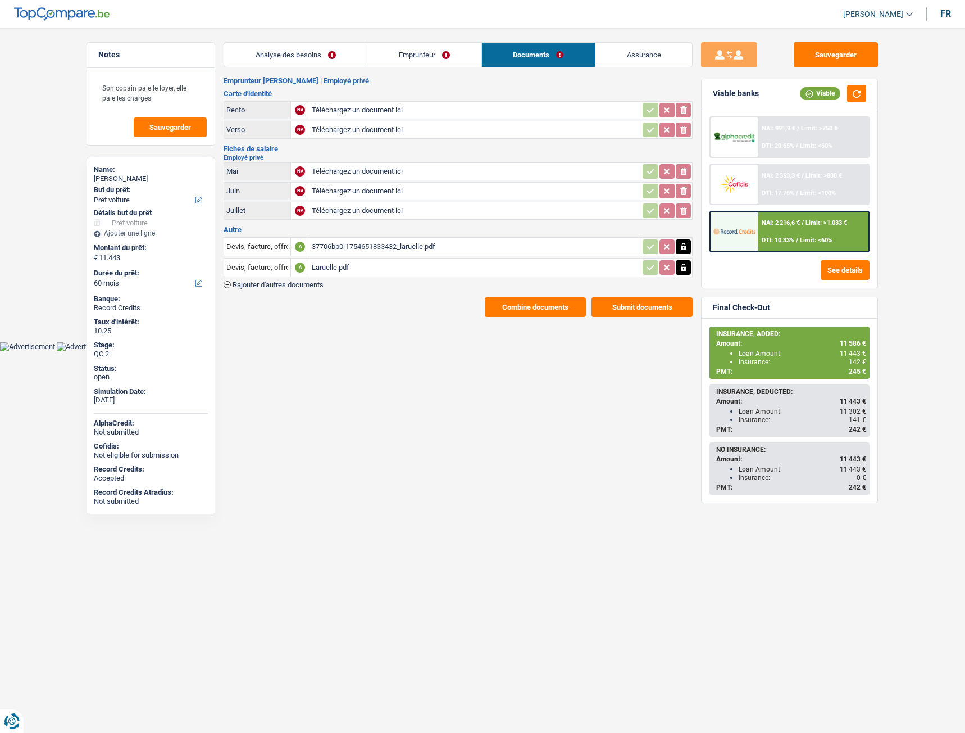
click at [362, 251] on div "37706bb0-1754651833432_laruelle.pdf" at bounding box center [475, 246] width 327 height 17
click at [343, 263] on div "Laruelle.pdf" at bounding box center [475, 267] width 327 height 17
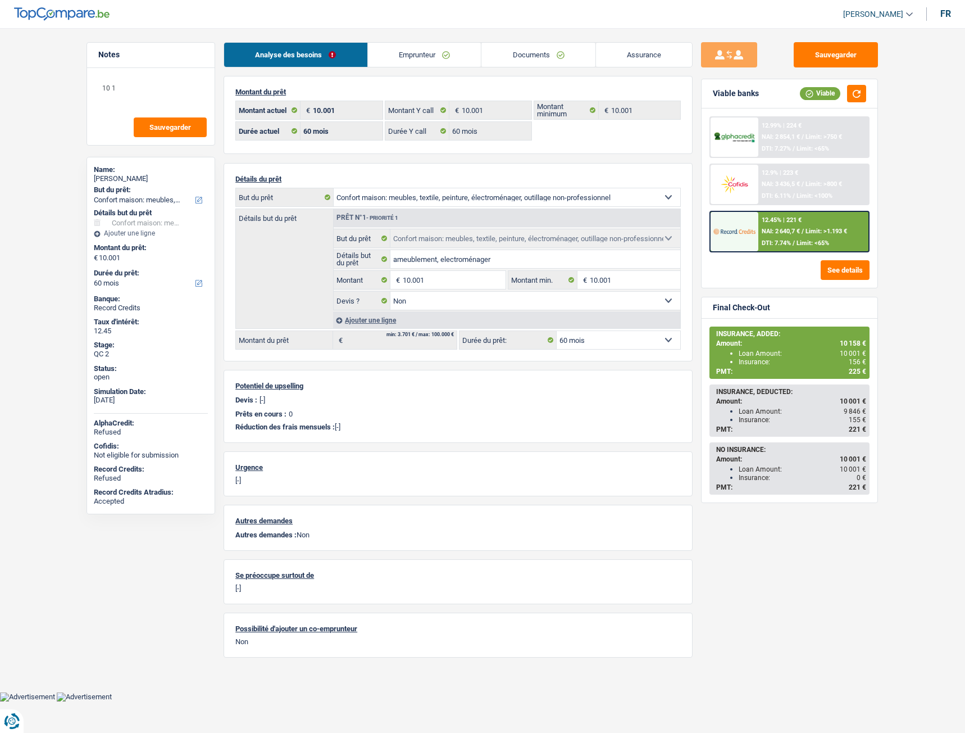
select select "household"
select select "60"
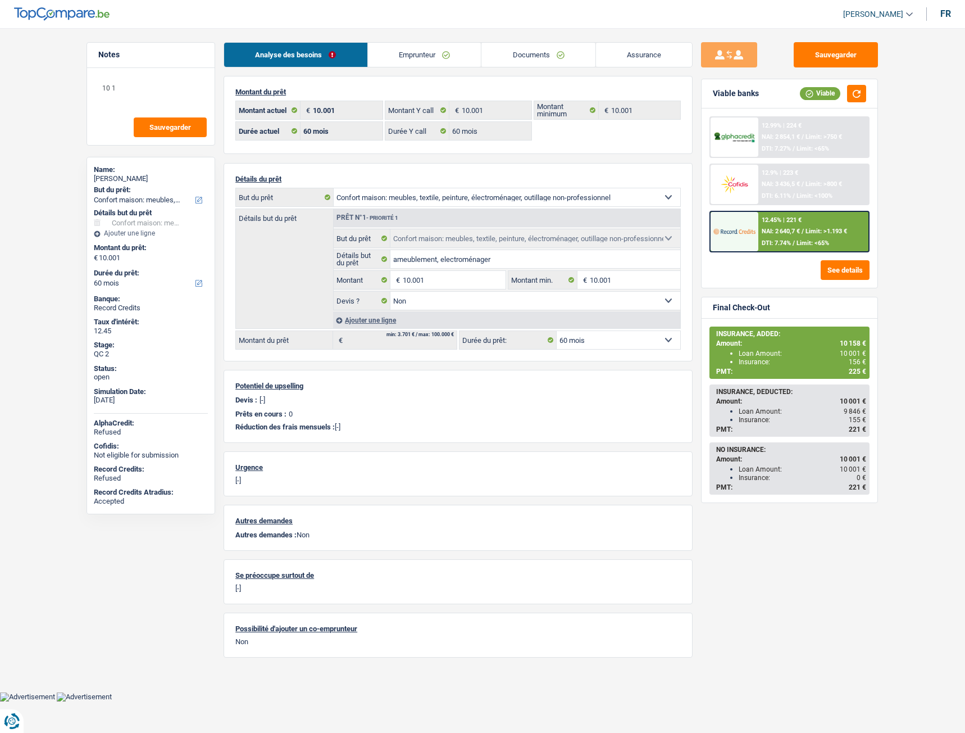
select select "household"
select select "false"
select select "60"
click at [434, 61] on link "Emprunteur" at bounding box center [425, 55] width 114 height 24
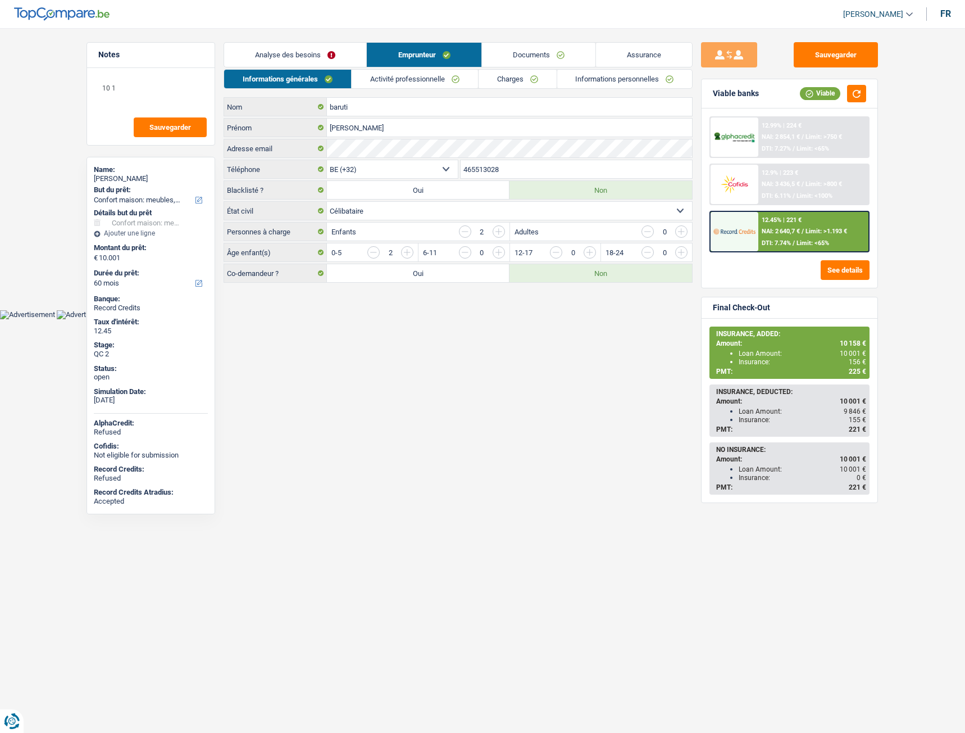
click at [525, 51] on link "Documents" at bounding box center [539, 55] width 114 height 24
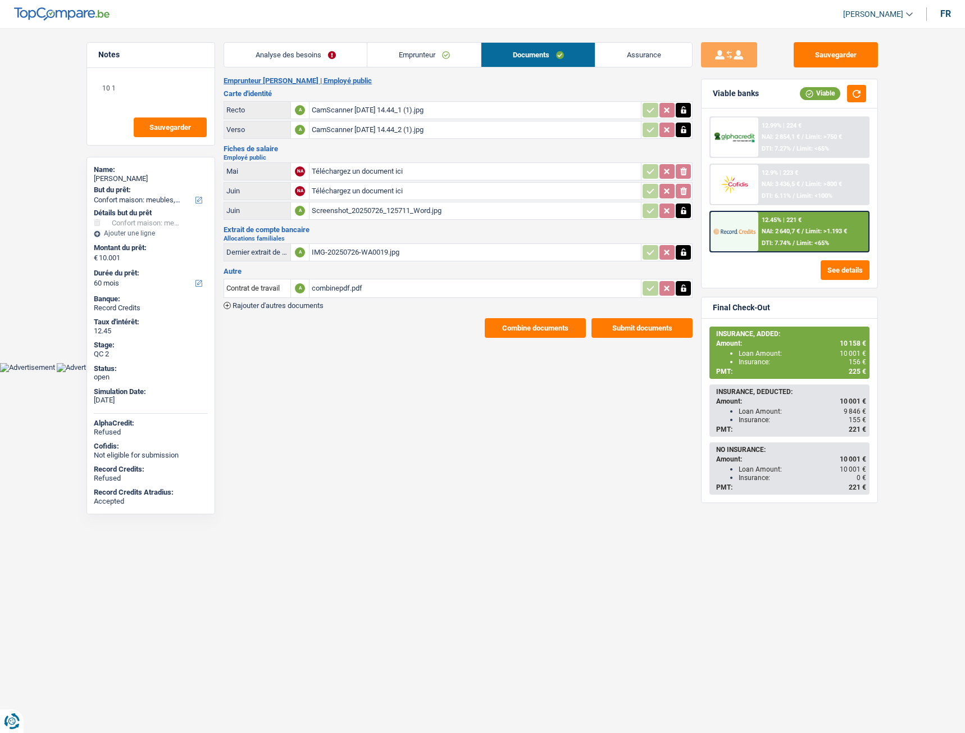
click at [341, 215] on div "Screenshot_20250726_125711_Word.jpg" at bounding box center [475, 210] width 327 height 17
click at [343, 287] on div "combinepdf.pdf" at bounding box center [475, 288] width 327 height 17
click at [432, 56] on link "Emprunteur" at bounding box center [424, 55] width 114 height 24
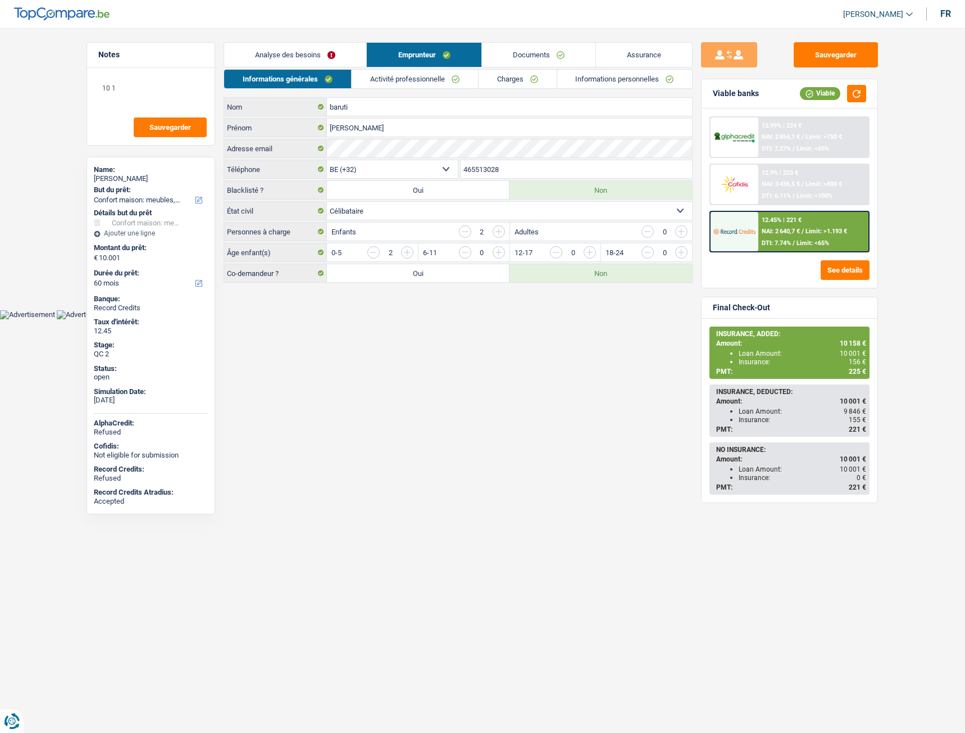
click at [398, 80] on link "Activité professionnelle" at bounding box center [415, 79] width 126 height 19
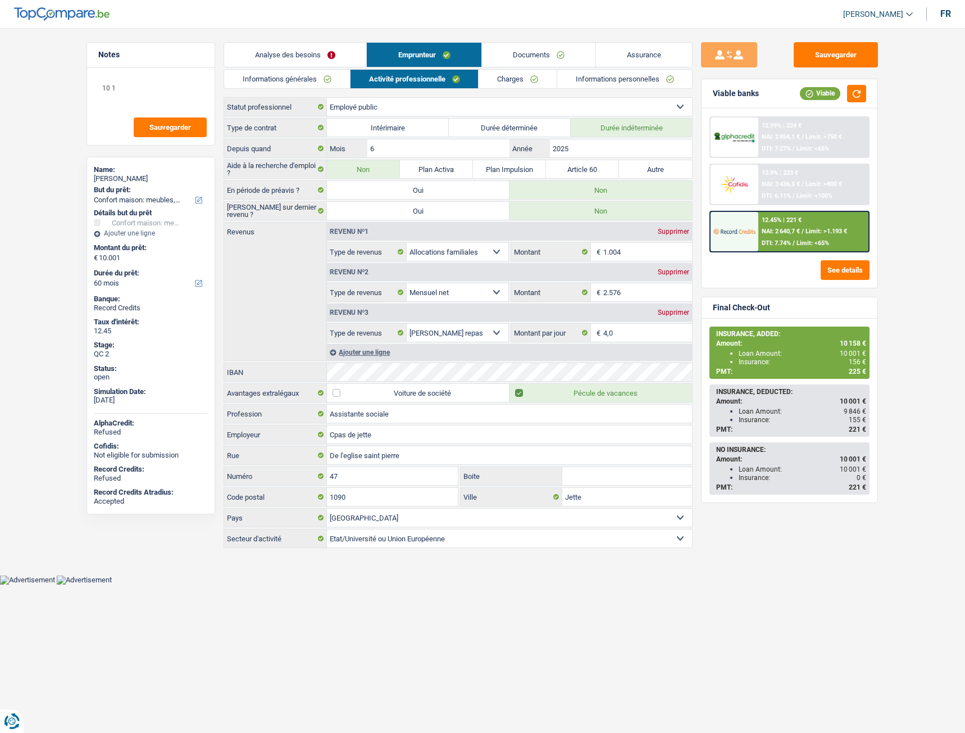
click at [511, 79] on link "Charges" at bounding box center [518, 79] width 78 height 19
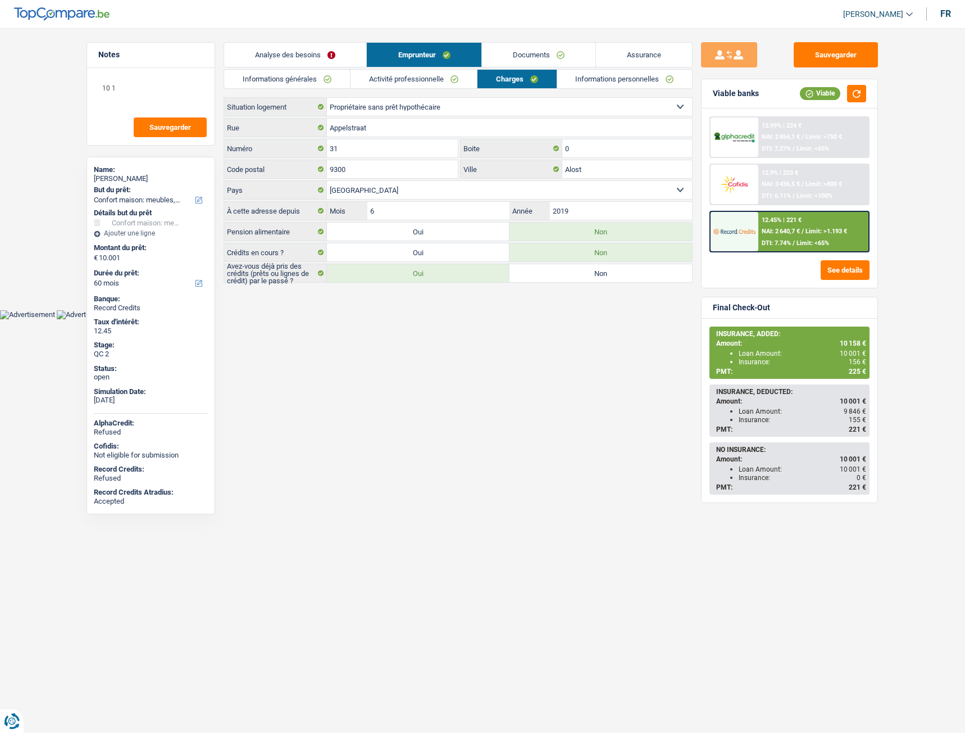
click at [403, 75] on link "Activité professionnelle" at bounding box center [414, 79] width 126 height 19
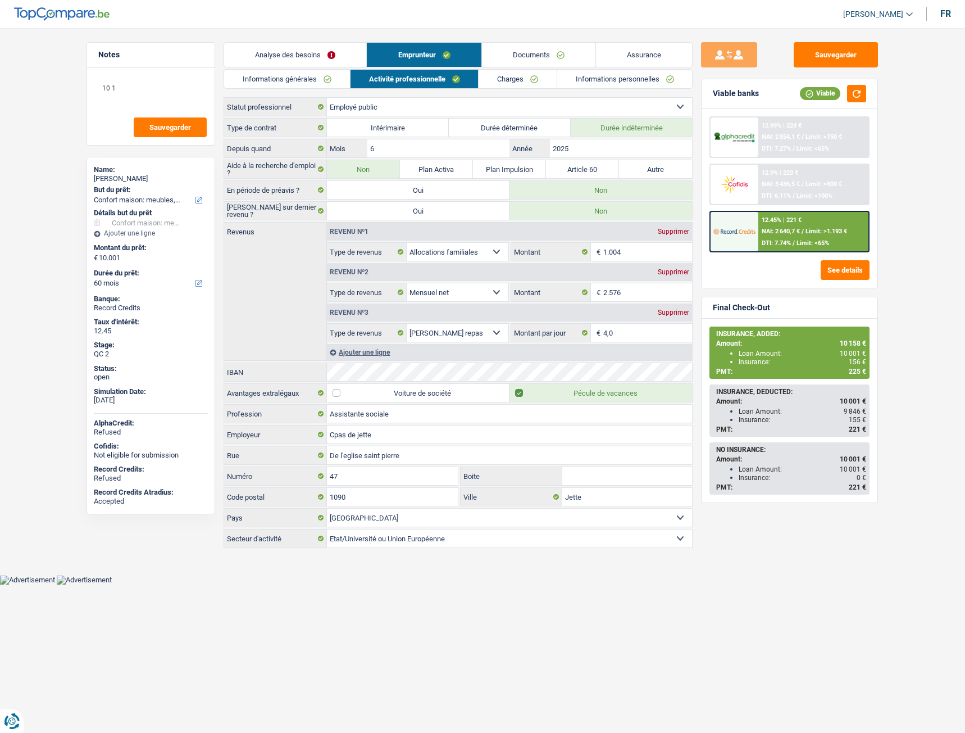
click at [316, 77] on link "Informations générales" at bounding box center [287, 79] width 126 height 19
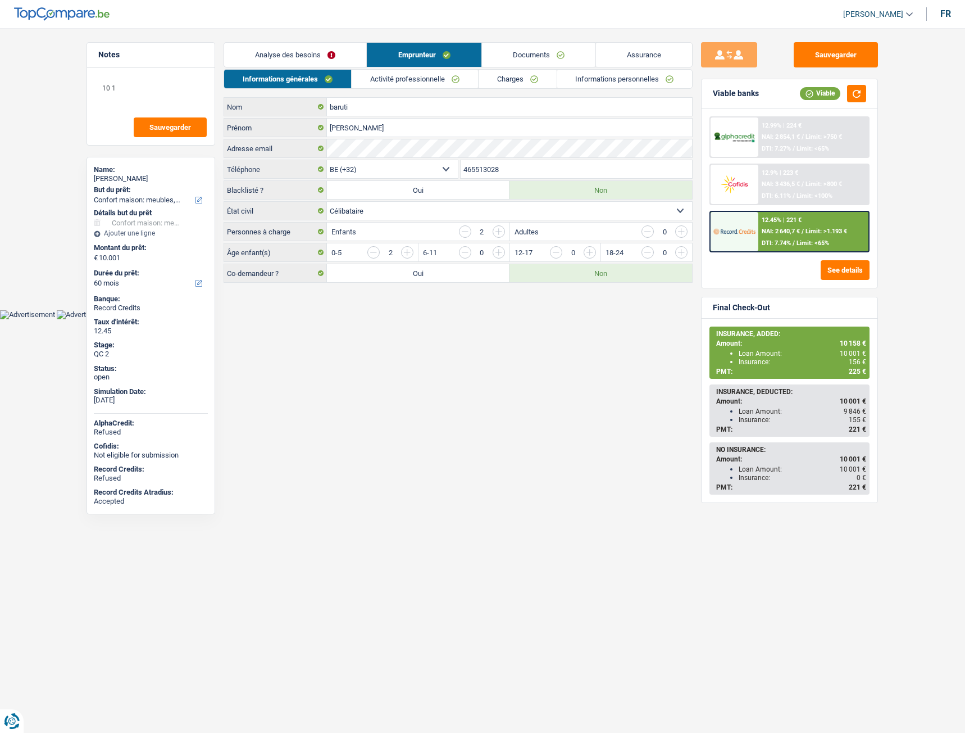
click at [401, 75] on link "Activité professionnelle" at bounding box center [415, 79] width 126 height 19
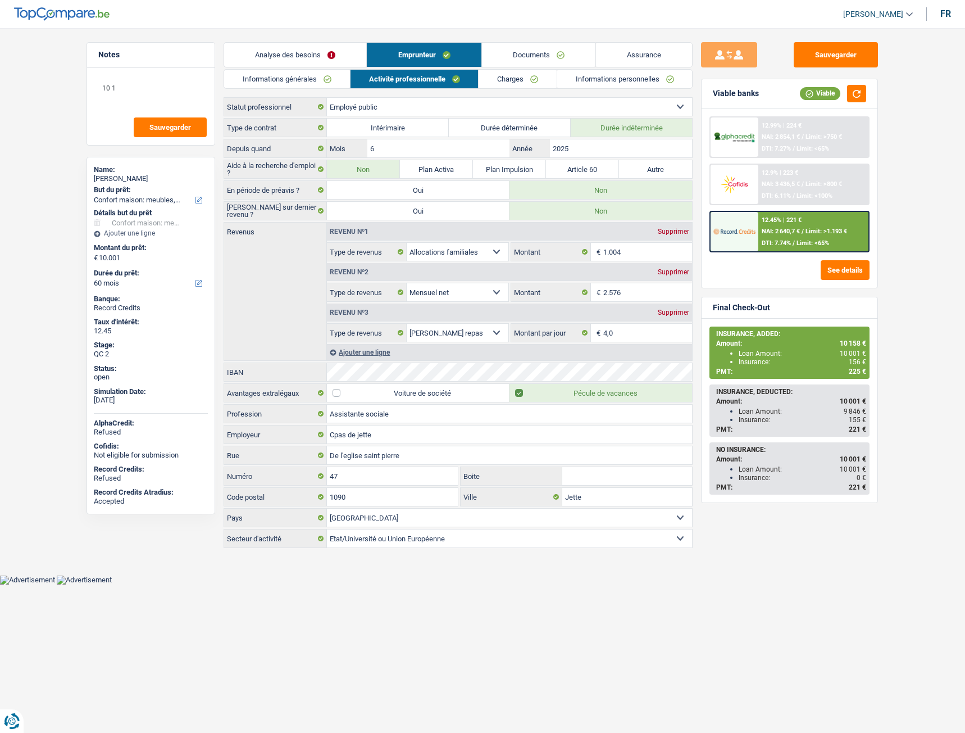
click at [518, 82] on link "Charges" at bounding box center [518, 79] width 78 height 19
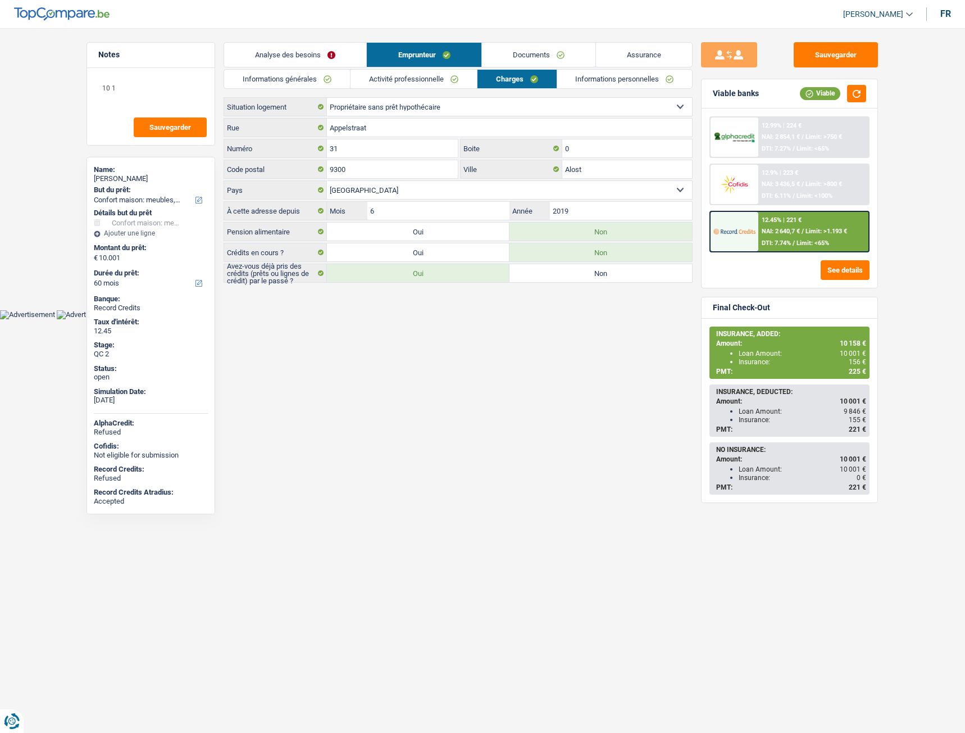
click at [292, 55] on link "Analyse des besoins" at bounding box center [295, 55] width 142 height 24
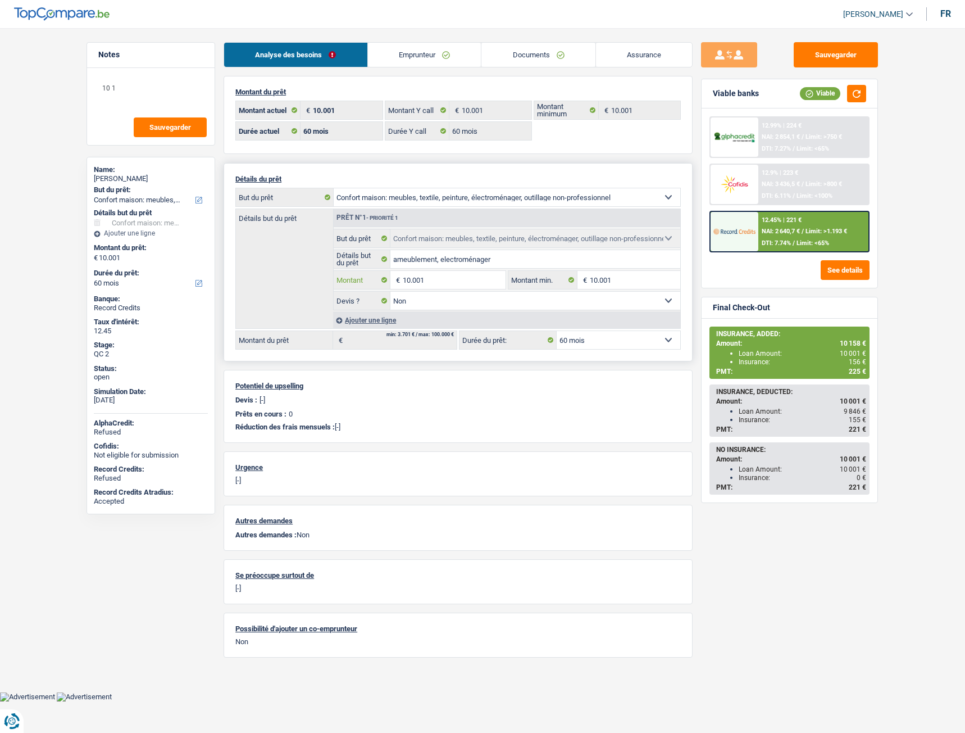
click at [419, 284] on input "10.001" at bounding box center [454, 280] width 103 height 18
click at [431, 281] on input "10.001" at bounding box center [454, 280] width 103 height 18
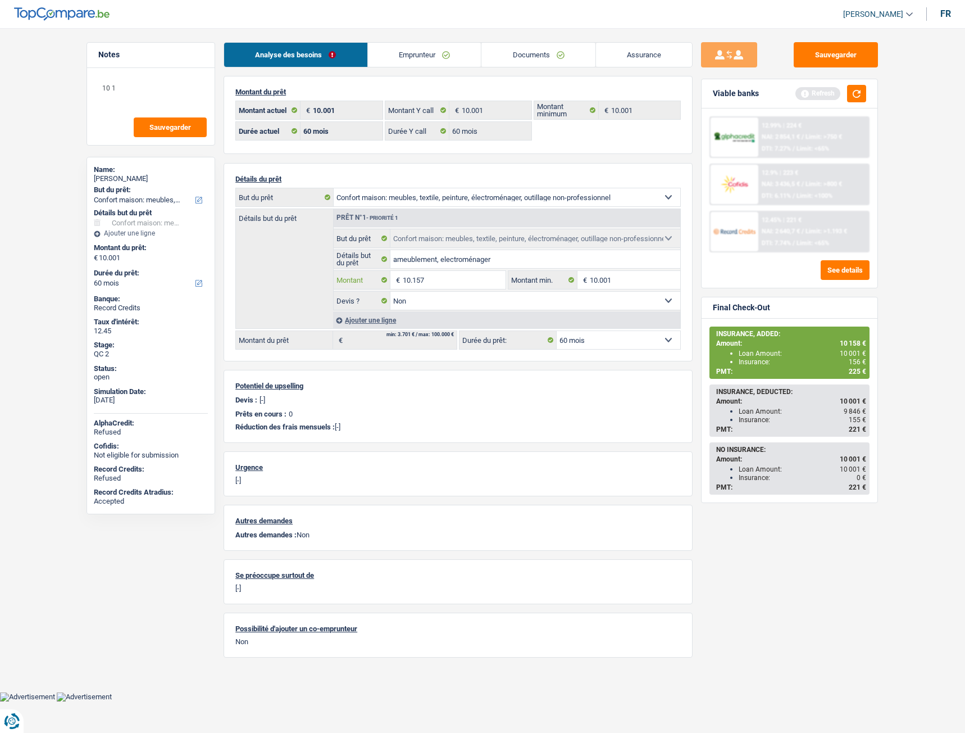
type input "10.157"
click at [751, 562] on div "Sauvegarder Viable banks Refresh 12.99% | 224 € NAI: 2 854,1 € / Limit: >750 € …" at bounding box center [790, 377] width 194 height 670
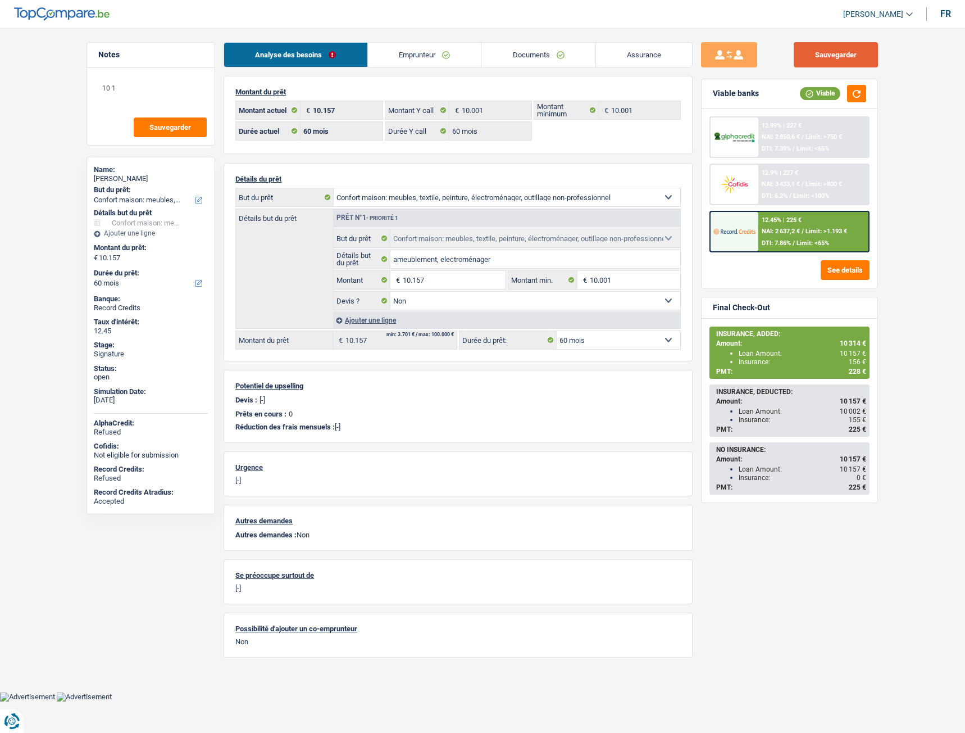
click at [844, 53] on button "Sauvegarder" at bounding box center [836, 54] width 84 height 25
click at [790, 233] on span "NAI: 2 637,2 €" at bounding box center [781, 231] width 38 height 7
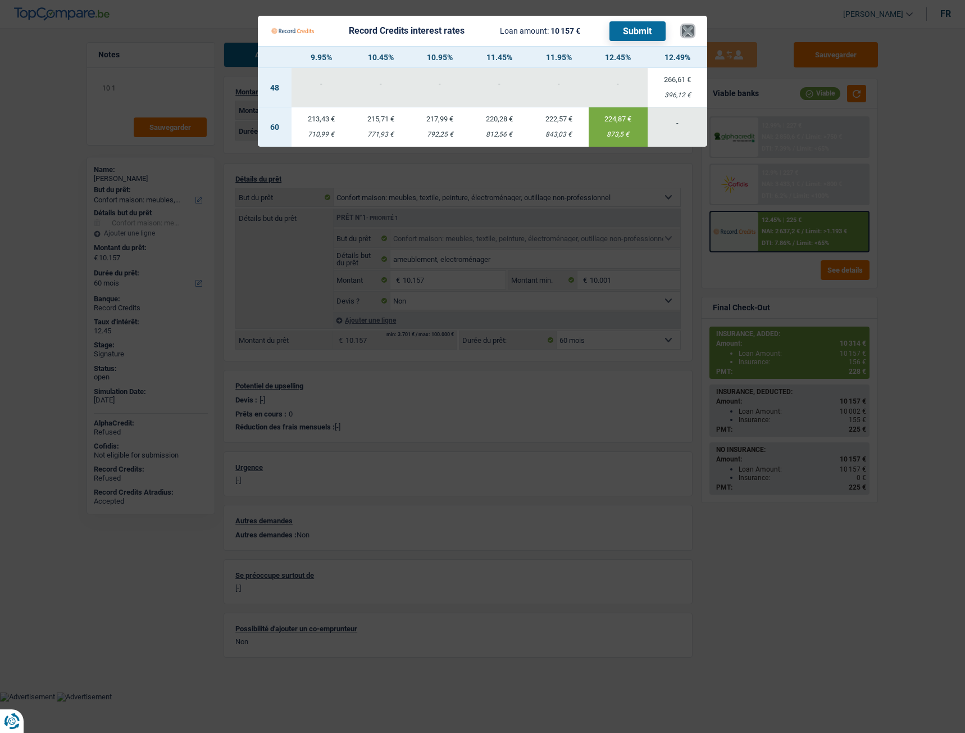
click at [688, 34] on button "×" at bounding box center [688, 30] width 12 height 11
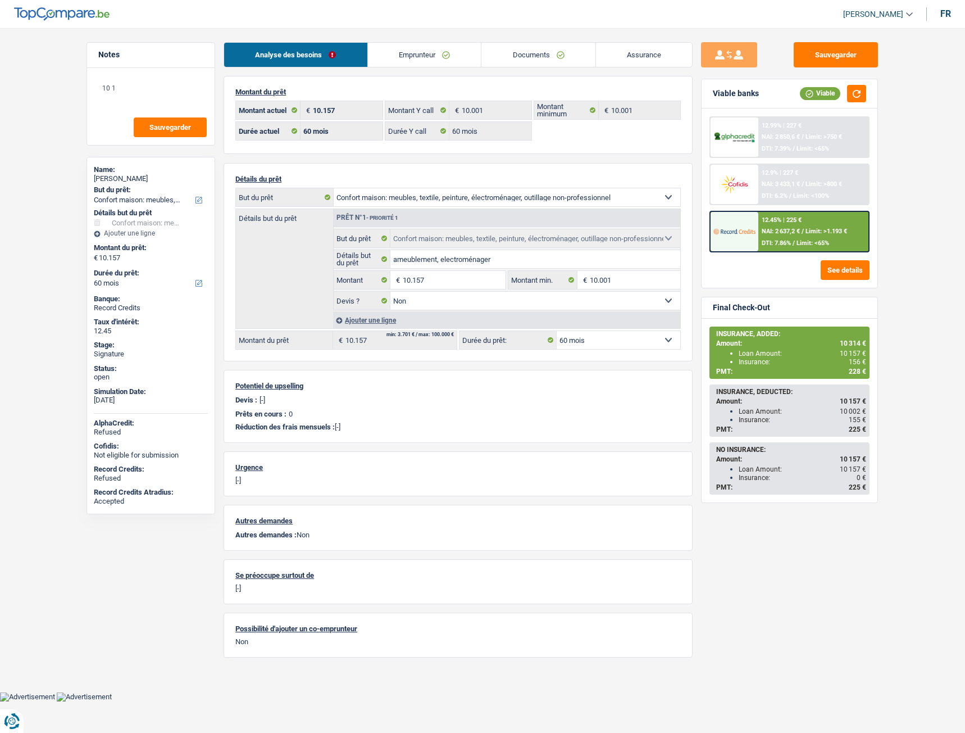
click at [772, 245] on span "DTI: 7.86%" at bounding box center [776, 242] width 29 height 7
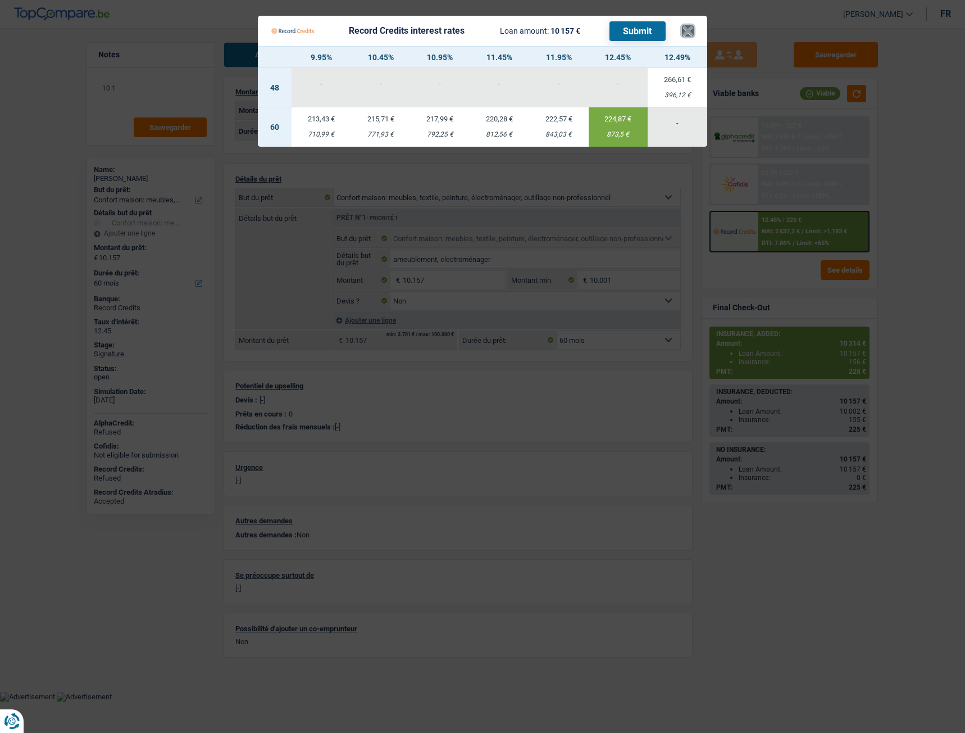
click at [687, 37] on button "×" at bounding box center [688, 30] width 12 height 11
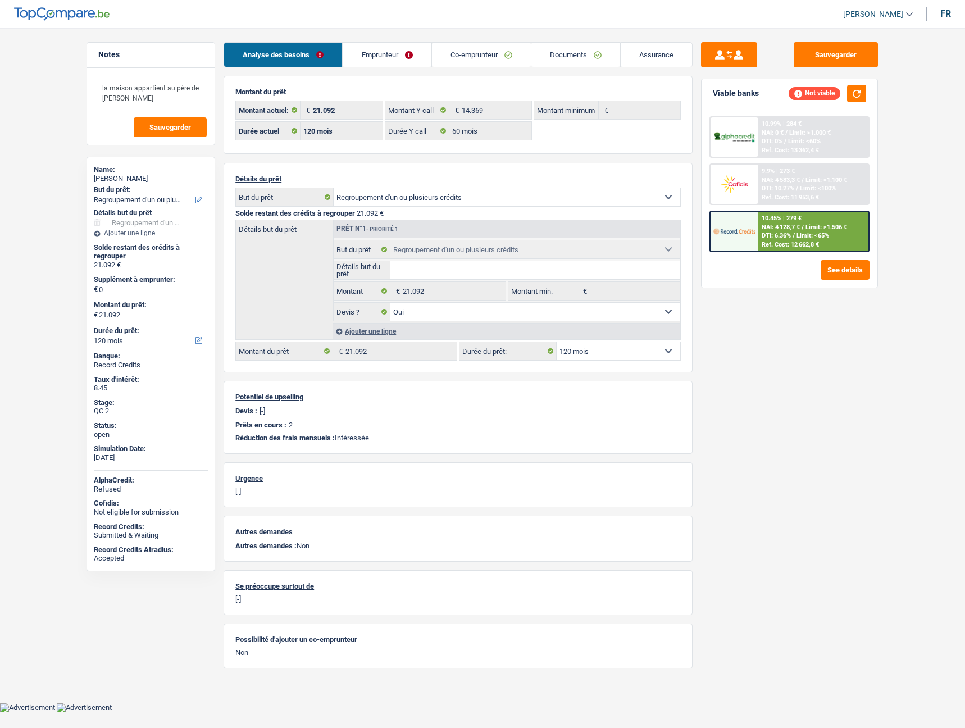
select select "refinancing"
select select "120"
select select "60"
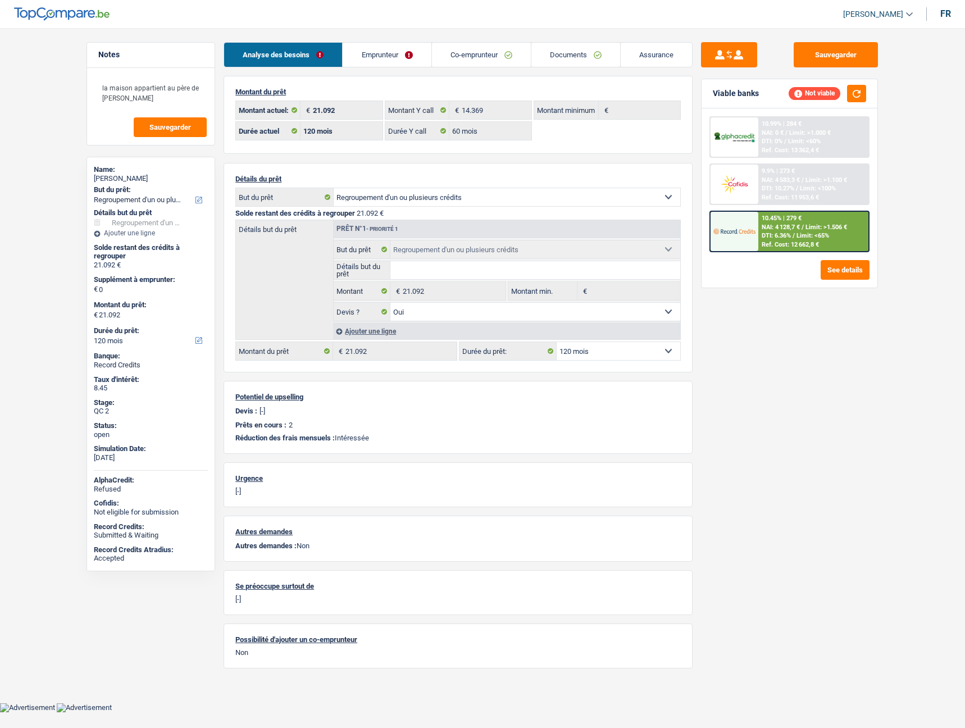
select select "refinancing"
select select "yes"
select select "120"
select select "applicant"
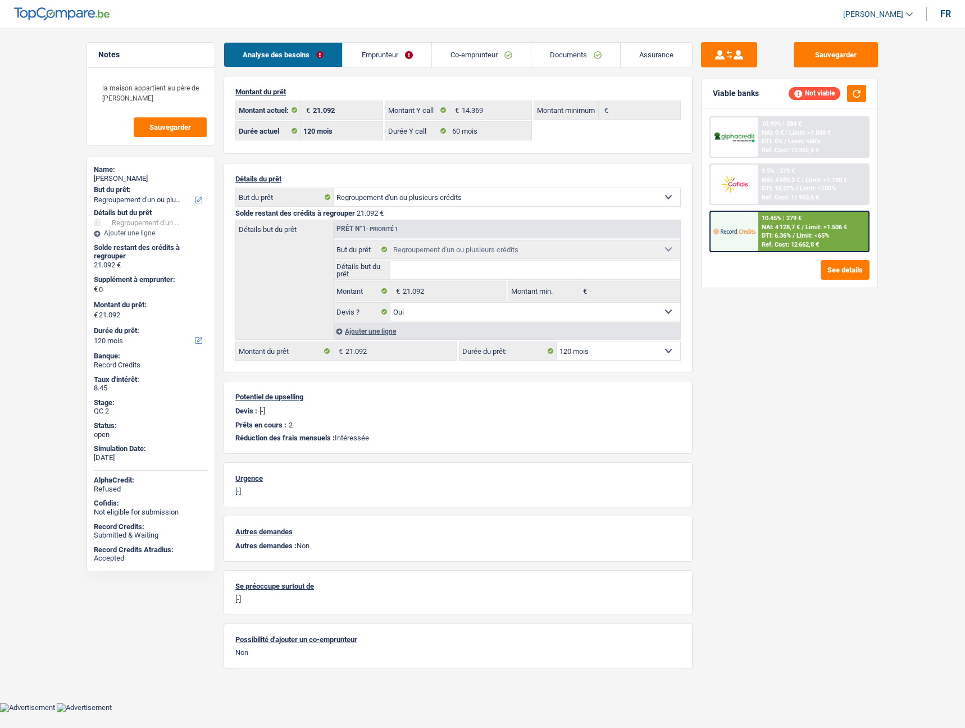
select select "applicant"
select select "coApplicant"
select select "applicant"
click at [588, 58] on link "Documents" at bounding box center [576, 55] width 89 height 24
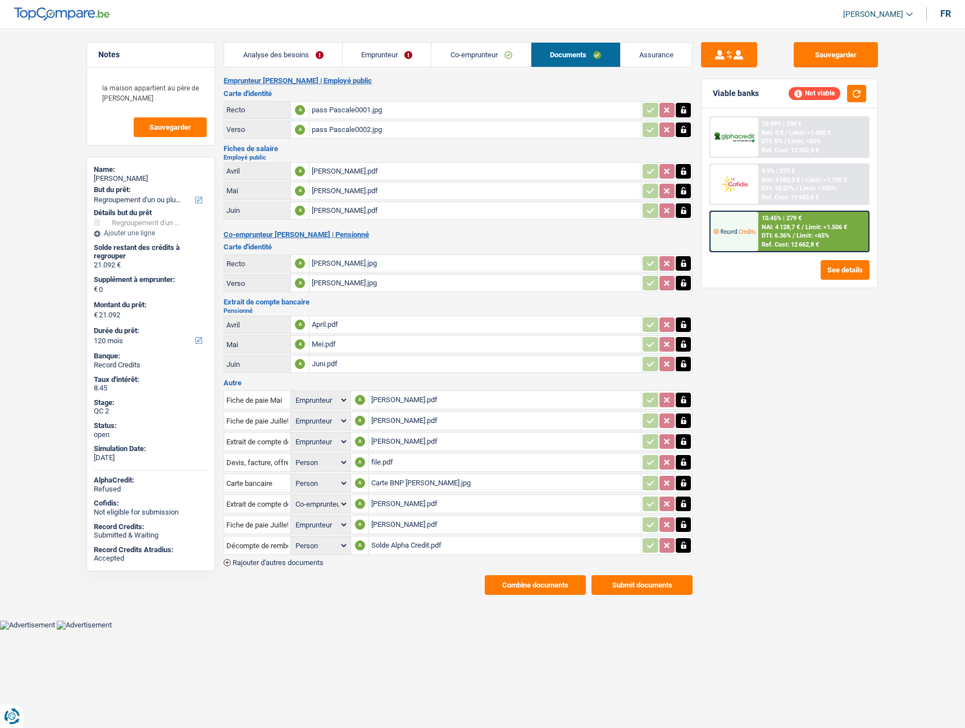
click at [391, 57] on link "Emprunteur" at bounding box center [387, 55] width 89 height 24
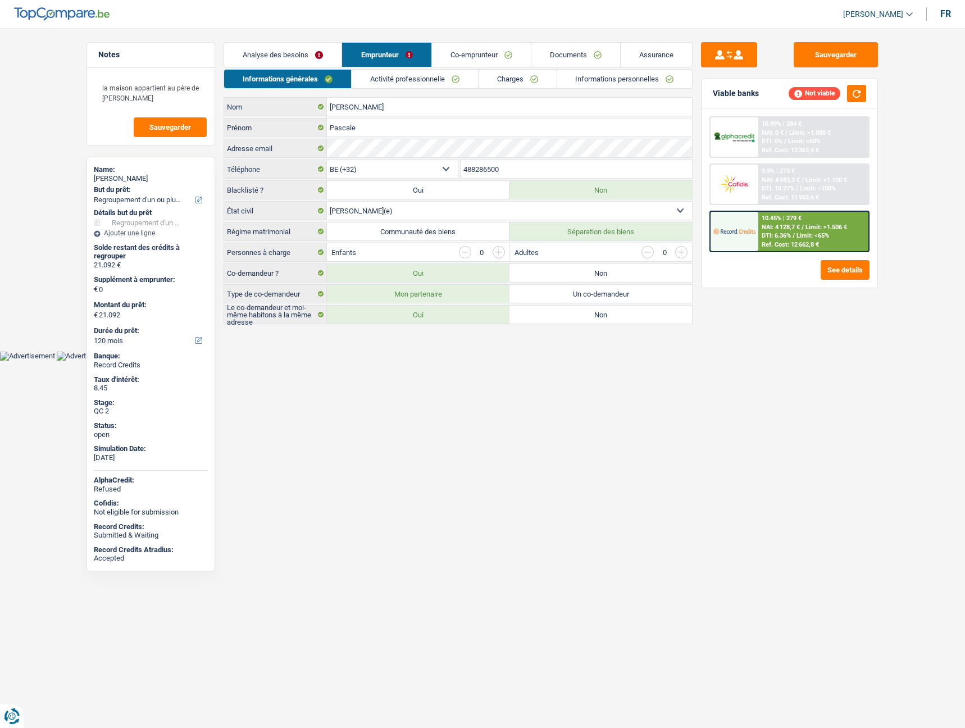
click at [501, 83] on link "Charges" at bounding box center [518, 79] width 78 height 19
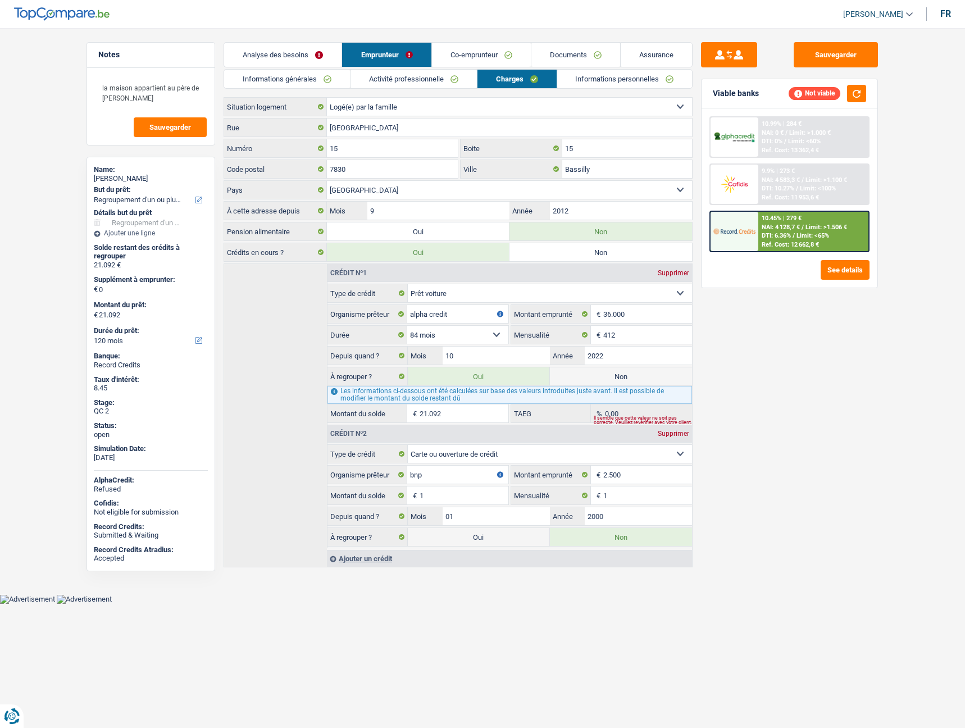
click at [559, 51] on link "Documents" at bounding box center [576, 55] width 89 height 24
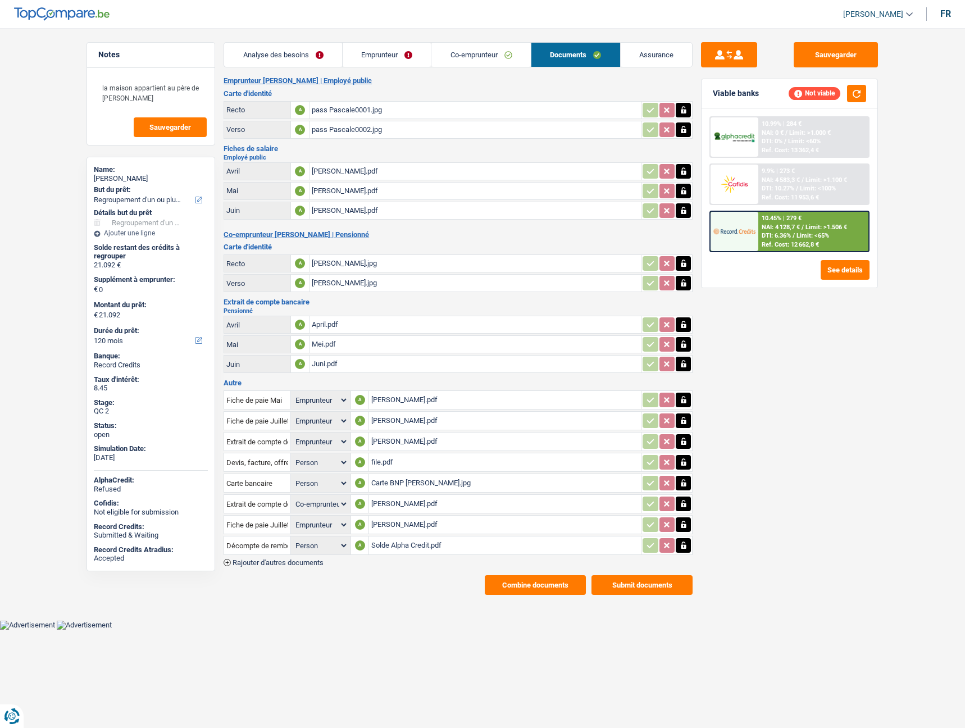
click at [387, 547] on div "Solde Alpha Credit.pdf" at bounding box center [504, 545] width 267 height 17
click at [391, 53] on link "Emprunteur" at bounding box center [387, 55] width 89 height 24
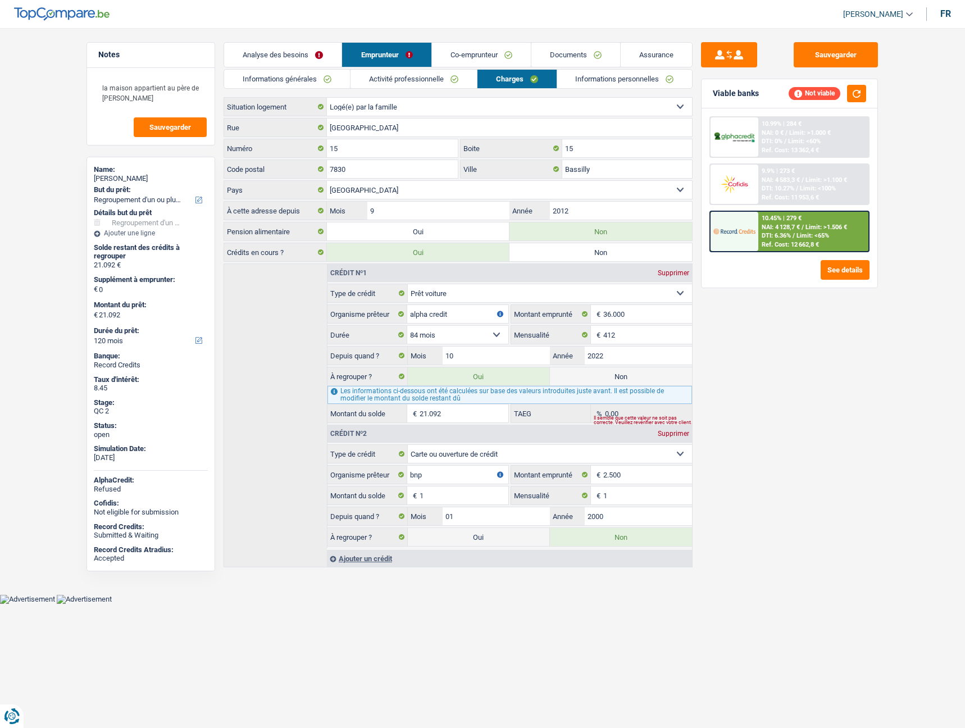
click at [456, 52] on link "Co-emprunteur" at bounding box center [481, 55] width 99 height 24
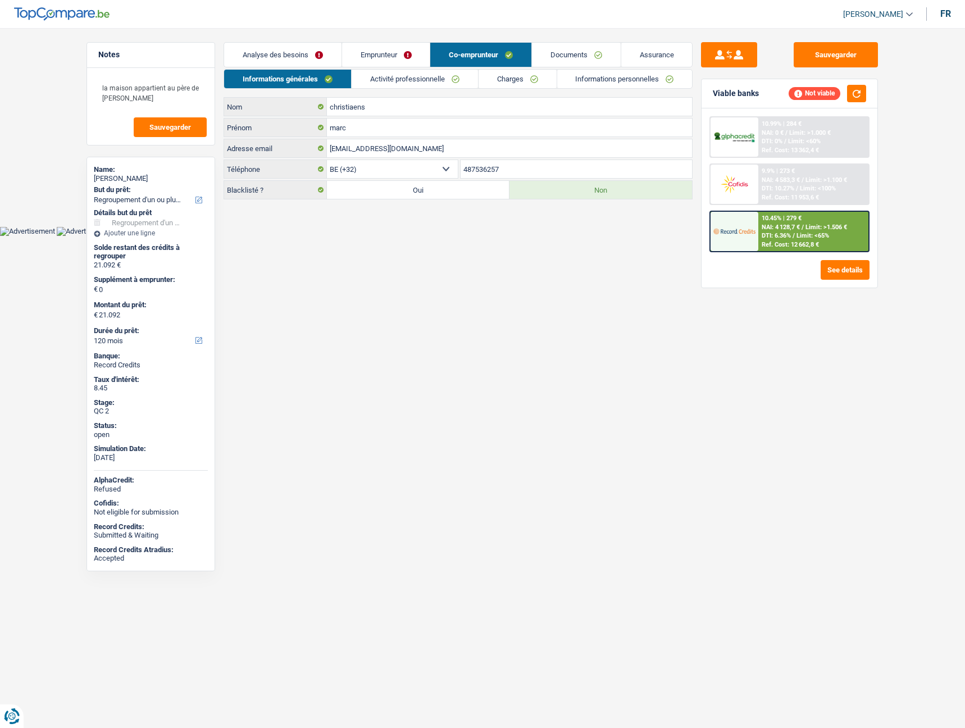
click at [390, 55] on link "Emprunteur" at bounding box center [386, 55] width 88 height 24
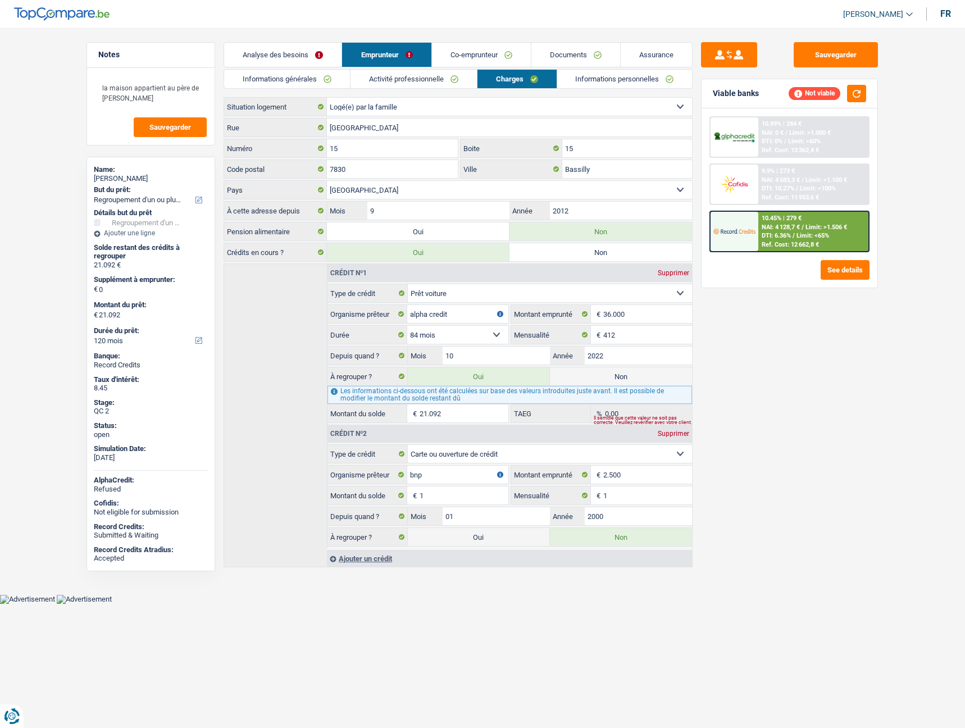
click at [574, 58] on link "Documents" at bounding box center [576, 55] width 89 height 24
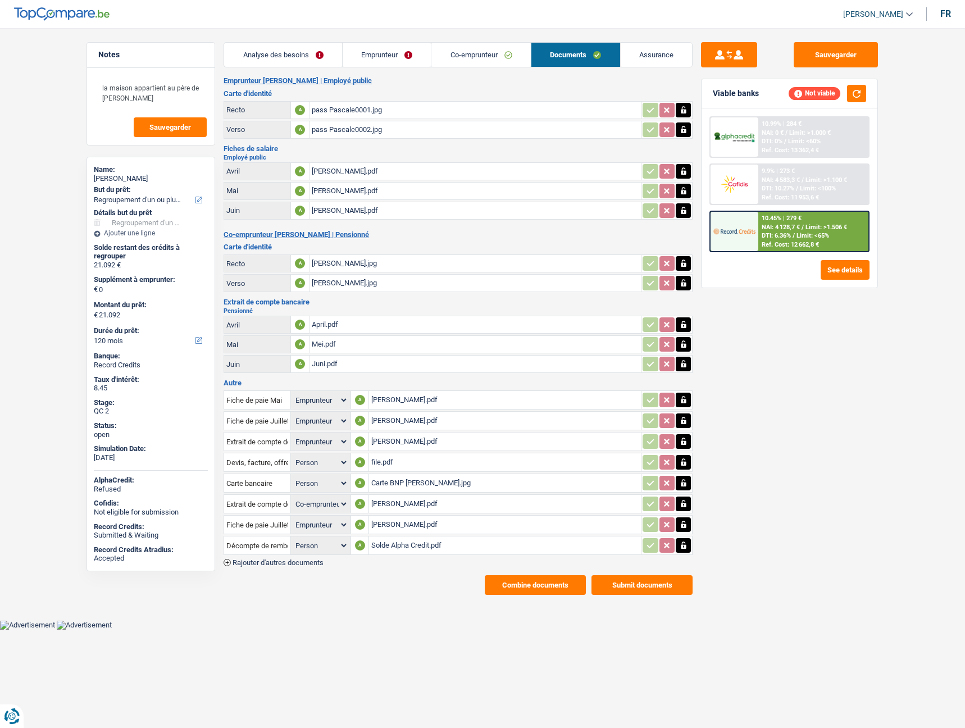
click at [377, 49] on link "Emprunteur" at bounding box center [387, 55] width 89 height 24
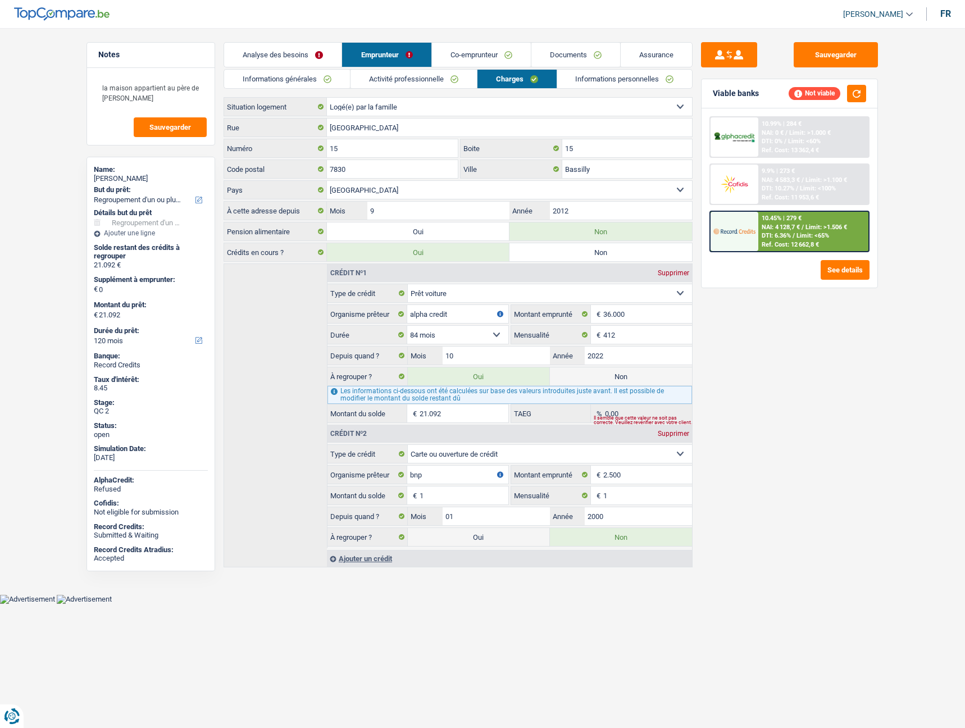
click at [468, 61] on link "Co-emprunteur" at bounding box center [481, 55] width 99 height 24
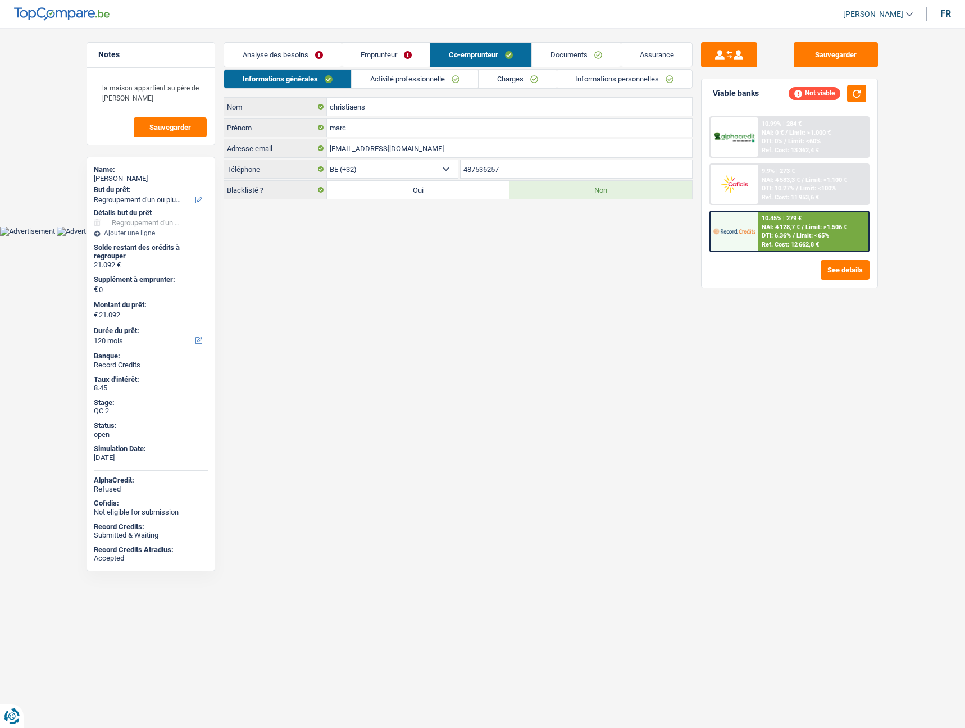
click at [379, 50] on link "Emprunteur" at bounding box center [386, 55] width 88 height 24
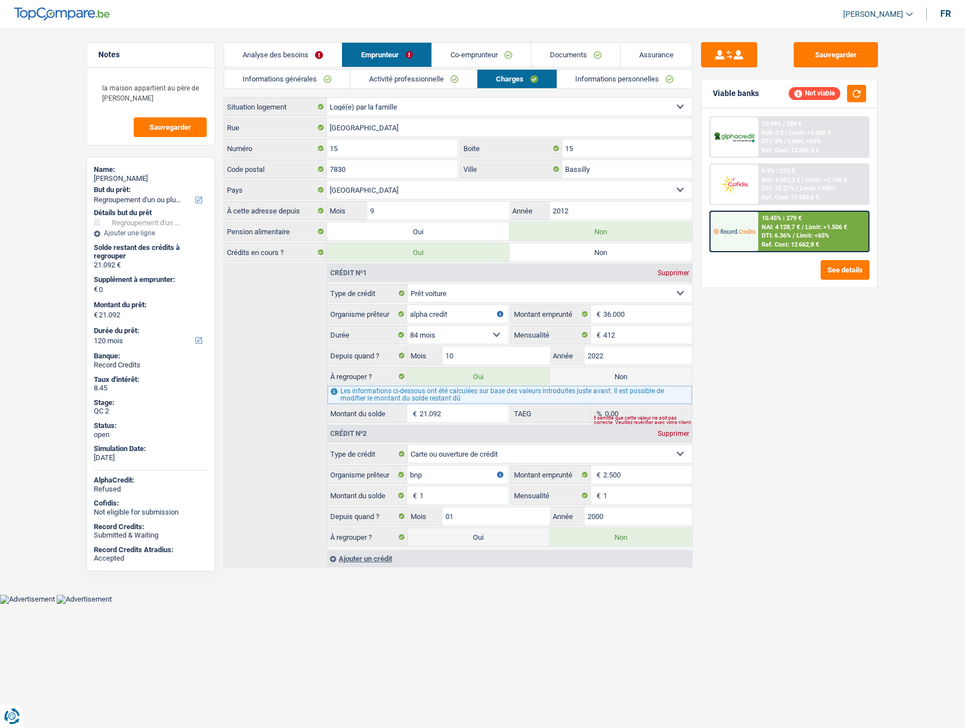
click at [602, 76] on link "Informations personnelles" at bounding box center [624, 79] width 135 height 19
